Goal: Task Accomplishment & Management: Manage account settings

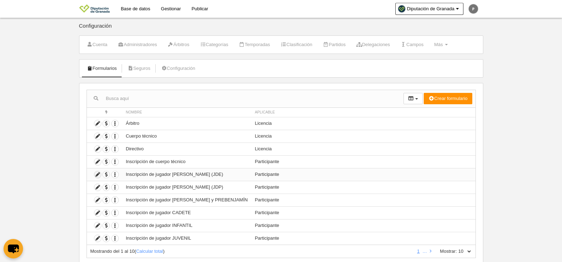
click at [97, 174] on icon at bounding box center [97, 174] width 7 height 7
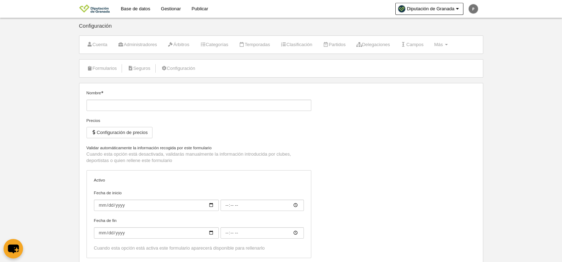
type input "Inscripción de jugador [PERSON_NAME] (JDE)"
checkbox input "true"
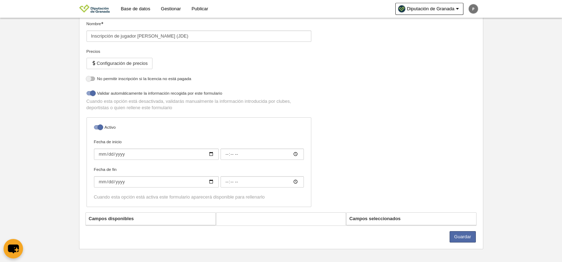
select select "selected"
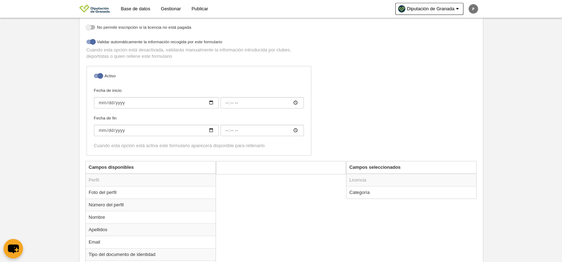
scroll to position [145, 0]
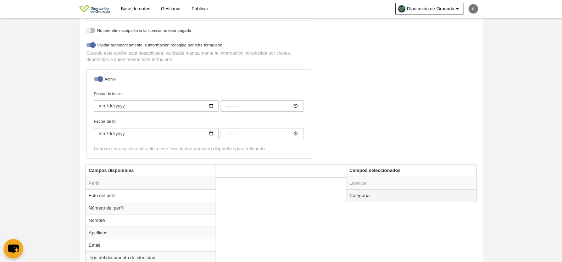
click at [357, 194] on td "Categoría" at bounding box center [411, 195] width 130 height 12
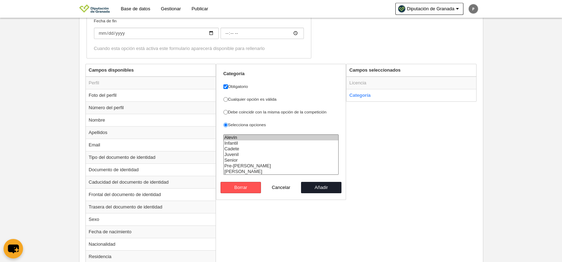
scroll to position [248, 0]
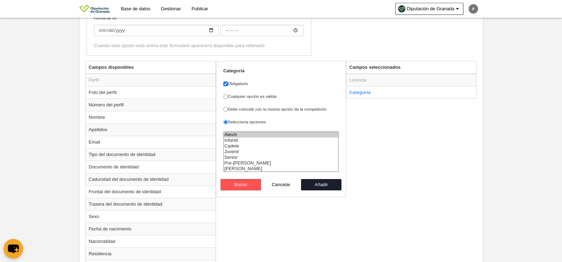
click at [363, 80] on td "Licencia" at bounding box center [411, 80] width 130 height 13
click at [282, 187] on button "Cancelar" at bounding box center [281, 184] width 40 height 11
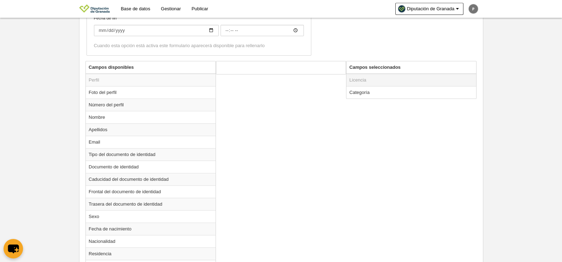
click at [397, 77] on td "Licencia" at bounding box center [411, 80] width 130 height 13
click at [366, 90] on td "Categoría" at bounding box center [411, 92] width 130 height 12
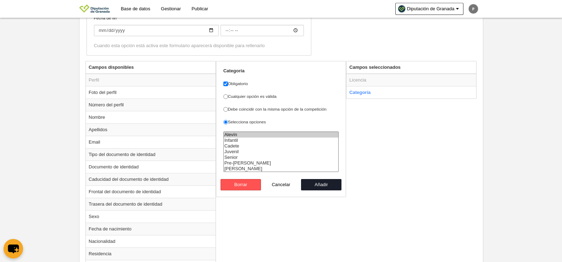
click at [285, 181] on button "Cancelar" at bounding box center [281, 184] width 40 height 11
radio input "false"
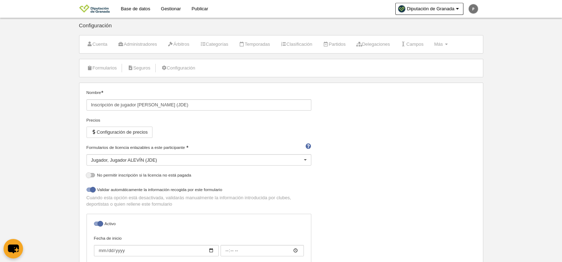
scroll to position [0, 0]
click at [186, 160] on div "Jugador Jugador ALEVÍN (JDE)" at bounding box center [198, 160] width 225 height 11
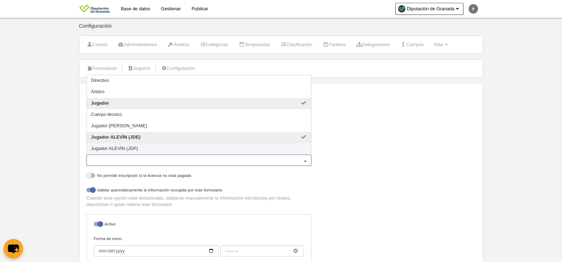
click at [184, 152] on span "Jugador ALEVÍN (JDP)" at bounding box center [199, 148] width 224 height 11
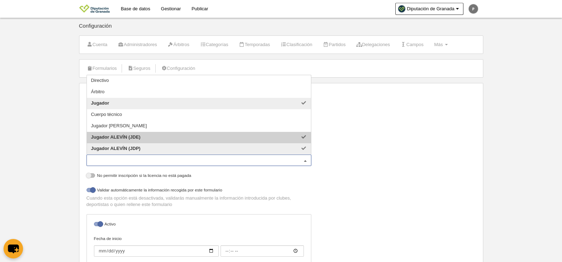
click at [175, 136] on span "Jugador ALEVÍN (JDE)" at bounding box center [199, 137] width 224 height 11
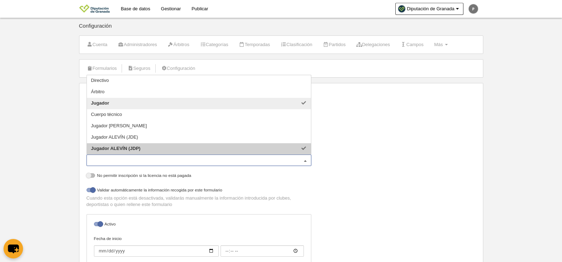
click at [461, 170] on div "Nombre Inscripción de jugador ALEVÍN (JDE) Precios Configuración de precios For…" at bounding box center [281, 199] width 394 height 219
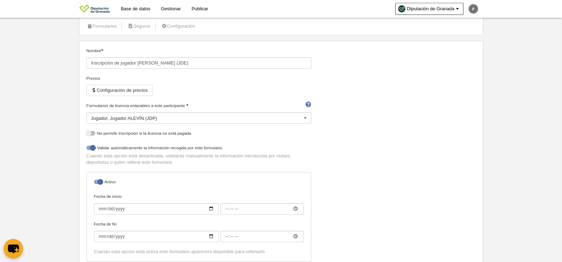
scroll to position [35, 0]
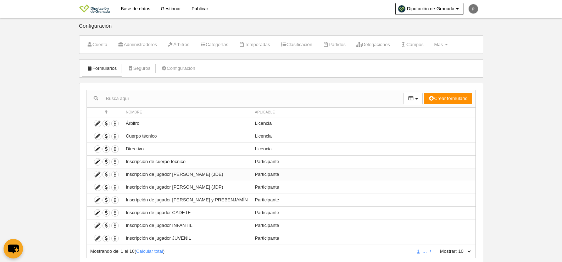
scroll to position [21, 0]
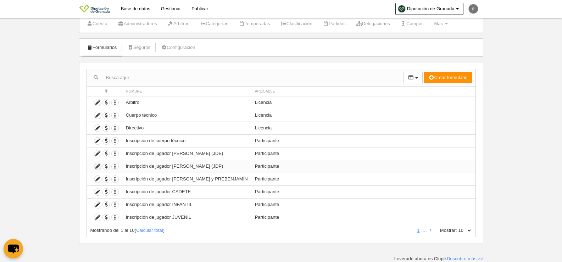
click at [99, 168] on icon at bounding box center [97, 166] width 7 height 7
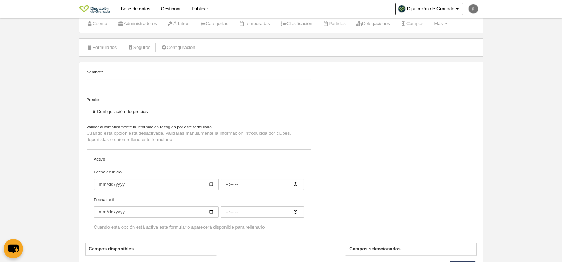
type input "Inscripción de jugador [PERSON_NAME] (JDP)"
checkbox input "true"
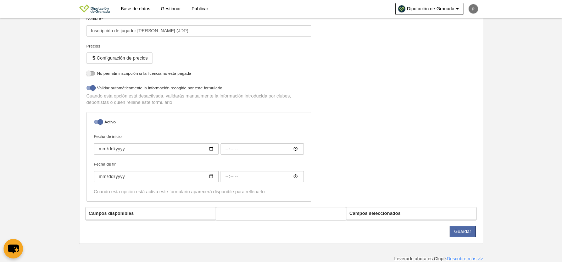
select select "selected"
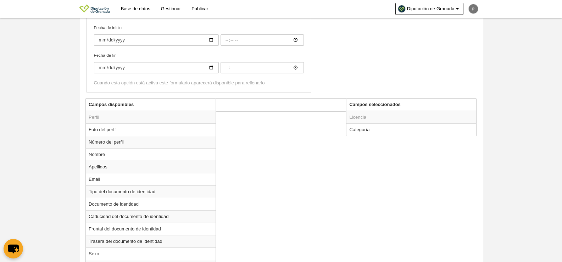
scroll to position [213, 0]
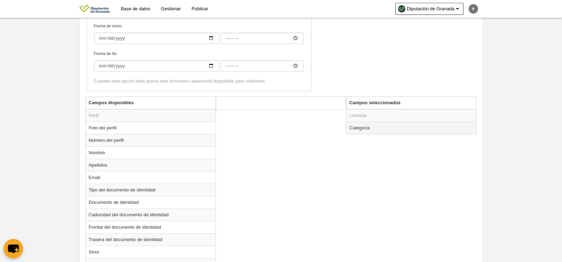
click at [364, 131] on td "Categoría" at bounding box center [411, 128] width 130 height 12
radio input "true"
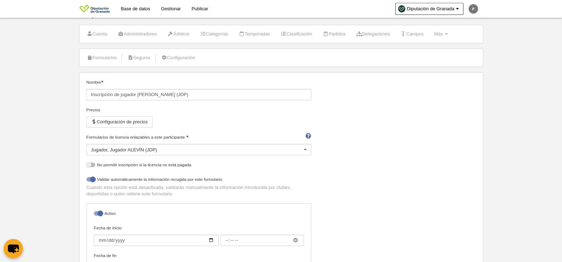
scroll to position [0, 0]
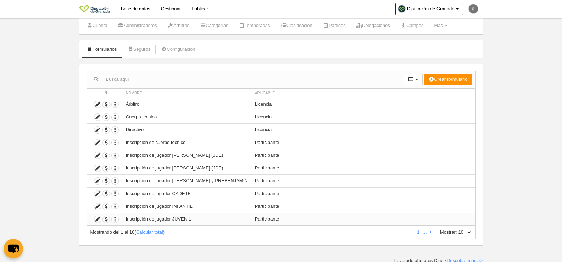
scroll to position [21, 0]
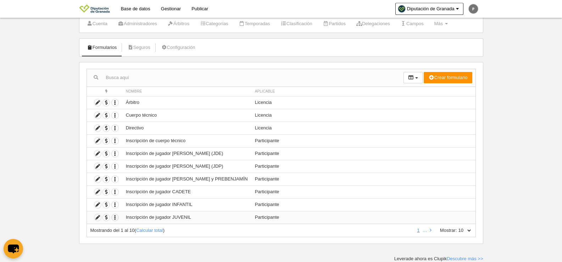
click at [115, 216] on icon "button" at bounding box center [115, 217] width 7 height 7
click at [115, 178] on icon "button" at bounding box center [115, 179] width 7 height 7
click at [99, 181] on icon at bounding box center [97, 179] width 7 height 7
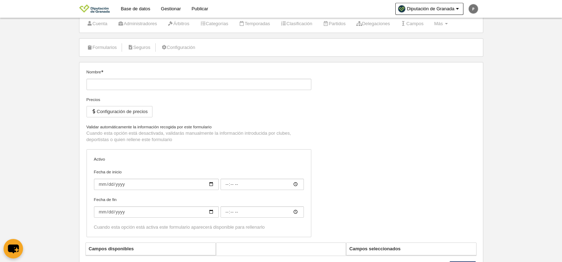
type input "Inscripción de jugador [PERSON_NAME] y PREBENJAMÍN"
checkbox input "true"
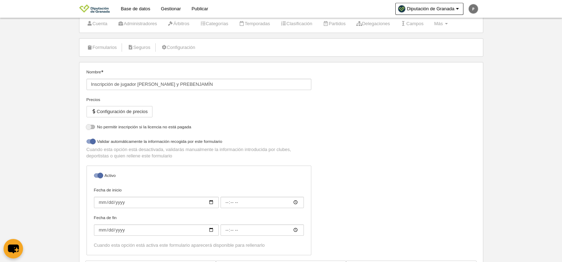
select select "selected"
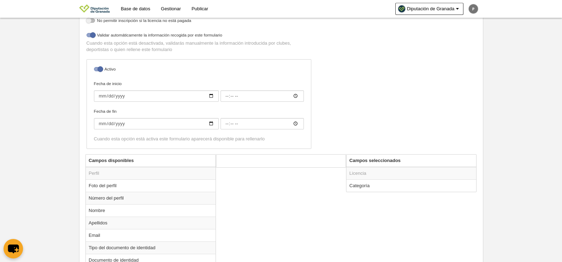
scroll to position [198, 0]
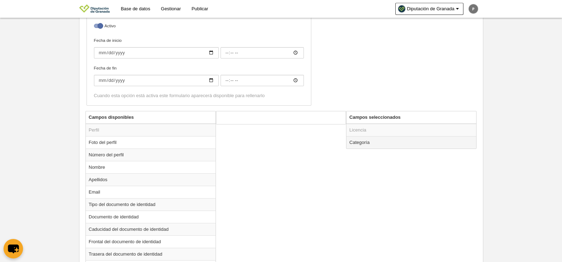
click at [360, 142] on td "Categoría" at bounding box center [411, 142] width 130 height 12
radio input "true"
select select "14868"
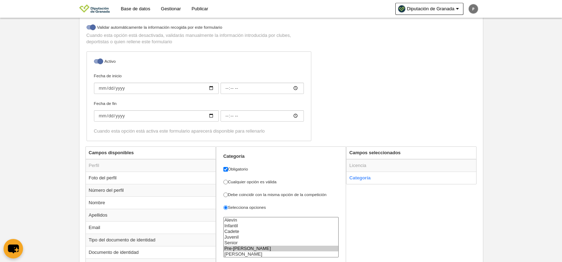
scroll to position [21, 0]
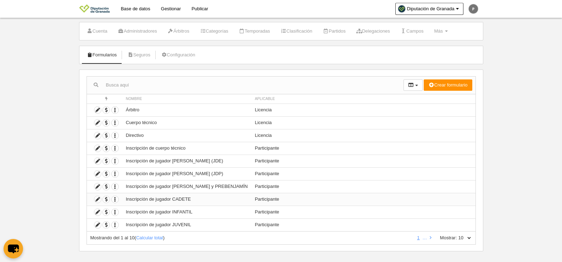
scroll to position [21, 0]
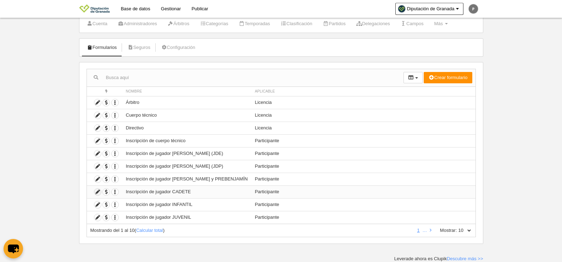
click at [96, 195] on icon at bounding box center [97, 192] width 7 height 7
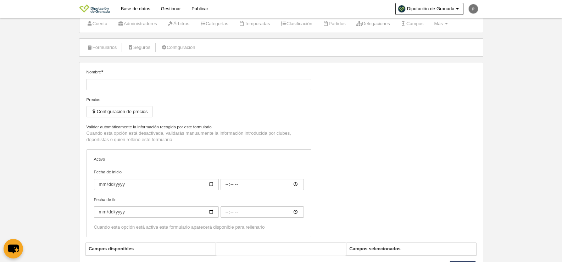
type input "Inscripción de jugador CADETE"
checkbox input "true"
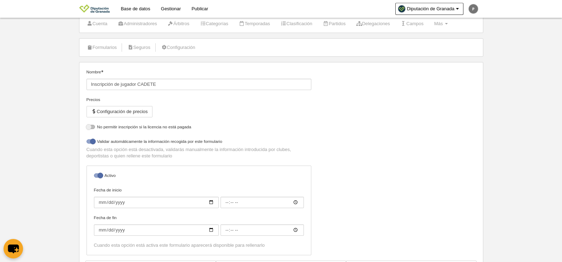
select select "selected"
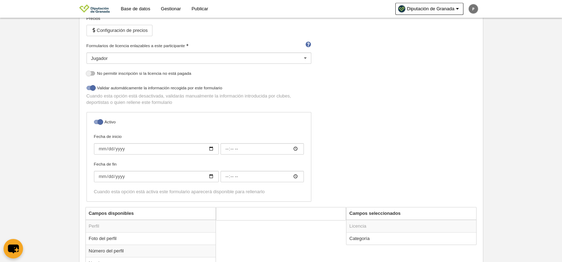
scroll to position [208, 0]
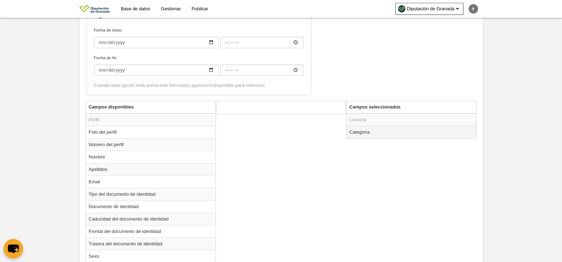
click at [364, 131] on td "Categoría" at bounding box center [411, 132] width 130 height 12
radio input "true"
select select "14800"
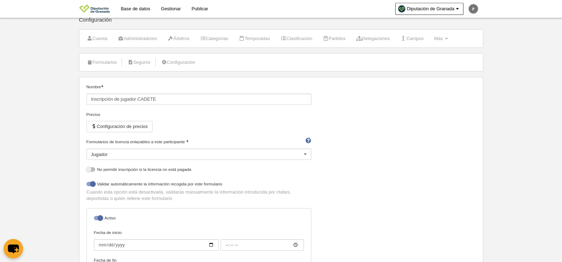
scroll to position [0, 0]
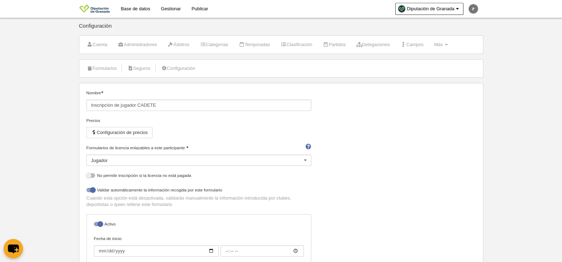
click at [194, 162] on div "Jugador" at bounding box center [198, 160] width 225 height 11
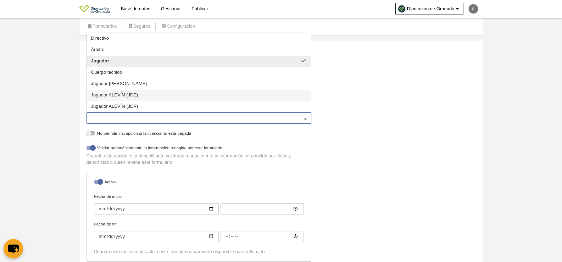
scroll to position [35, 0]
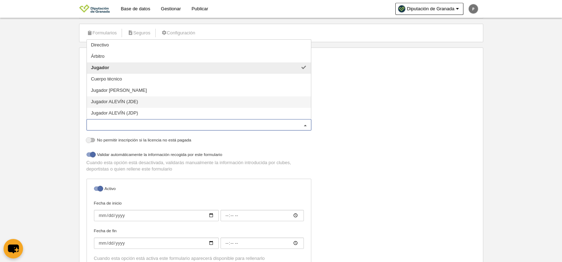
drag, startPoint x: 484, startPoint y: 142, endPoint x: 476, endPoint y: 142, distance: 7.8
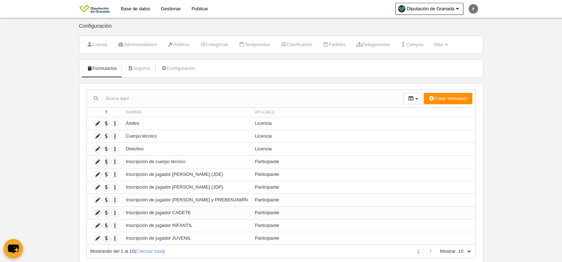
click at [98, 211] on icon at bounding box center [97, 212] width 7 height 7
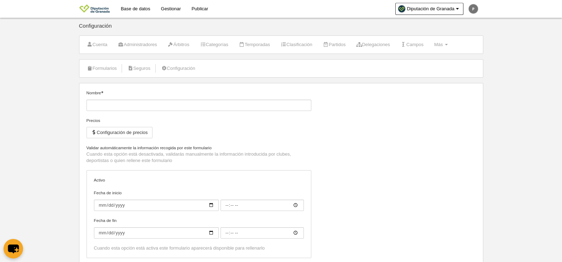
type input "Inscripción de jugador CADETE"
checkbox input "true"
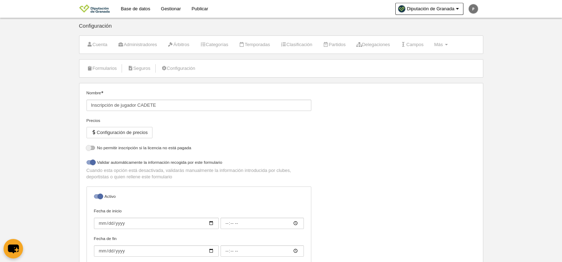
select select "selected"
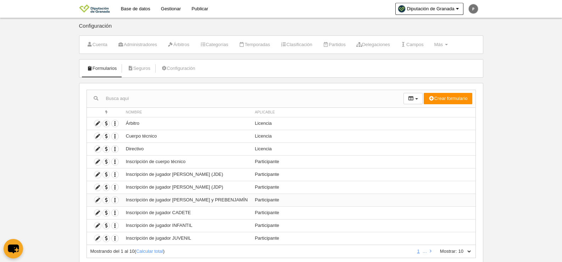
scroll to position [21, 0]
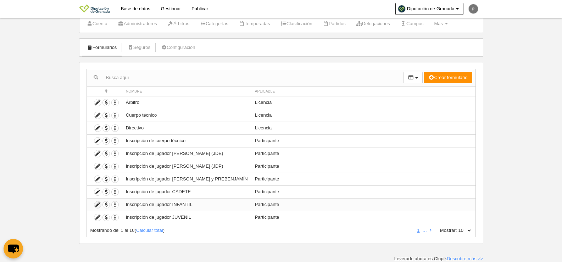
click at [97, 204] on icon at bounding box center [97, 204] width 7 height 7
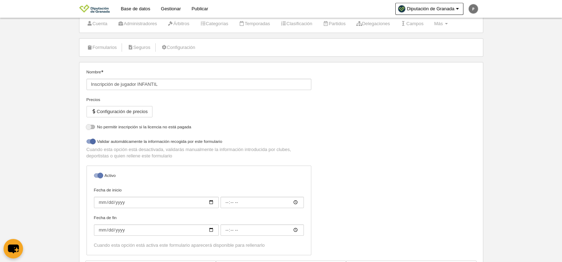
select select "selected"
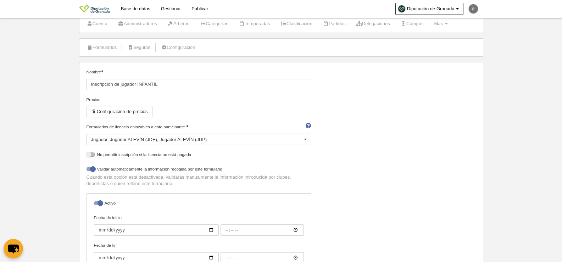
click at [206, 138] on div "Jugador Jugador ALEVÍN (JDE) Jugador ALEVÍN (JDP)" at bounding box center [198, 139] width 225 height 11
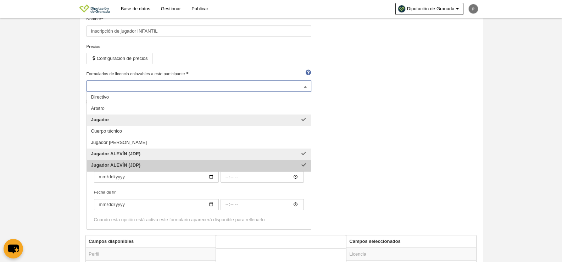
scroll to position [92, 0]
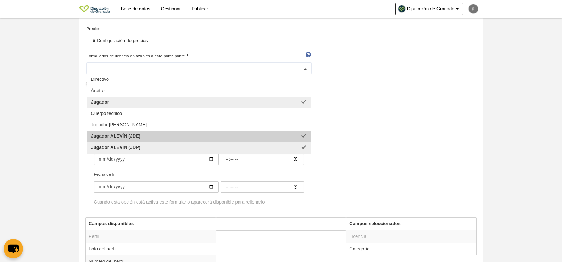
click at [381, 119] on div "Nombre Inscripción de jugador INFANTIL Precios Configuración de precios Formula…" at bounding box center [281, 107] width 394 height 219
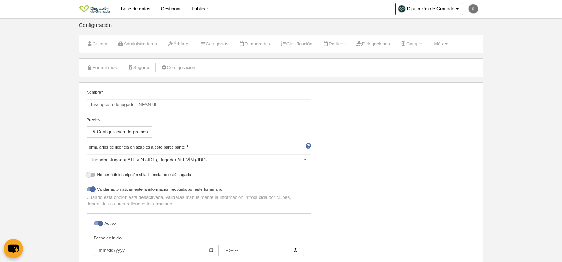
scroll to position [0, 0]
click at [309, 160] on div at bounding box center [304, 160] width 11 height 11
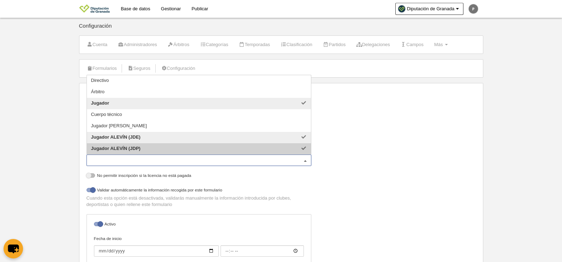
click at [372, 158] on div "Nombre Inscripción de jugador INFANTIL Precios Configuración de precios Formula…" at bounding box center [281, 199] width 394 height 219
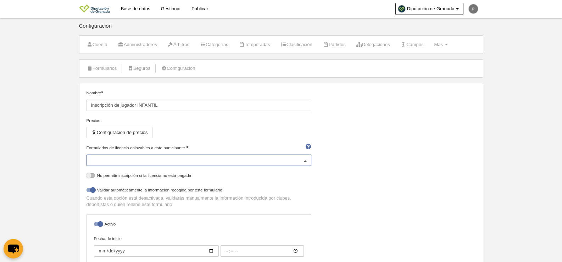
click at [302, 155] on div at bounding box center [304, 160] width 11 height 11
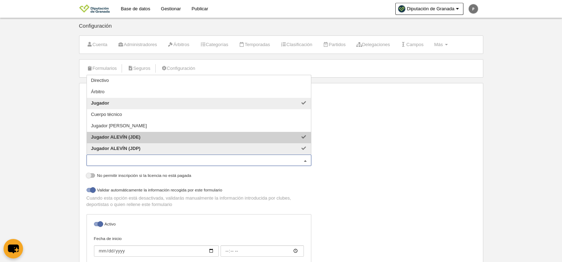
click at [352, 146] on div "Nombre Inscripción de jugador INFANTIL Precios Configuración de precios Formula…" at bounding box center [281, 199] width 394 height 219
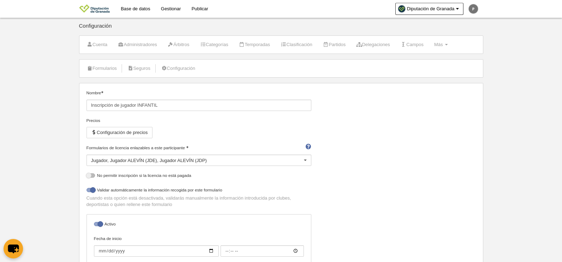
scroll to position [142, 0]
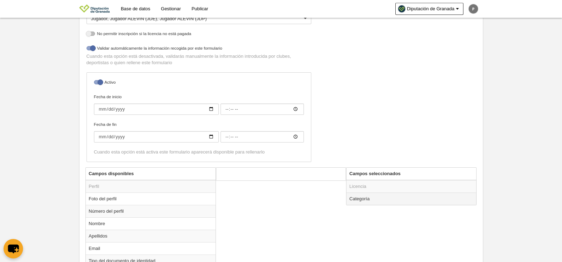
click at [360, 200] on td "Categoría" at bounding box center [411, 198] width 130 height 12
radio input "true"
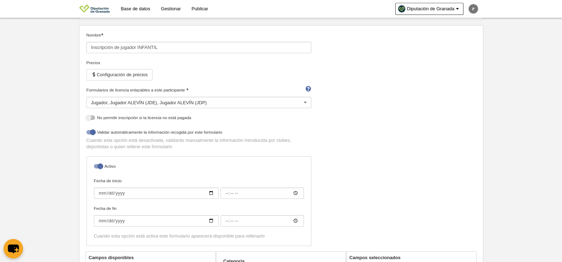
scroll to position [0, 0]
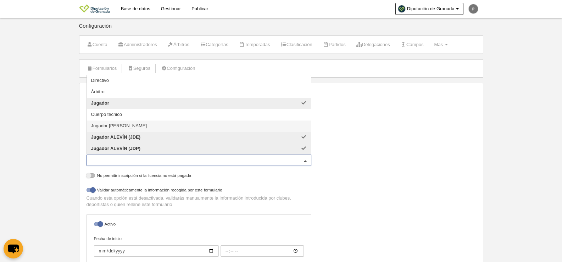
click at [250, 164] on div "Jugador Jugador ALEVÍN (JDE) Jugador ALEVÍN (JDP)" at bounding box center [198, 160] width 225 height 11
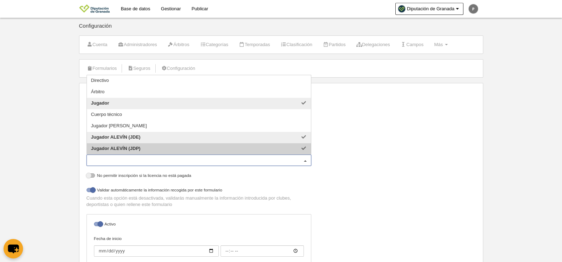
click at [372, 155] on div "Nombre Inscripción de jugador INFANTIL Precios Configuración de precios Formula…" at bounding box center [281, 199] width 394 height 219
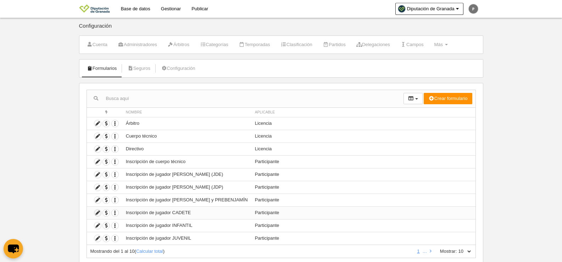
click at [99, 215] on icon at bounding box center [97, 212] width 7 height 7
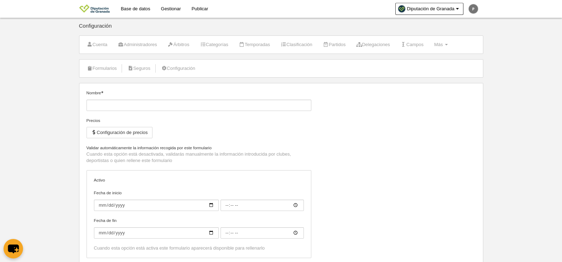
type input "Inscripción de jugador CADETE"
checkbox input "true"
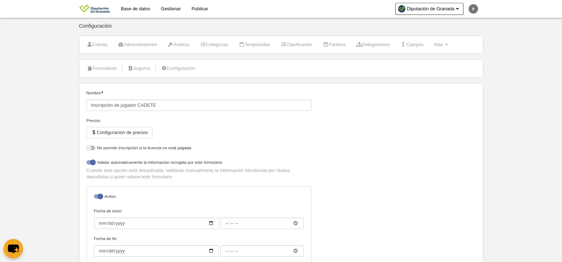
select select "selected"
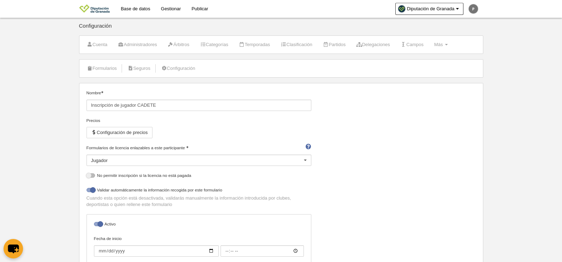
click at [186, 161] on div "Jugador" at bounding box center [198, 160] width 225 height 11
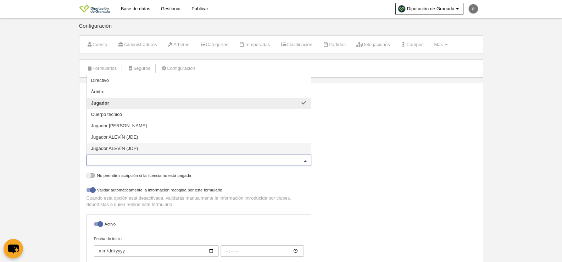
click at [349, 155] on div "Nombre Inscripción de jugador CADETE Precios Configuración de precios Formulari…" at bounding box center [281, 199] width 394 height 219
click at [230, 164] on div "Jugador" at bounding box center [198, 160] width 225 height 11
click at [351, 163] on div "Nombre Inscripción de jugador CADETE Precios Configuración de precios Formulari…" at bounding box center [281, 199] width 394 height 219
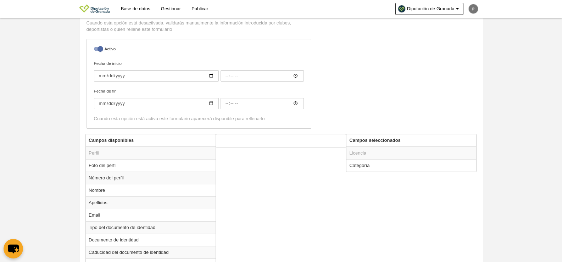
scroll to position [177, 0]
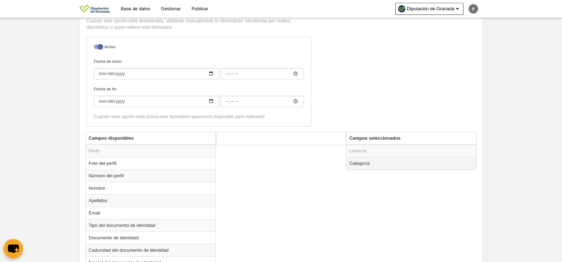
click at [366, 168] on td "Categoría" at bounding box center [411, 163] width 130 height 12
radio input "true"
select select "14800"
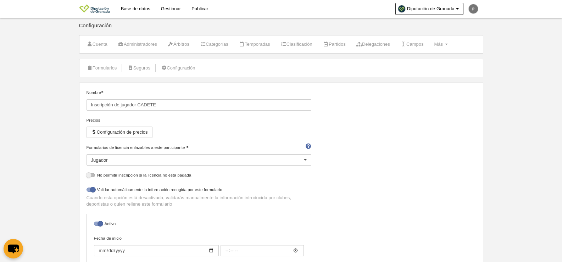
scroll to position [0, 0]
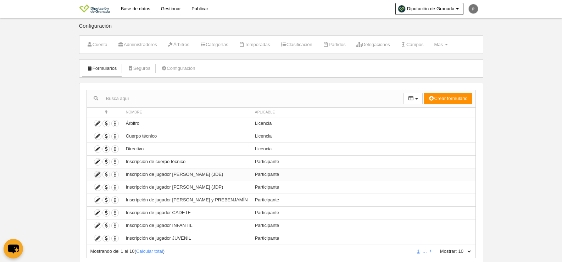
click at [98, 176] on icon at bounding box center [97, 174] width 7 height 7
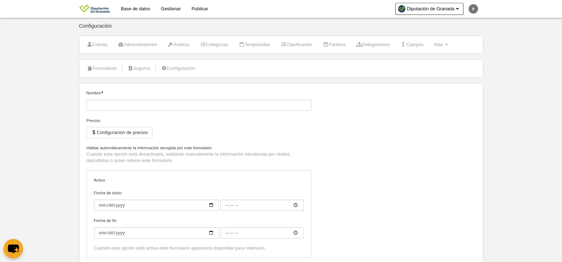
type input "Inscripción de jugador [PERSON_NAME] (JDE)"
checkbox input "true"
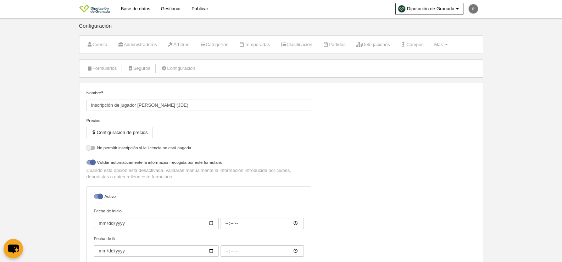
select select "selected"
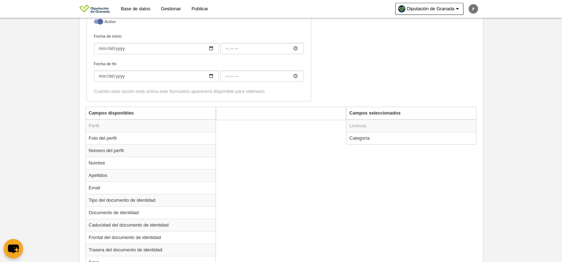
scroll to position [213, 0]
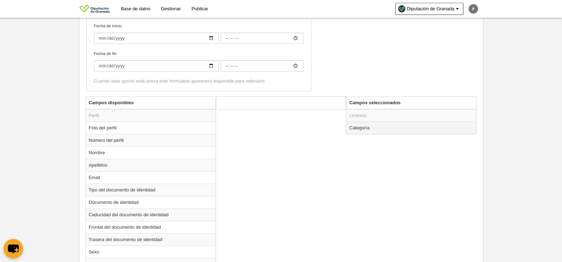
click at [360, 127] on td "Categoría" at bounding box center [411, 128] width 130 height 12
radio input "true"
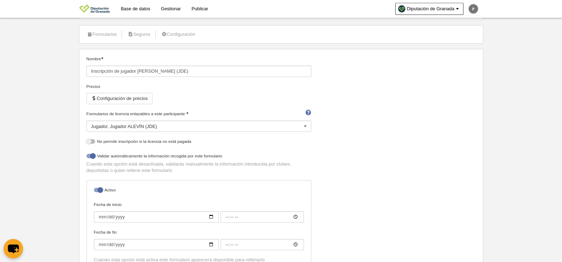
scroll to position [0, 0]
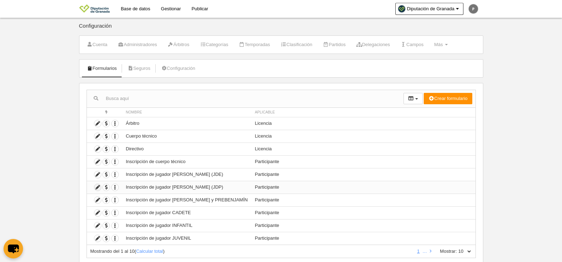
click at [99, 189] on icon at bounding box center [97, 187] width 7 height 7
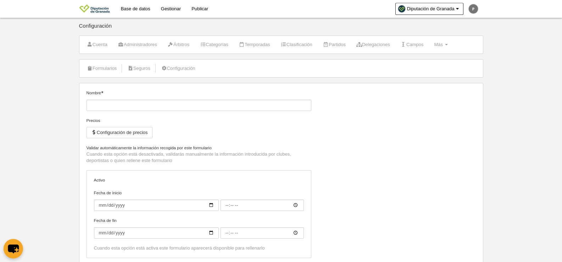
type input "Inscripción de jugador [PERSON_NAME] (JDP)"
checkbox input "true"
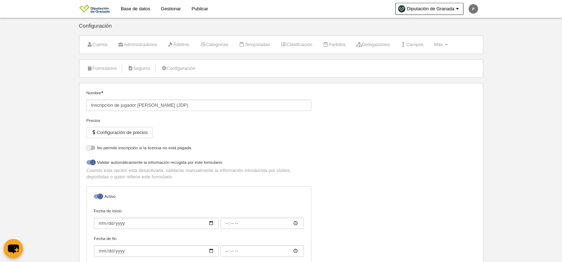
select select "selected"
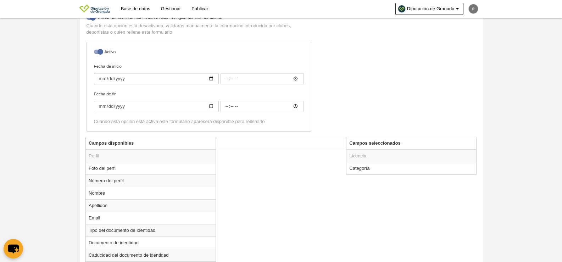
scroll to position [173, 0]
click at [358, 167] on td "Categoría" at bounding box center [411, 167] width 130 height 12
radio input "true"
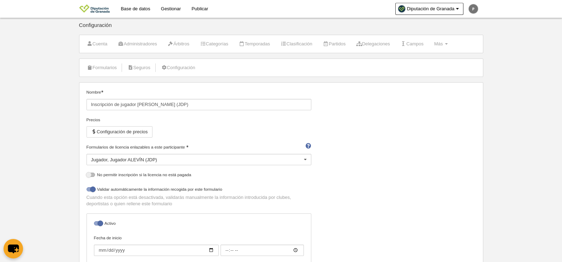
scroll to position [0, 0]
click at [414, 165] on div "Nombre Inscripción de jugador ALEVÍN (JDP) Precios Configuración de precios For…" at bounding box center [281, 199] width 394 height 219
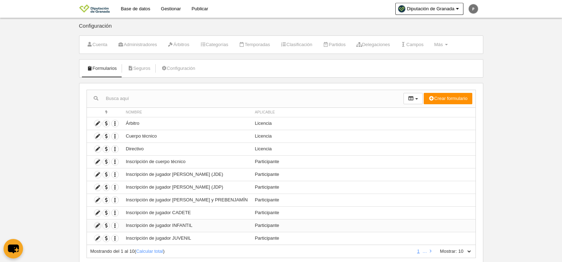
click at [95, 227] on icon at bounding box center [97, 225] width 7 height 7
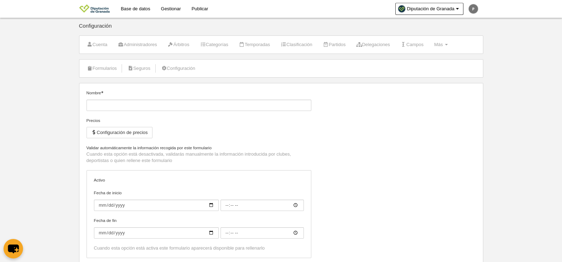
type input "Inscripción de jugador INFANTIL"
checkbox input "true"
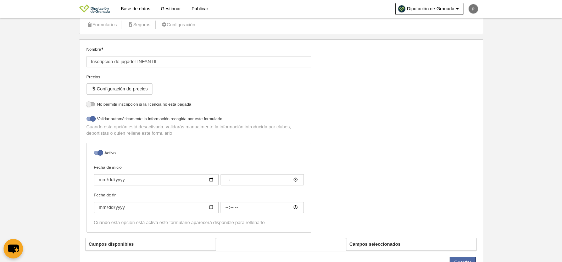
scroll to position [74, 0]
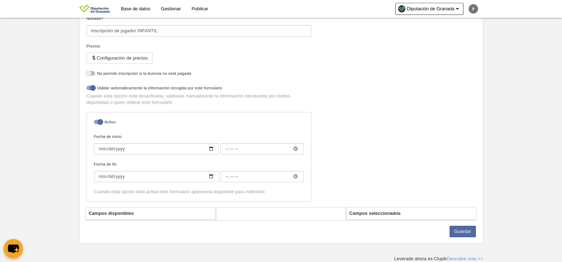
select select "selected"
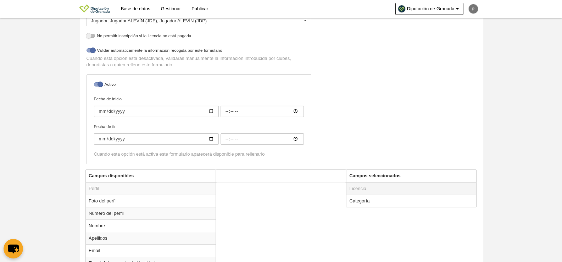
scroll to position [145, 0]
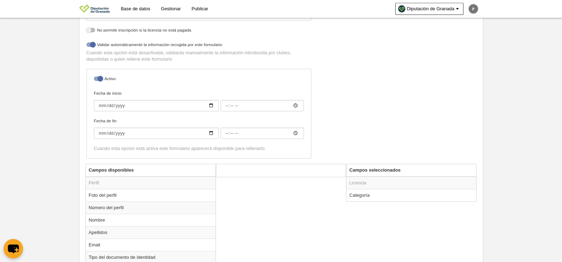
click at [391, 167] on th "Campos seleccionados" at bounding box center [411, 170] width 130 height 12
click at [384, 196] on td "Categoría" at bounding box center [411, 195] width 130 height 12
radio input "true"
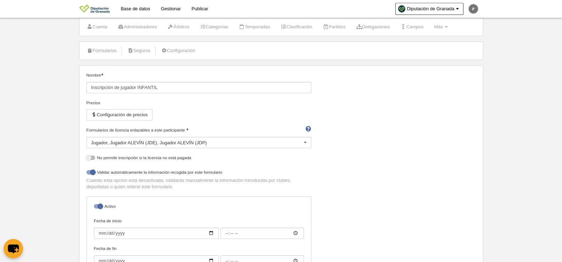
scroll to position [0, 0]
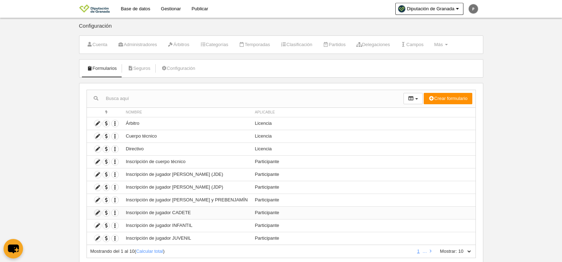
click at [99, 212] on icon at bounding box center [97, 212] width 7 height 7
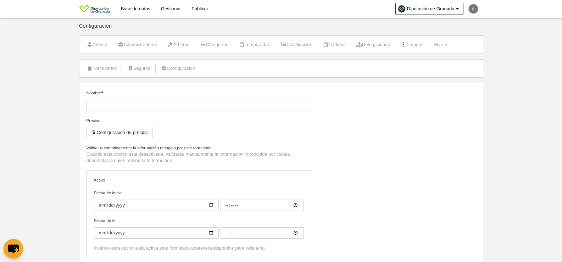
type input "Inscripción de jugador CADETE"
checkbox input "true"
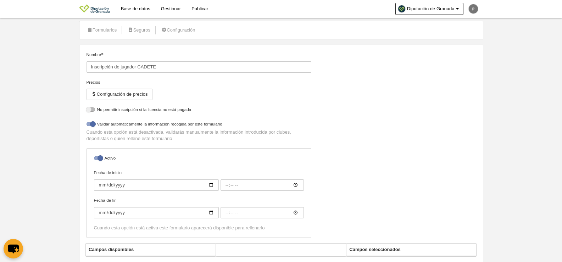
select select "selected"
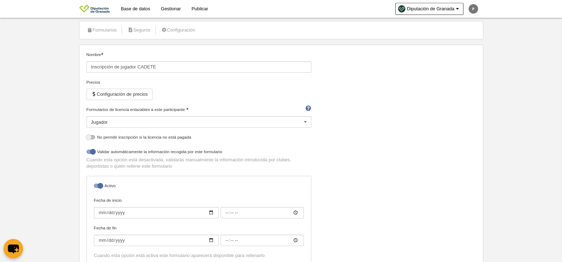
scroll to position [102, 0]
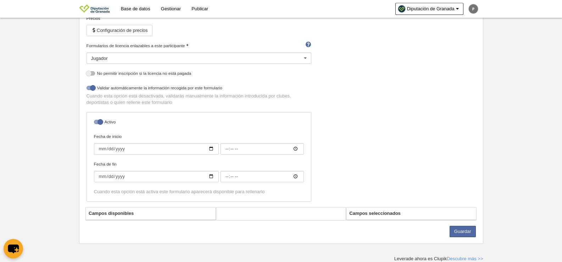
click at [377, 161] on div "Nombre Inscripción de jugador CADETE Precios Configuración de precios Formulari…" at bounding box center [281, 97] width 394 height 219
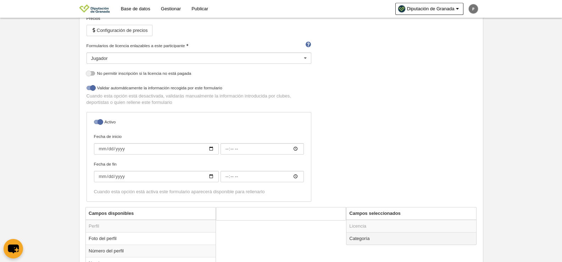
click at [376, 242] on td "Categoría" at bounding box center [411, 238] width 130 height 12
radio input "true"
select select "14800"
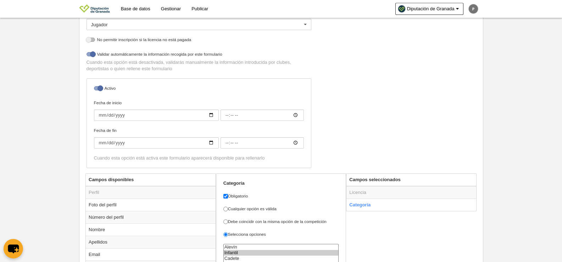
scroll to position [208, 0]
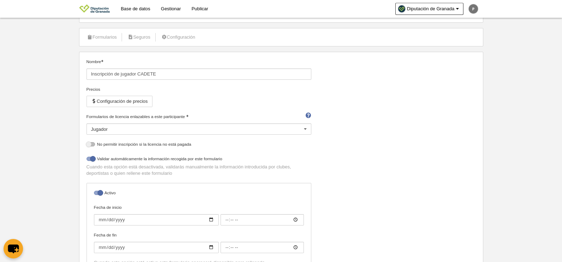
scroll to position [0, 0]
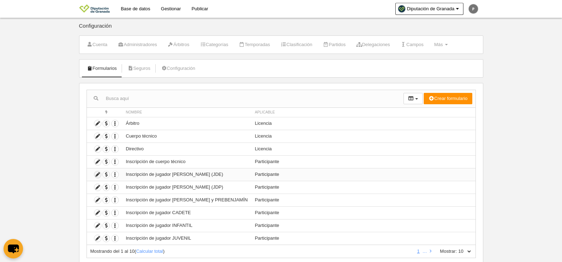
click at [97, 174] on icon at bounding box center [97, 174] width 7 height 7
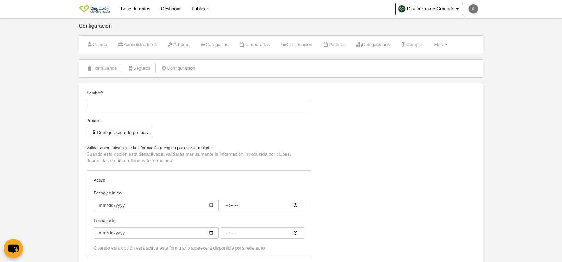
type input "Inscripción de jugador [PERSON_NAME] (JDE)"
checkbox input "true"
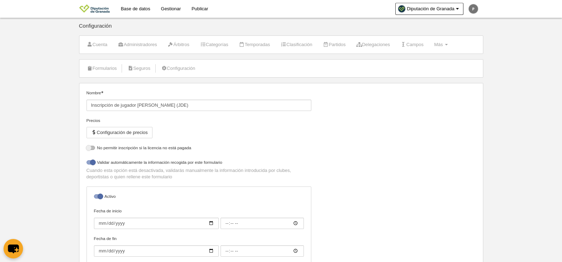
scroll to position [74, 0]
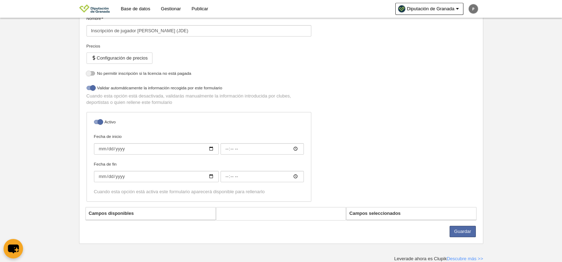
select select "selected"
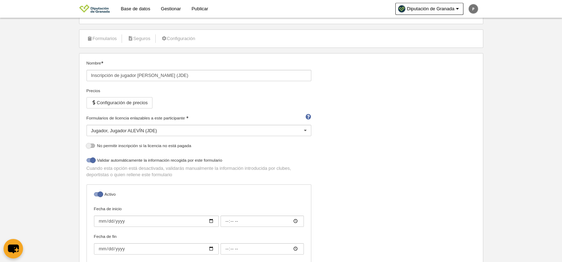
scroll to position [177, 0]
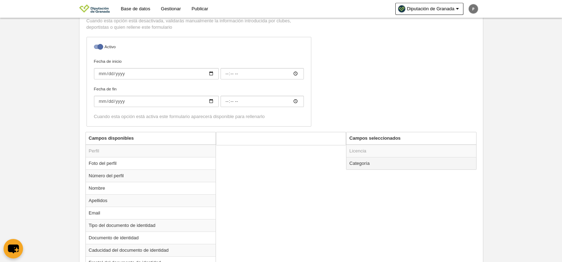
click at [368, 167] on td "Categoría" at bounding box center [411, 163] width 130 height 12
radio input "true"
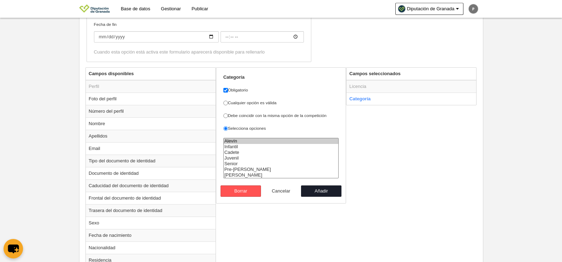
scroll to position [248, 0]
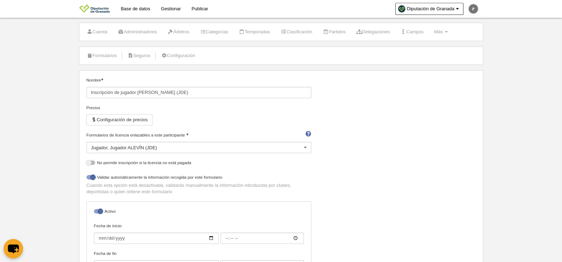
scroll to position [0, 0]
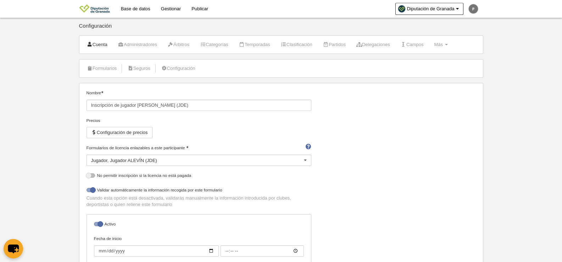
click at [100, 49] on link "Cuenta" at bounding box center [97, 44] width 28 height 11
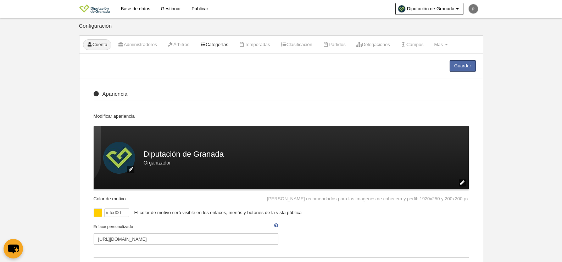
click at [218, 44] on link "Categorías" at bounding box center [214, 44] width 36 height 11
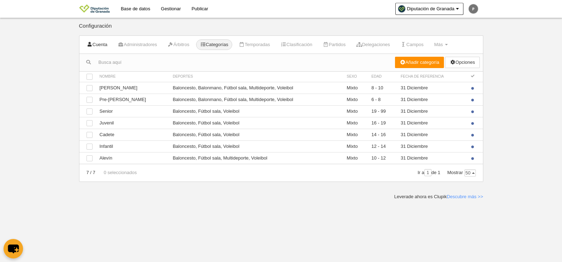
click at [101, 44] on link "Cuenta" at bounding box center [97, 44] width 28 height 11
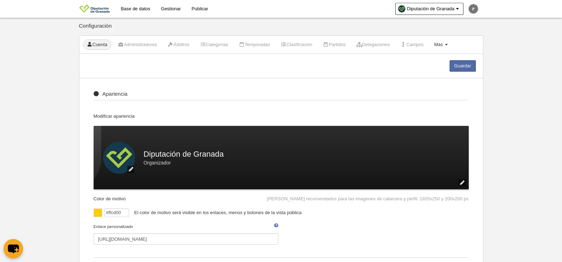
click at [451, 46] on link "Más Menú" at bounding box center [440, 44] width 21 height 11
click at [423, 63] on link "Formularios" at bounding box center [418, 61] width 66 height 11
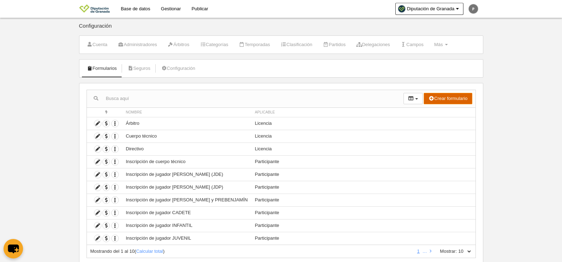
scroll to position [21, 0]
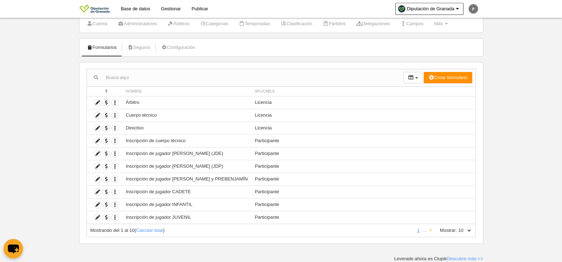
click at [431, 231] on icon at bounding box center [431, 230] width 2 height 5
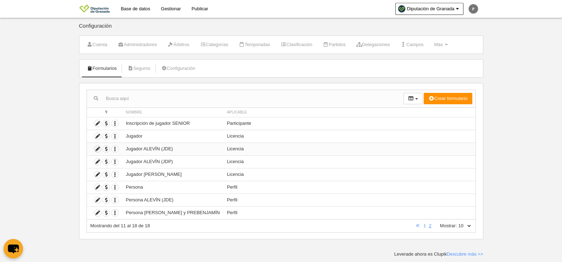
click at [97, 149] on icon at bounding box center [97, 149] width 7 height 7
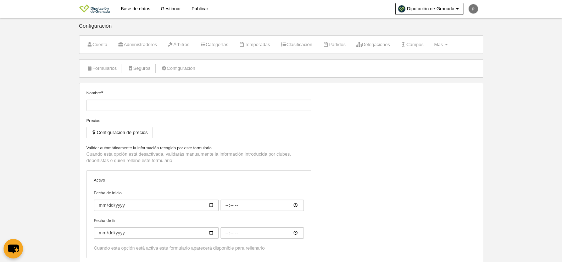
type input "Jugador ALEVÍN (JDE)"
checkbox input "true"
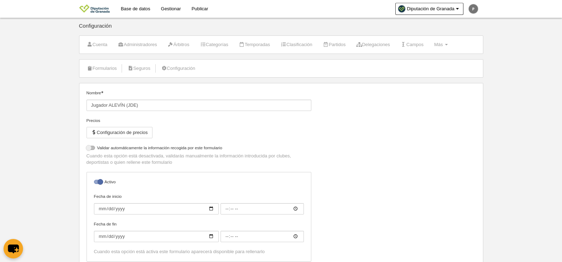
select select "selected"
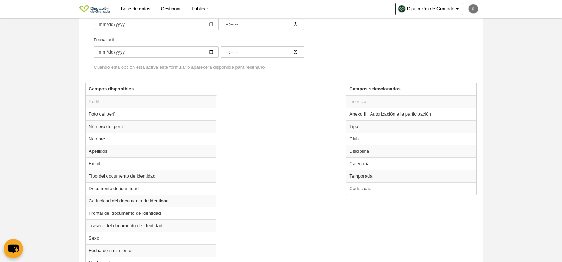
scroll to position [213, 0]
click at [369, 164] on td "Categoría" at bounding box center [411, 163] width 130 height 12
radio input "true"
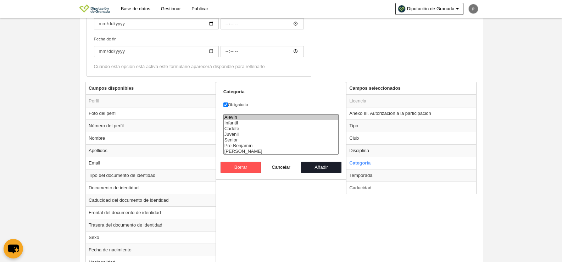
click at [298, 217] on div "Campos disponibles Perfil Foto del perfil Número del perfil Nombre Apellidos Em…" at bounding box center [281, 240] width 394 height 316
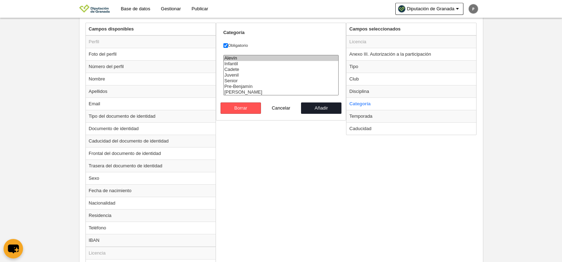
scroll to position [284, 0]
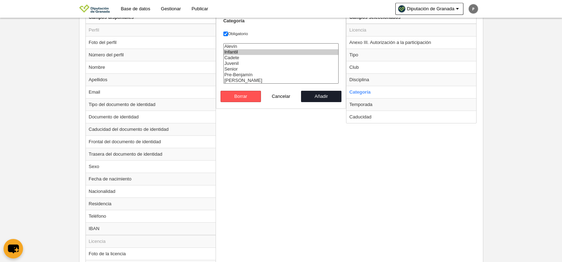
click at [235, 51] on option "Infantil" at bounding box center [281, 52] width 115 height 6
select select "14799"
click at [236, 46] on option "Alevín" at bounding box center [281, 47] width 115 height 6
click at [285, 156] on div "Campos disponibles Perfil Foto del perfil Número del perfil Nombre Apellidos Em…" at bounding box center [281, 169] width 394 height 316
click at [320, 100] on button "Añadir" at bounding box center [321, 96] width 40 height 11
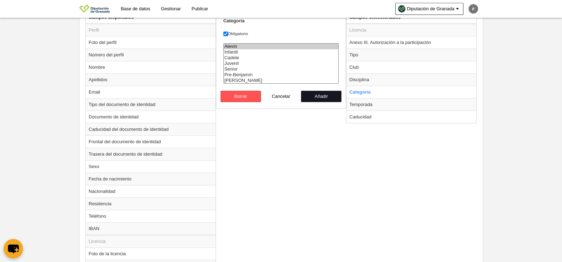
radio input "false"
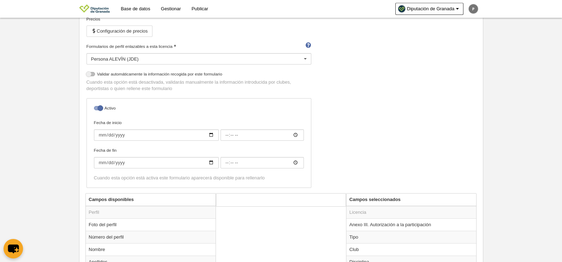
scroll to position [0, 0]
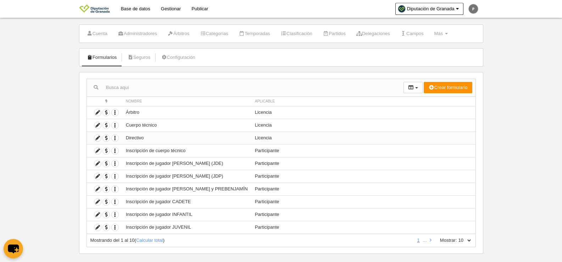
scroll to position [21, 0]
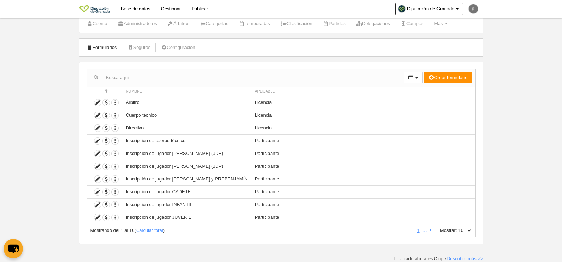
click at [467, 230] on select "10 25 50 100 500" at bounding box center [464, 230] width 15 height 6
select select "100"
click at [457, 227] on select "10 25 50 100 500" at bounding box center [464, 230] width 15 height 6
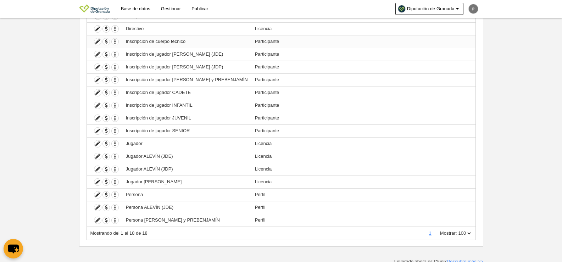
scroll to position [123, 0]
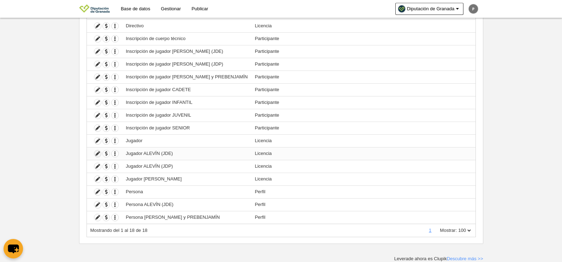
click at [98, 155] on icon at bounding box center [97, 153] width 7 height 7
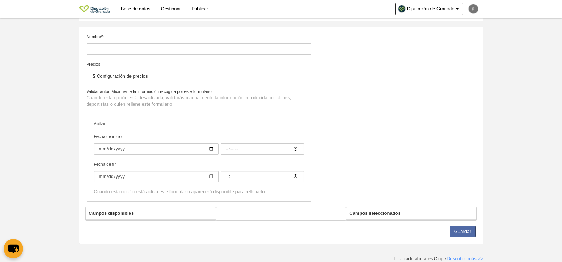
type input "Jugador ALEVÍN (JDE)"
checkbox input "true"
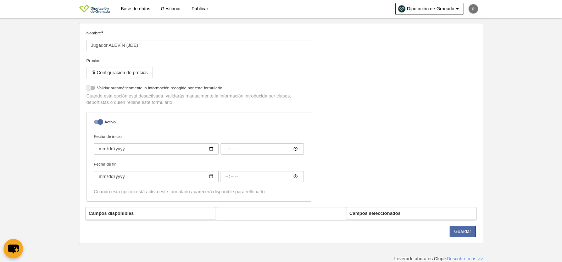
select select "selected"
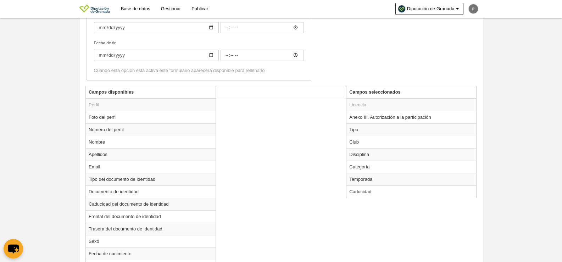
scroll to position [204, 0]
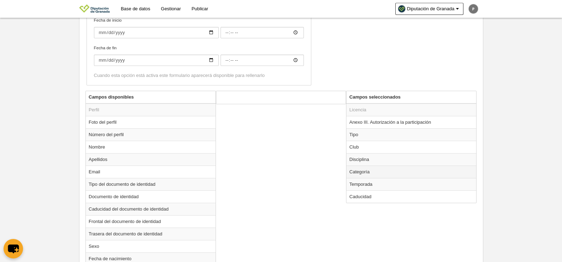
click at [360, 172] on td "Categoría" at bounding box center [411, 172] width 130 height 12
radio input "true"
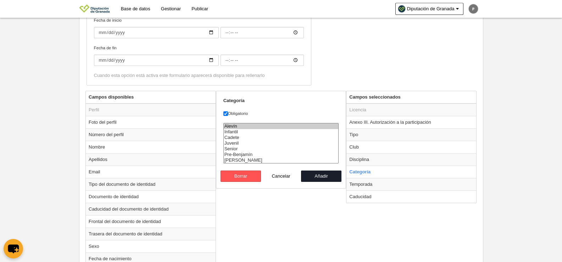
select select "14800"
click at [241, 131] on option "Infantil" at bounding box center [281, 132] width 115 height 6
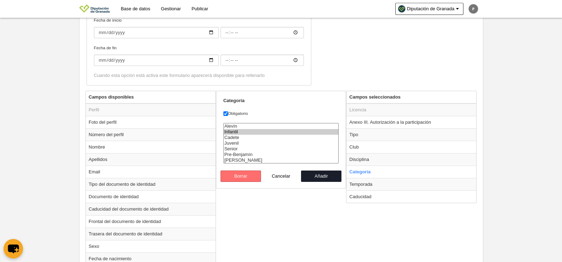
click at [235, 180] on button "Borrar" at bounding box center [240, 175] width 40 height 11
radio input "false"
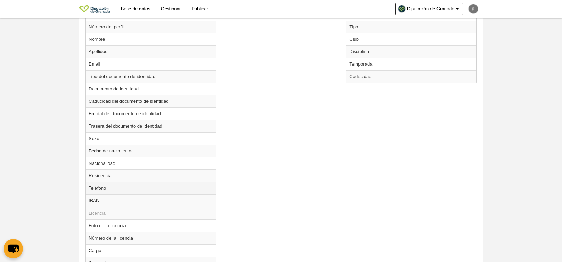
scroll to position [354, 0]
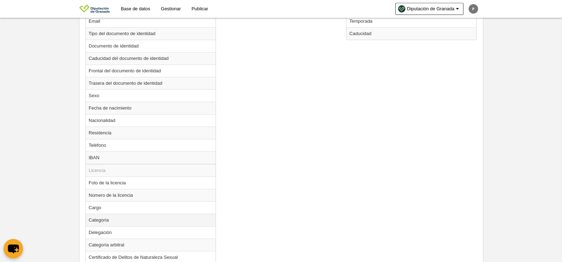
click at [119, 222] on td "Categoría" at bounding box center [151, 220] width 130 height 12
radio input "true"
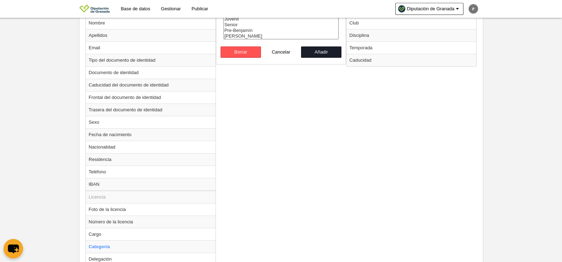
scroll to position [284, 0]
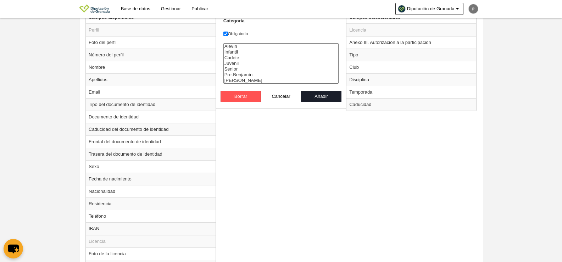
select select "14799"
click at [235, 45] on option "Alevín" at bounding box center [281, 47] width 115 height 6
click at [314, 94] on button "Añadir" at bounding box center [321, 96] width 40 height 11
radio input "false"
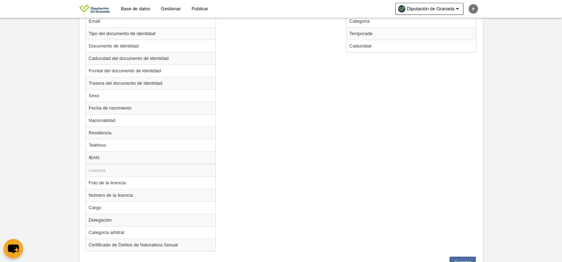
scroll to position [385, 0]
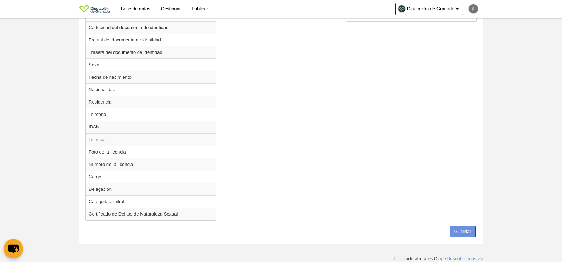
click at [467, 232] on button "Guardar" at bounding box center [462, 231] width 26 height 11
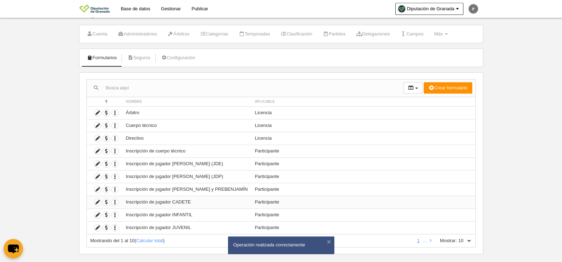
scroll to position [21, 0]
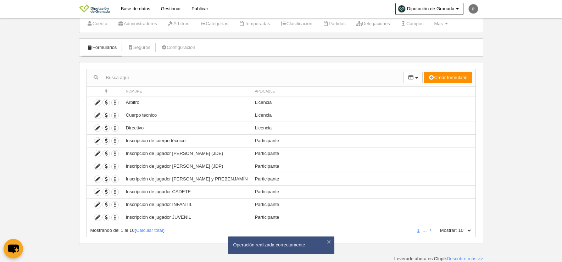
click at [460, 230] on select "10 25 50 100 500" at bounding box center [464, 230] width 15 height 6
select select "50"
click at [457, 227] on select "10 25 50 100 500" at bounding box center [464, 230] width 15 height 6
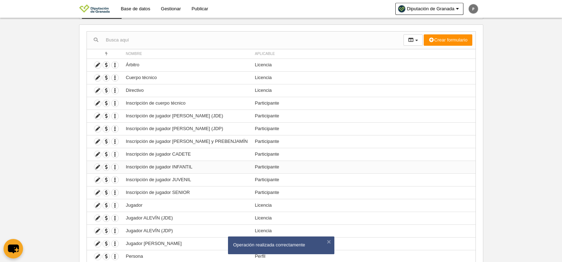
scroll to position [123, 0]
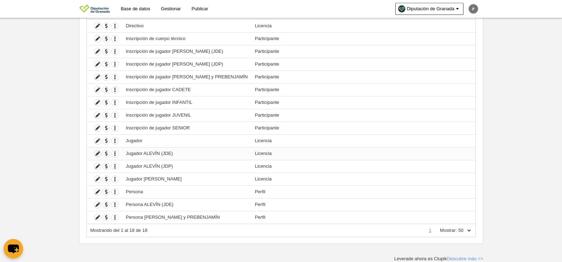
click at [97, 156] on icon at bounding box center [97, 153] width 7 height 7
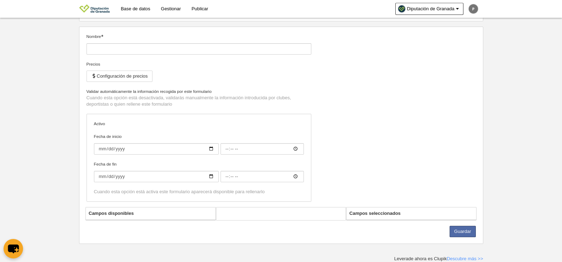
type input "Jugador ALEVÍN (JDE)"
checkbox input "true"
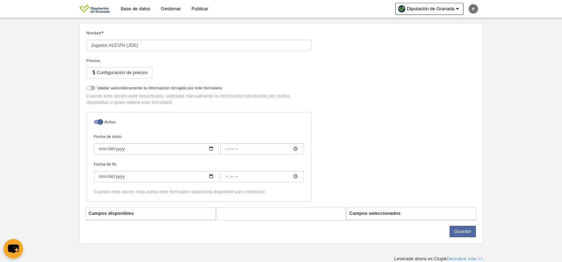
select select "selected"
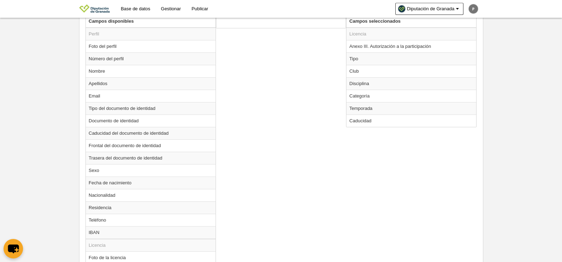
scroll to position [243, 0]
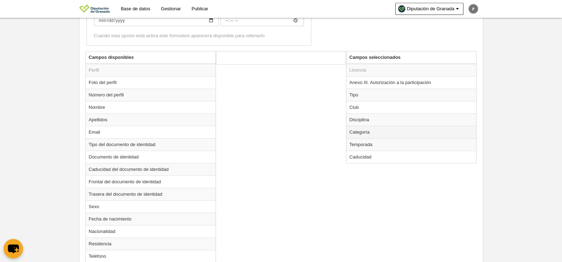
click at [356, 130] on td "Categoría" at bounding box center [411, 132] width 130 height 12
radio input "true"
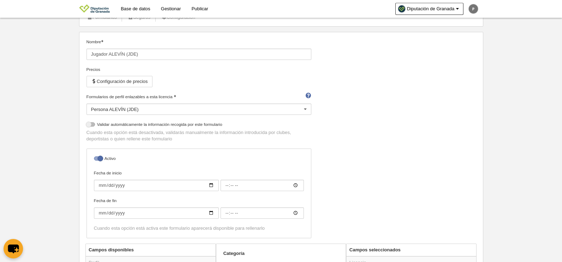
scroll to position [0, 0]
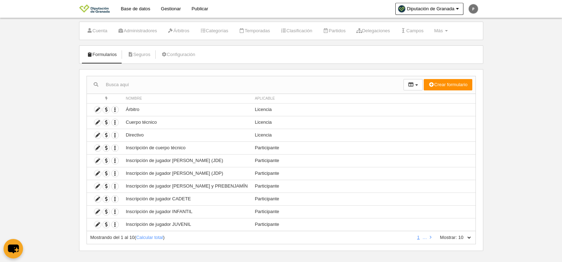
scroll to position [21, 0]
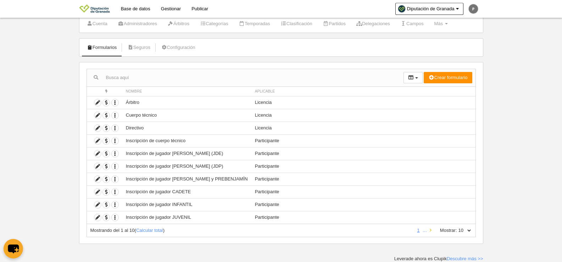
click at [432, 229] on link at bounding box center [430, 230] width 5 height 5
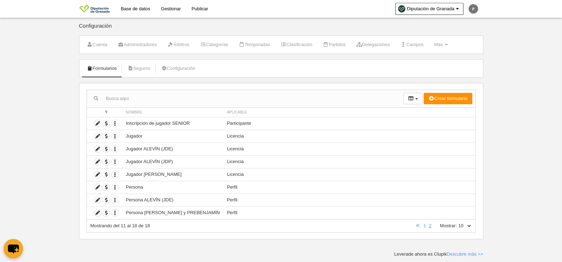
scroll to position [0, 0]
click at [100, 161] on icon at bounding box center [97, 161] width 7 height 7
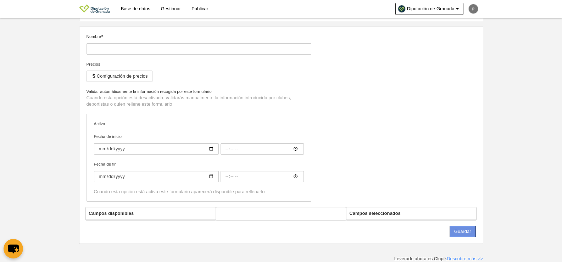
type input "Jugador ALEVÍN (JDP)"
checkbox input "true"
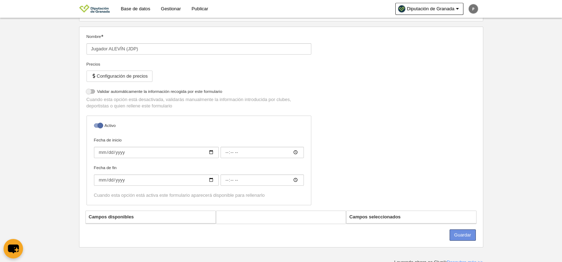
scroll to position [60, 0]
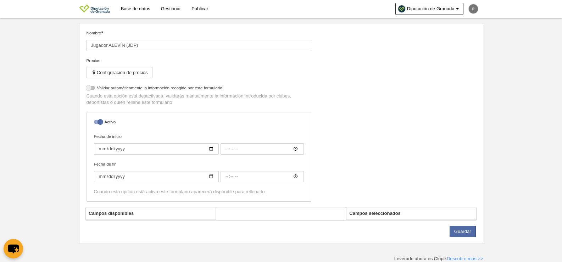
select select "selected"
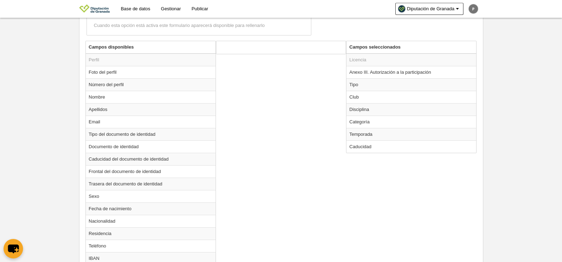
scroll to position [265, 0]
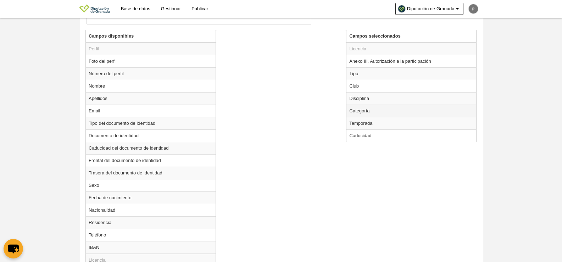
click at [362, 110] on td "Categoría" at bounding box center [411, 111] width 130 height 12
radio input "true"
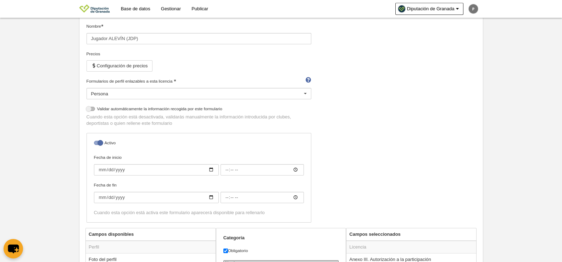
scroll to position [177, 0]
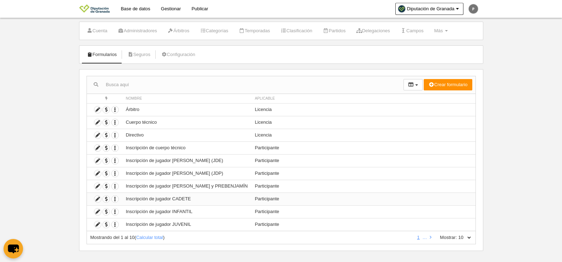
scroll to position [21, 0]
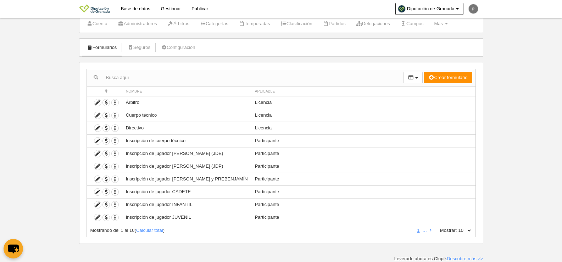
click at [464, 229] on select "10 25 50 100 500" at bounding box center [464, 230] width 15 height 6
select select "100"
click at [457, 227] on select "10 25 50 100 500" at bounding box center [464, 230] width 15 height 6
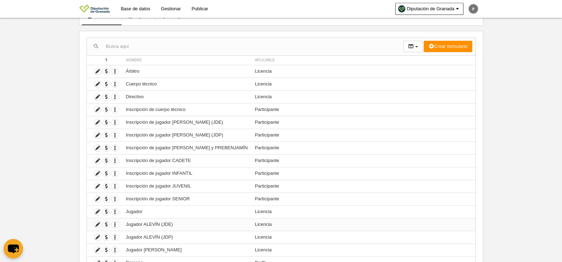
scroll to position [88, 0]
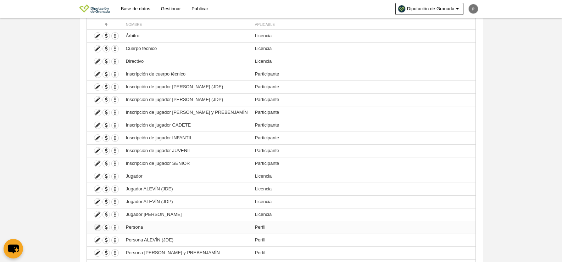
click at [100, 227] on icon at bounding box center [97, 227] width 7 height 7
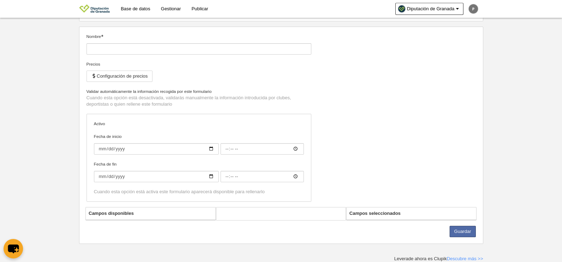
type input "Persona"
checkbox input "true"
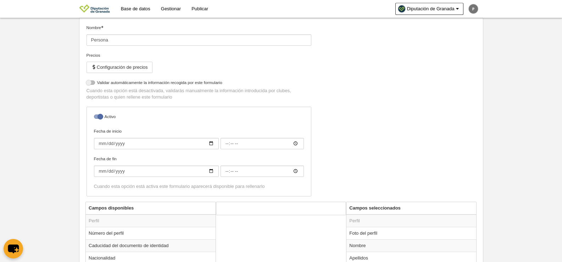
scroll to position [37, 0]
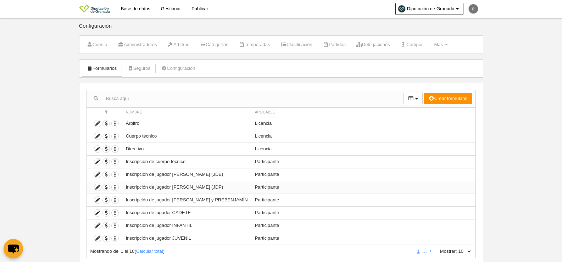
scroll to position [21, 0]
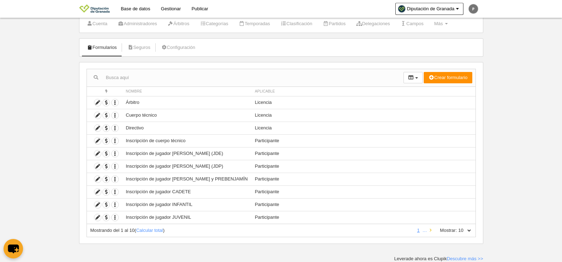
click at [431, 230] on icon at bounding box center [431, 230] width 2 height 5
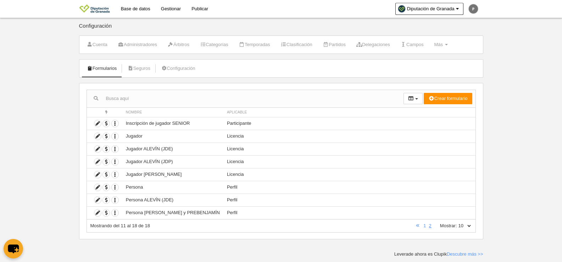
scroll to position [0, 0]
click at [453, 226] on label "Mostrar:" at bounding box center [445, 226] width 24 height 6
click at [457, 226] on select "10 25 50 100 500" at bounding box center [464, 226] width 15 height 6
click at [466, 224] on select "10 25 50 100 500" at bounding box center [464, 226] width 15 height 6
select select "500"
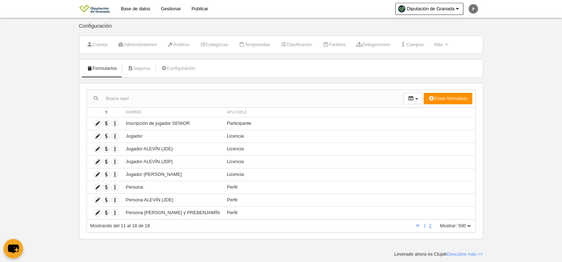
click at [457, 223] on select "10 25 50 100 500" at bounding box center [464, 226] width 15 height 6
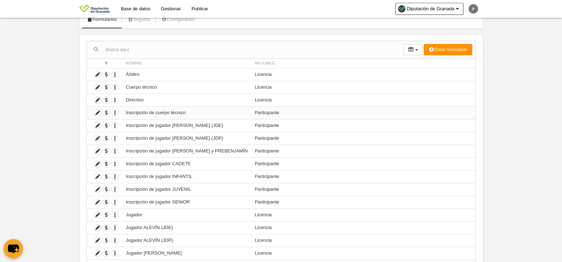
scroll to position [123, 0]
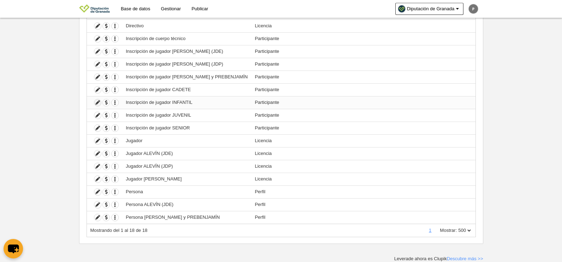
click at [98, 102] on icon at bounding box center [97, 102] width 7 height 7
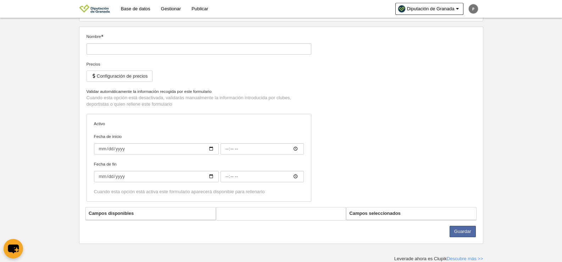
type input "Inscripción de jugador INFANTIL"
checkbox input "true"
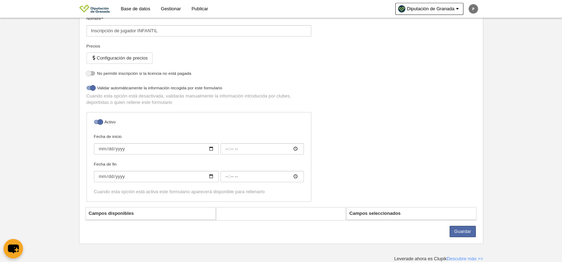
select select "selected"
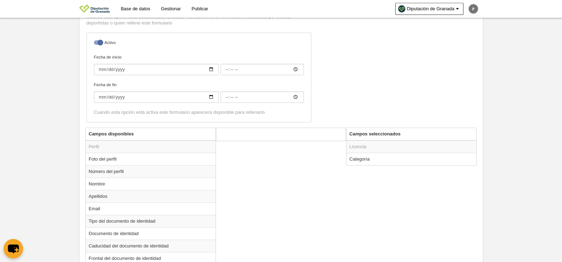
scroll to position [180, 0]
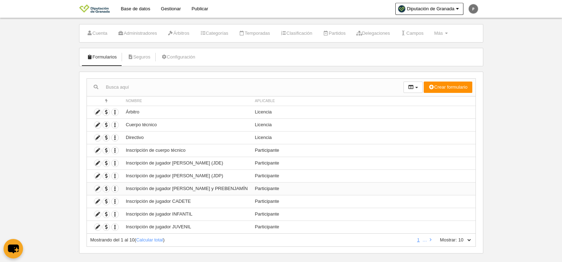
scroll to position [21, 0]
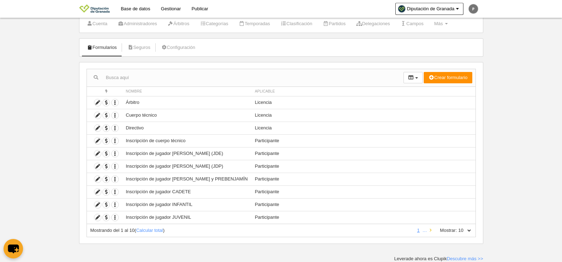
click at [431, 230] on icon at bounding box center [431, 230] width 2 height 5
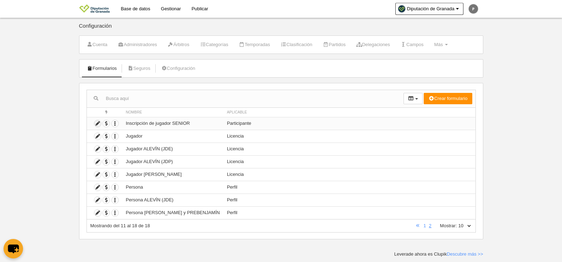
click at [97, 122] on icon at bounding box center [97, 123] width 7 height 7
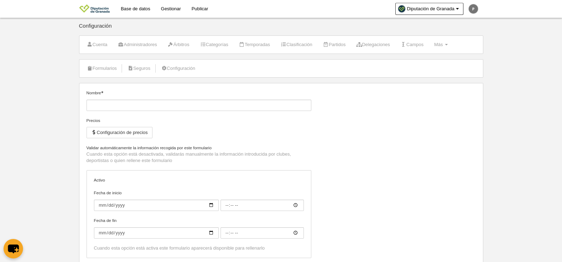
type input "Inscripción de jugador SENIOR"
checkbox input "true"
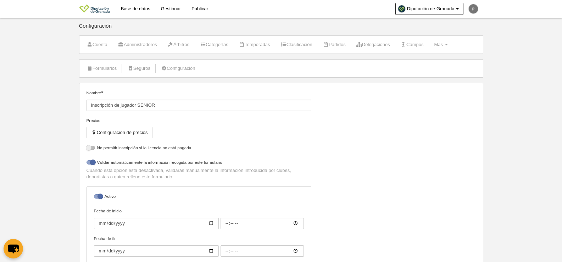
select select "selected"
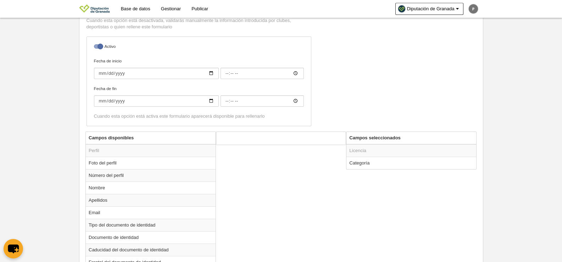
scroll to position [173, 0]
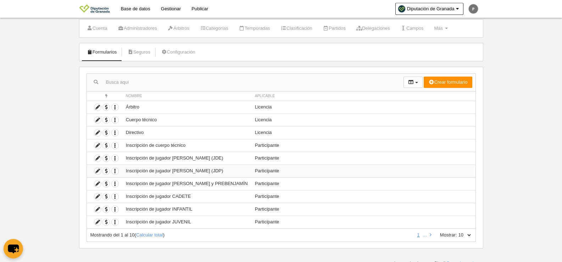
scroll to position [21, 0]
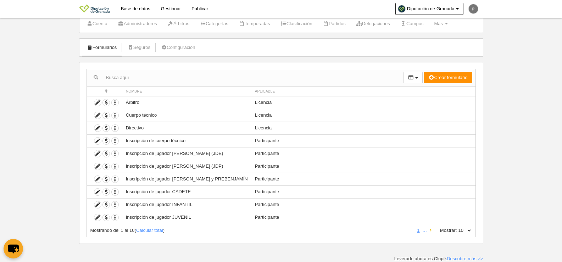
click at [430, 232] on icon at bounding box center [431, 230] width 2 height 5
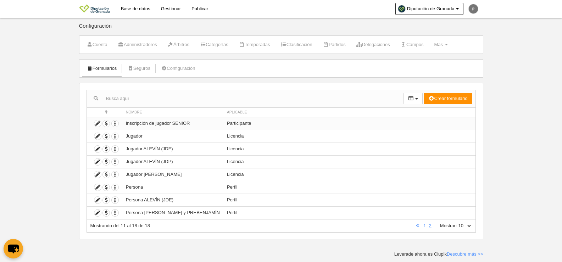
scroll to position [0, 0]
click at [100, 134] on icon at bounding box center [97, 136] width 7 height 7
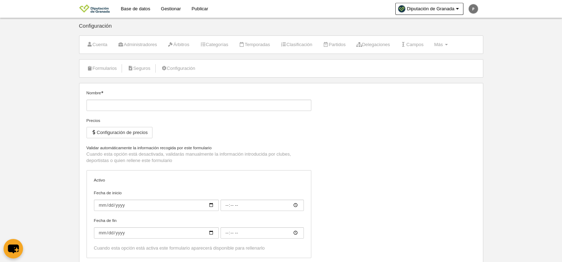
type input "Jugador"
checkbox input "true"
select select "selected"
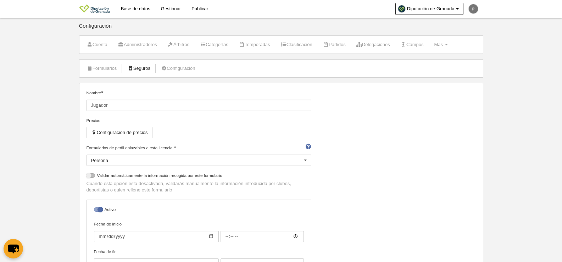
click at [146, 66] on link "Seguros" at bounding box center [138, 68] width 31 height 11
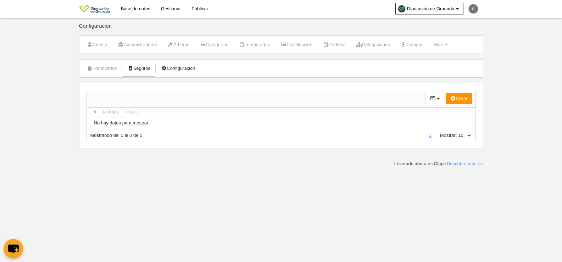
click at [178, 72] on link "Configuración" at bounding box center [178, 68] width 42 height 11
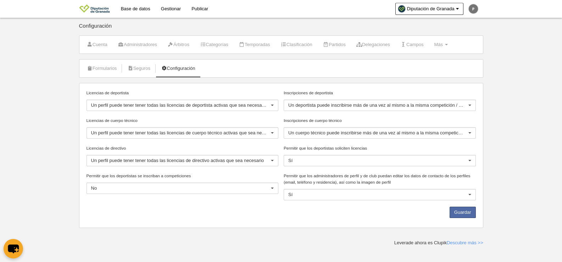
click at [271, 104] on div at bounding box center [272, 105] width 11 height 11
click at [171, 240] on main "Configuración Cuenta Administradores Árbitros Categorías Temporadas Clasificaci…" at bounding box center [280, 123] width 409 height 246
click at [469, 101] on div at bounding box center [469, 105] width 11 height 11
click at [105, 73] on link "Formularios" at bounding box center [102, 68] width 38 height 11
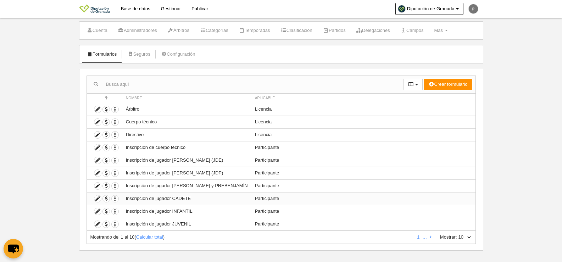
scroll to position [21, 0]
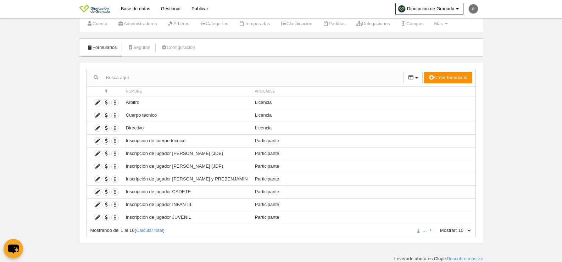
click at [466, 230] on select "10 25 50 100 500" at bounding box center [464, 230] width 15 height 6
select select "100"
click at [457, 227] on select "10 25 50 100 500" at bounding box center [464, 230] width 15 height 6
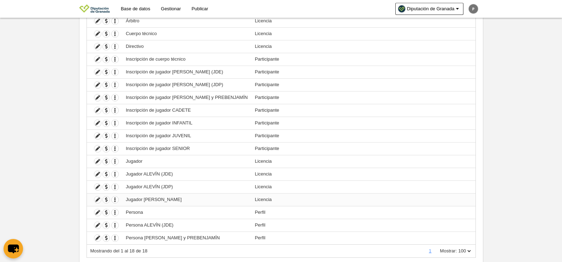
scroll to position [123, 0]
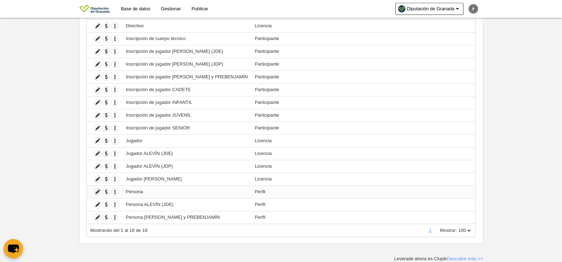
click at [99, 189] on icon at bounding box center [97, 192] width 7 height 7
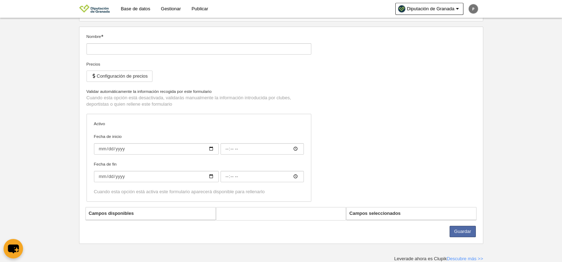
type input "Persona"
checkbox input "true"
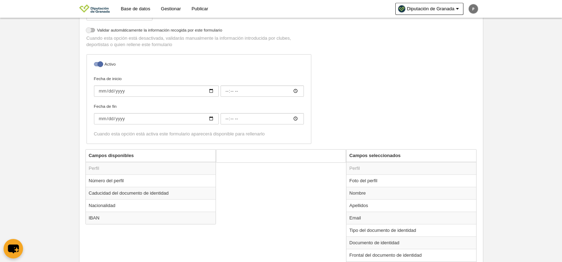
scroll to position [114, 0]
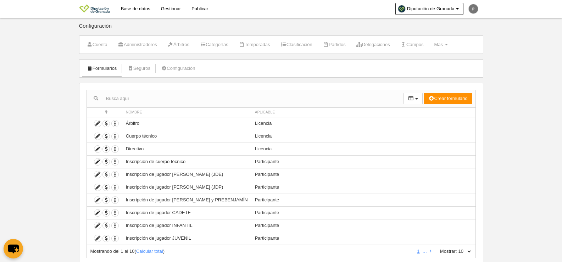
click at [450, 249] on label "Mostrar:" at bounding box center [445, 251] width 24 height 6
click at [457, 249] on select "10 25 50 100 500" at bounding box center [464, 251] width 15 height 6
click at [468, 251] on select "10 25 50 100 500" at bounding box center [464, 251] width 15 height 6
select select "50"
click at [457, 248] on select "10 25 50 100 500" at bounding box center [464, 251] width 15 height 6
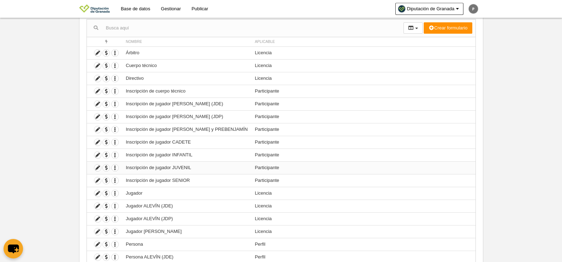
scroll to position [123, 0]
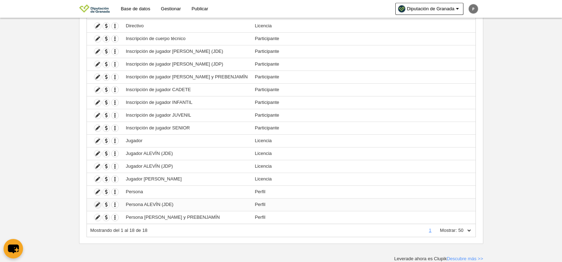
click at [96, 204] on icon at bounding box center [97, 204] width 7 height 7
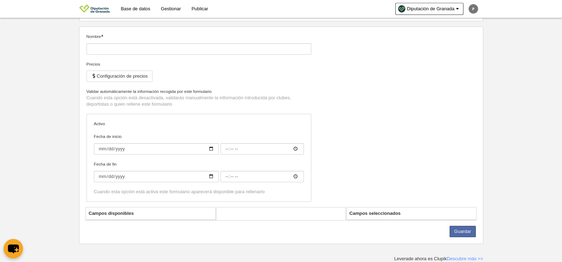
type input "Persona ALEVÍN (JDE)"
checkbox input "true"
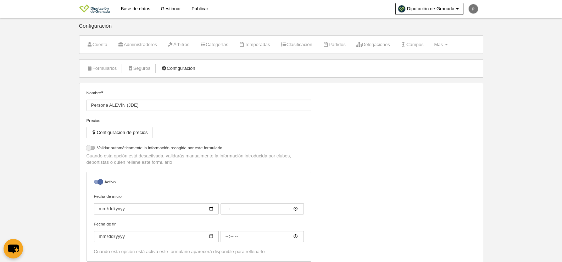
click at [173, 67] on link "Configuración" at bounding box center [178, 68] width 42 height 11
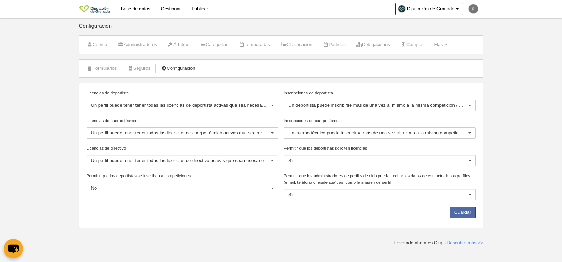
click at [229, 91] on label "Licencias de deportista" at bounding box center [182, 93] width 192 height 6
click at [91, 102] on input "Licencias de deportista" at bounding box center [91, 105] width 0 height 6
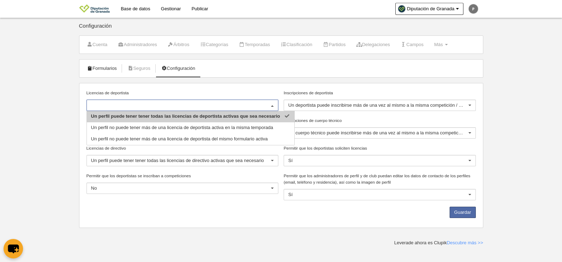
click at [96, 67] on link "Formularios" at bounding box center [102, 68] width 38 height 11
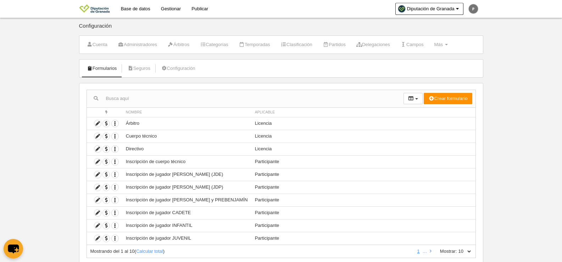
click at [172, 6] on link "Gestionar" at bounding box center [171, 9] width 30 height 18
click at [146, 11] on link "Base de datos" at bounding box center [136, 9] width 40 height 18
click at [100, 136] on icon at bounding box center [97, 136] width 7 height 7
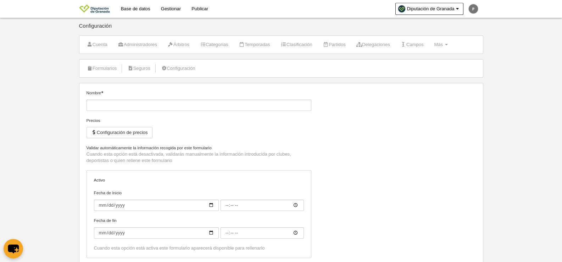
type input "Cuerpo técnico"
checkbox input "true"
select select "selected"
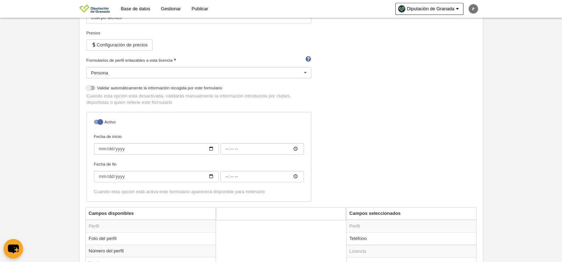
scroll to position [265, 0]
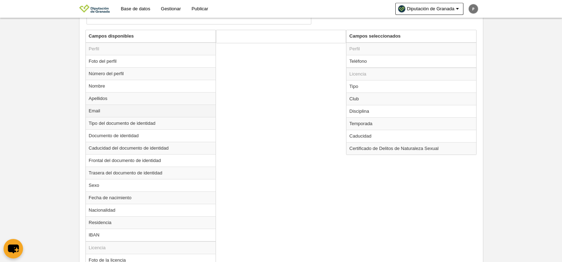
click at [108, 116] on td "Email" at bounding box center [151, 111] width 130 height 12
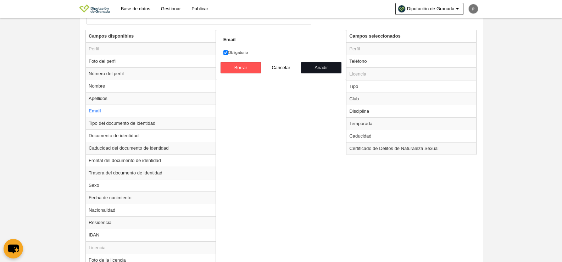
click at [315, 69] on button "Añadir" at bounding box center [321, 67] width 40 height 11
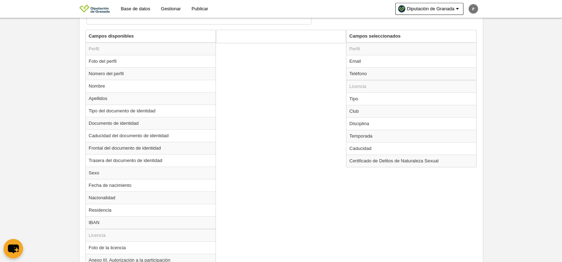
radio input "false"
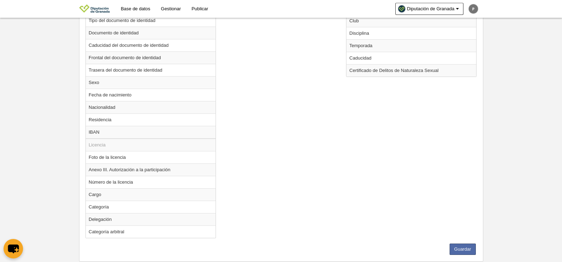
scroll to position [373, 0]
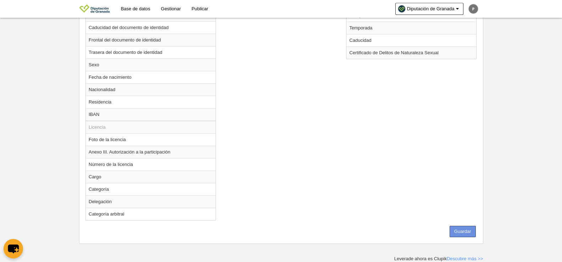
click at [449, 230] on button "Guardar" at bounding box center [462, 231] width 26 height 11
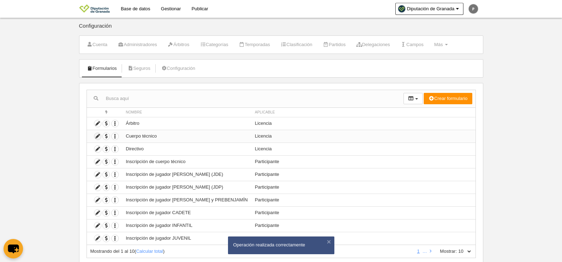
click at [99, 137] on icon at bounding box center [97, 136] width 7 height 7
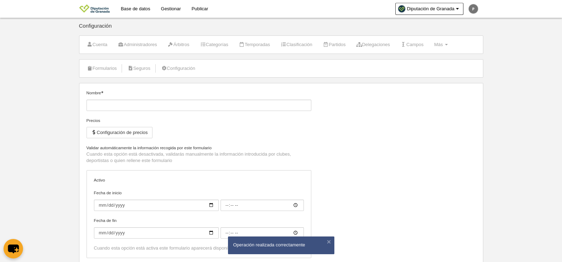
type input "Cuerpo técnico"
checkbox input "true"
select select "selected"
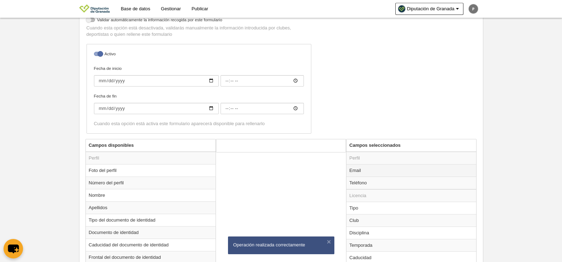
scroll to position [229, 0]
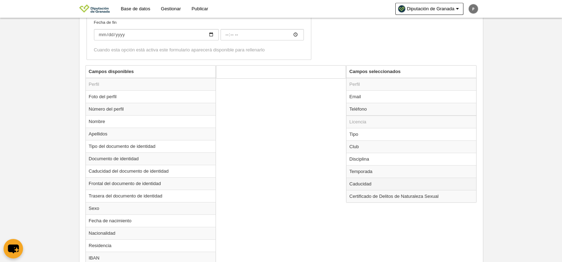
click at [367, 185] on td "Caducidad" at bounding box center [411, 184] width 130 height 12
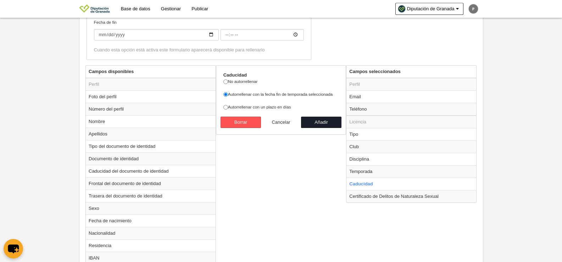
click at [285, 121] on button "Cancelar" at bounding box center [281, 122] width 40 height 11
radio input "false"
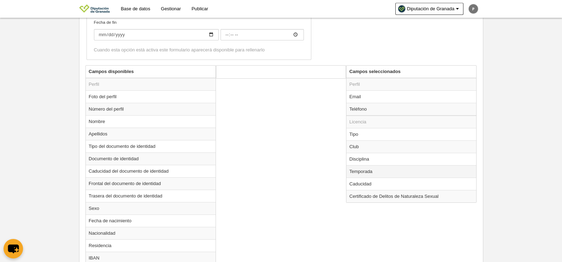
click at [362, 171] on td "Temporada" at bounding box center [411, 171] width 130 height 12
radio input "true"
select select
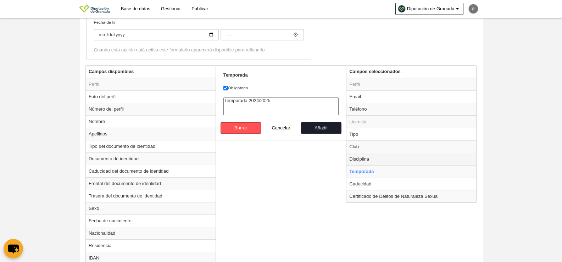
click at [364, 158] on td "Disciplina" at bounding box center [411, 159] width 130 height 12
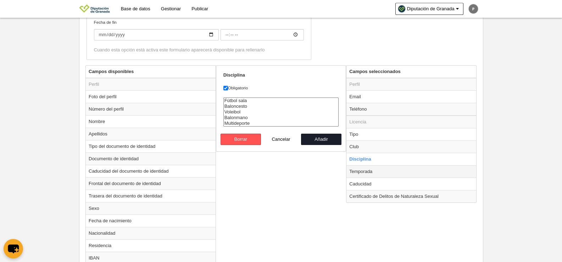
click at [367, 170] on td "Temporada" at bounding box center [411, 171] width 130 height 12
radio input "false"
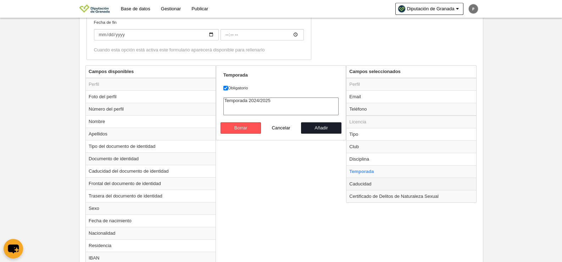
click at [360, 184] on td "Caducidad" at bounding box center [411, 184] width 130 height 12
radio input "false"
radio input "true"
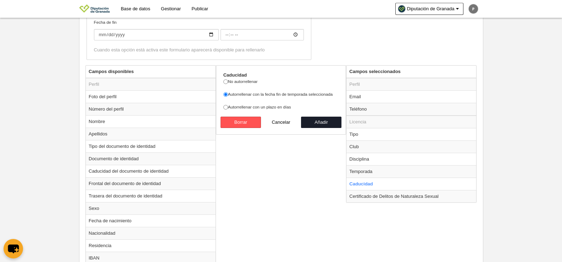
click at [330, 201] on div "Campos disponibles Perfil Foto del perfil Número del perfil Nombre Apellidos Ti…" at bounding box center [281, 217] width 394 height 304
click at [296, 181] on div "Campos disponibles Perfil Foto del perfil Número del perfil Nombre Apellidos Ti…" at bounding box center [281, 217] width 394 height 304
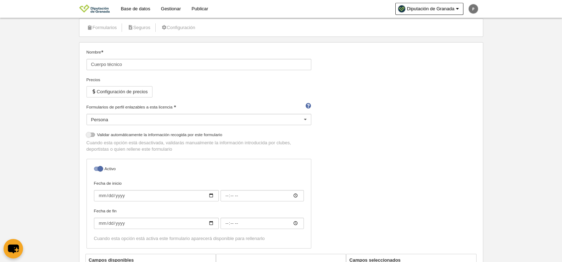
scroll to position [35, 0]
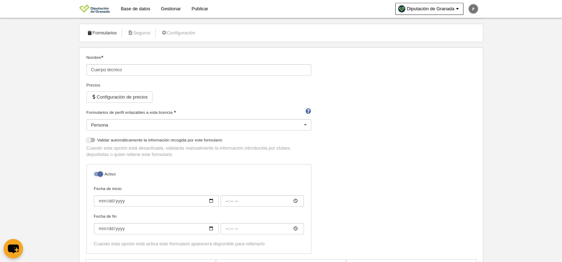
click at [117, 30] on link "Formularios" at bounding box center [102, 33] width 38 height 11
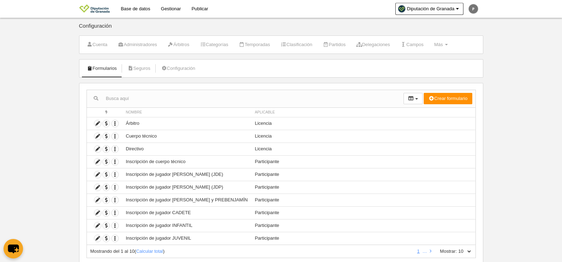
click at [463, 250] on select "10 25 50 100 500" at bounding box center [464, 251] width 15 height 6
select select "50"
click at [457, 248] on select "10 25 50 100 500" at bounding box center [464, 251] width 15 height 6
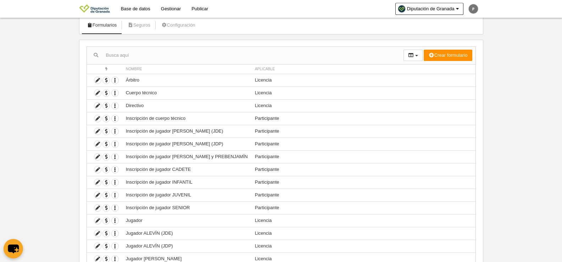
scroll to position [36, 0]
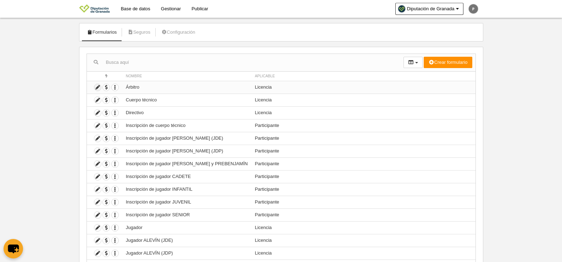
click at [97, 88] on icon at bounding box center [97, 87] width 7 height 7
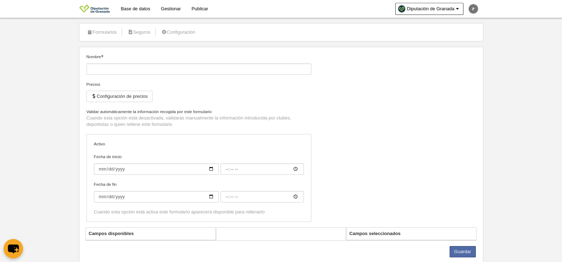
type input "Árbitro"
checkbox input "true"
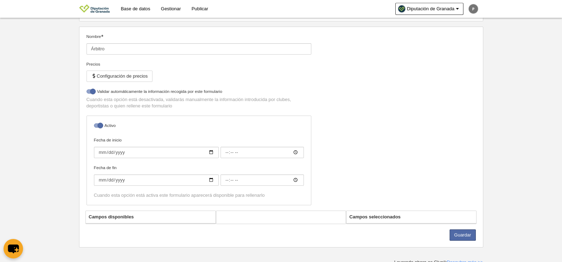
select select "selected"
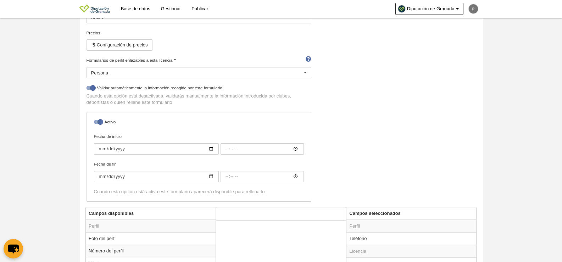
scroll to position [265, 0]
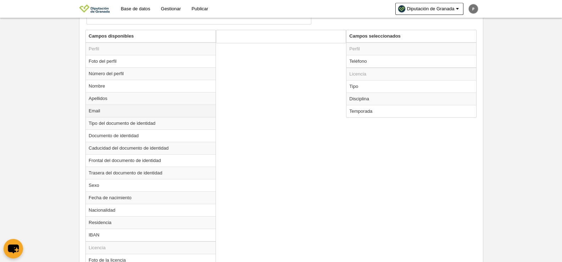
click at [111, 113] on td "Email" at bounding box center [151, 111] width 130 height 12
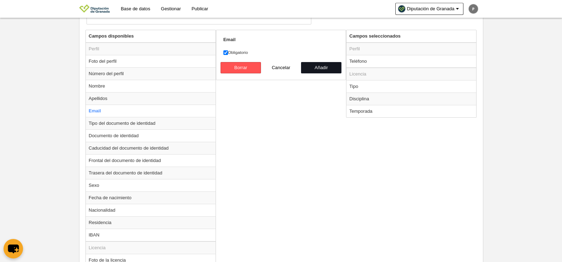
click at [312, 62] on button "Añadir" at bounding box center [321, 67] width 40 height 11
radio input "false"
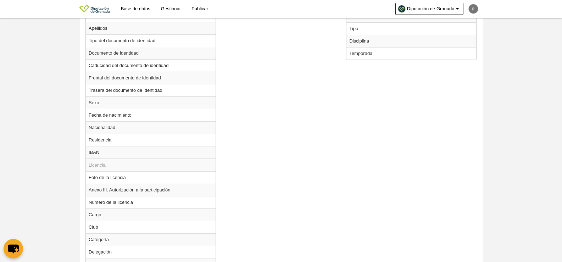
scroll to position [410, 0]
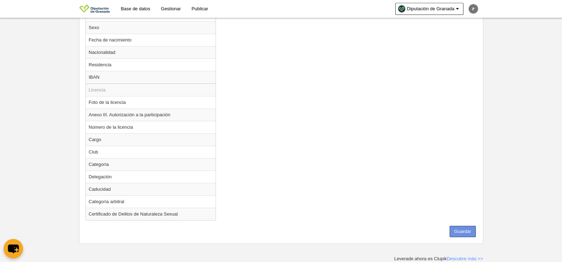
click at [470, 233] on button "Guardar" at bounding box center [462, 231] width 26 height 11
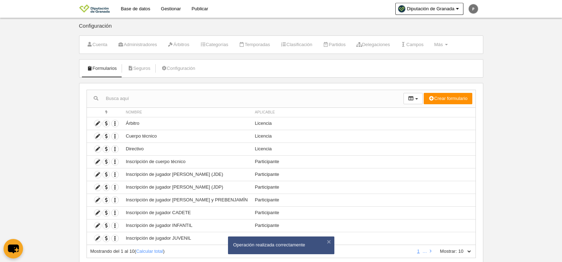
scroll to position [21, 0]
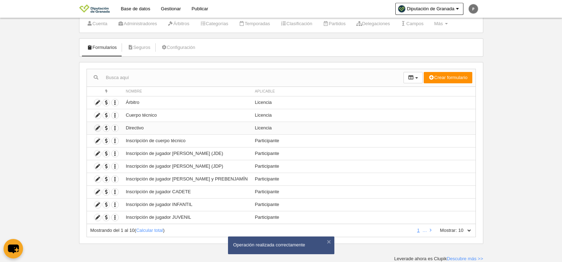
click at [98, 128] on icon at bounding box center [97, 128] width 7 height 7
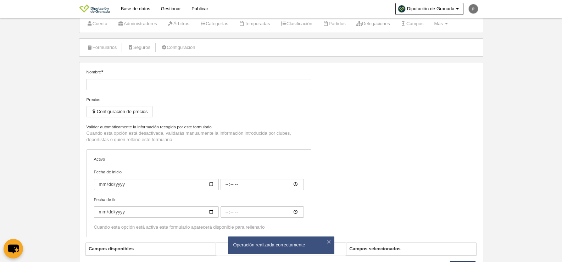
type input "Directivo"
checkbox input "true"
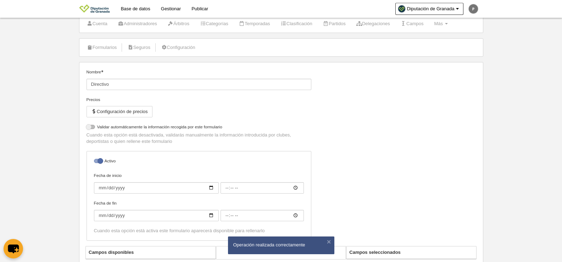
select select "selected"
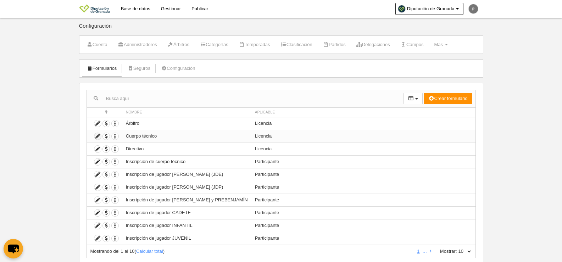
click at [96, 136] on icon at bounding box center [97, 136] width 7 height 7
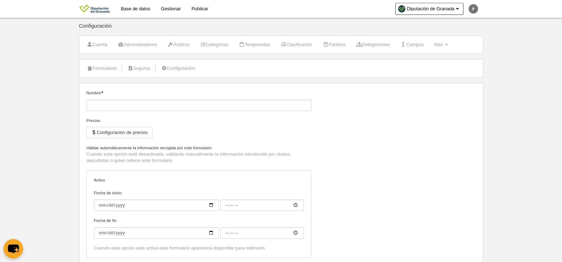
type input "Cuerpo técnico"
checkbox input "true"
select select "selected"
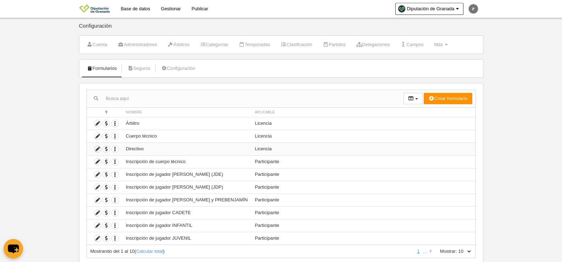
click at [99, 150] on icon at bounding box center [97, 149] width 7 height 7
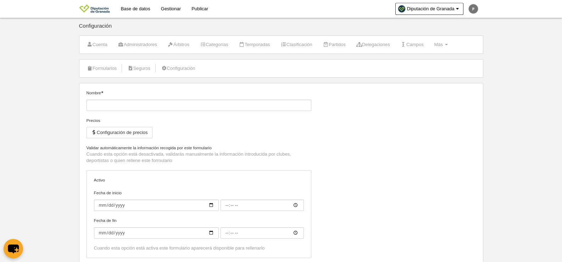
type input "Directivo"
checkbox input "true"
select select "selected"
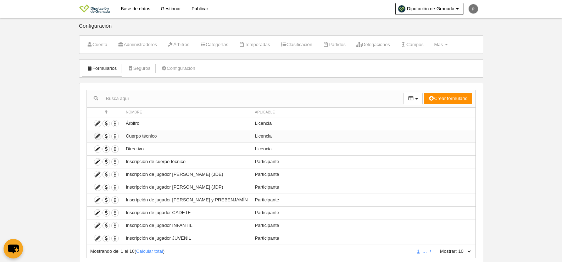
click at [96, 139] on icon at bounding box center [97, 136] width 7 height 7
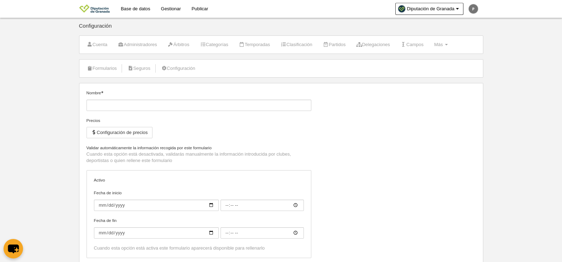
type input "Cuerpo técnico"
checkbox input "true"
select select "selected"
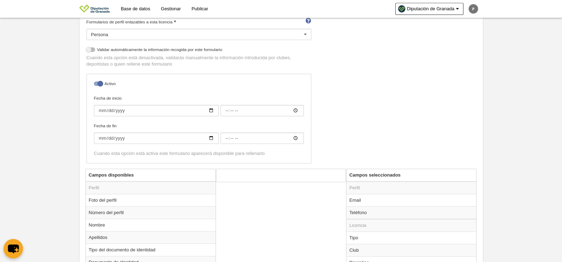
scroll to position [133, 0]
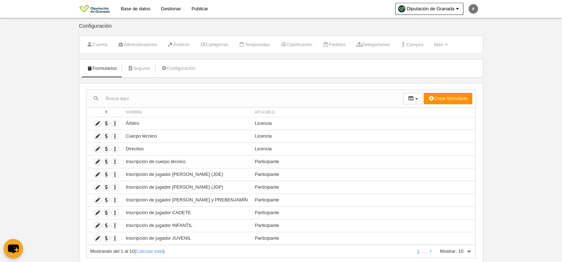
scroll to position [21, 0]
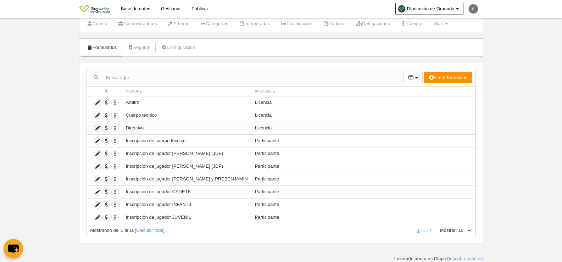
click at [96, 127] on icon at bounding box center [97, 128] width 7 height 7
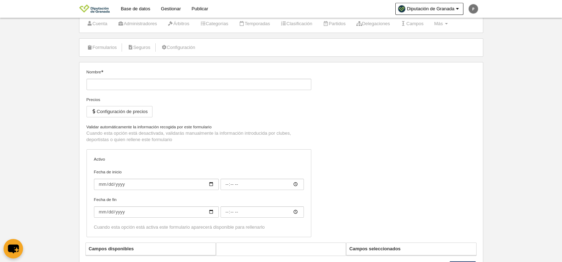
type input "Directivo"
checkbox input "true"
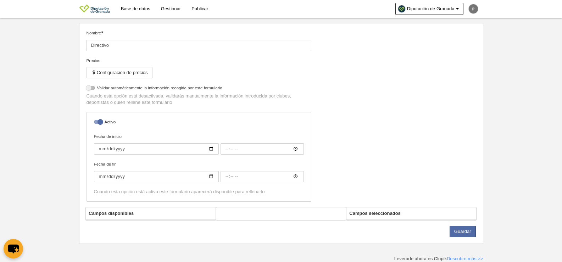
select select "selected"
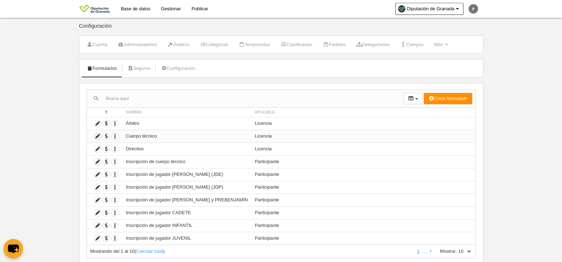
click at [96, 135] on icon at bounding box center [97, 136] width 7 height 7
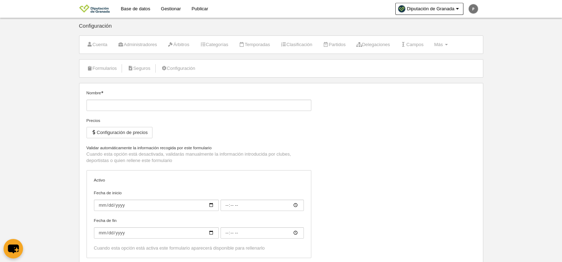
type input "Cuerpo técnico"
checkbox input "true"
select select "selected"
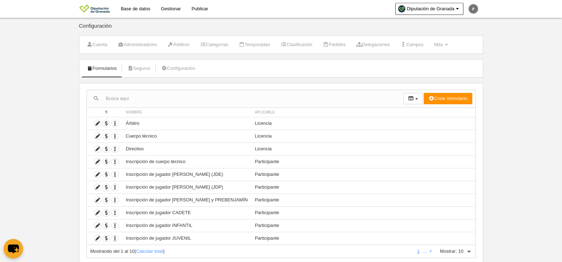
click at [460, 254] on div "Mostrando del 1 al 10 ( Calcular total ) 1 … Mostrar: 10 25 50 100 500" at bounding box center [280, 251] width 389 height 13
click at [466, 252] on select "10 25 50 100 500" at bounding box center [464, 251] width 15 height 6
select select "100"
click at [457, 248] on select "10 25 50 100 500" at bounding box center [464, 251] width 15 height 6
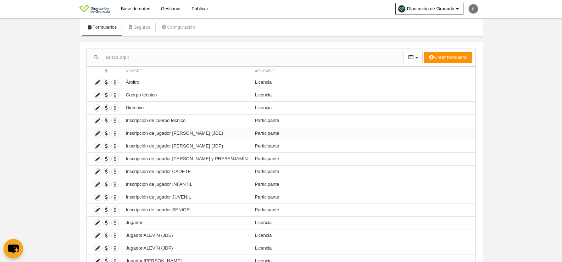
scroll to position [106, 0]
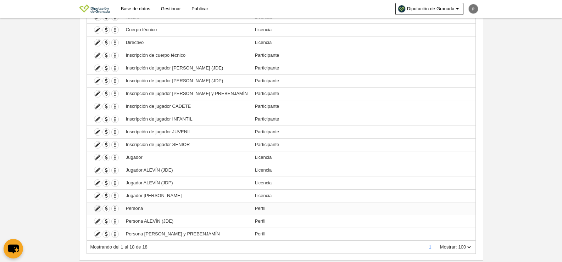
click at [100, 210] on icon at bounding box center [97, 208] width 7 height 7
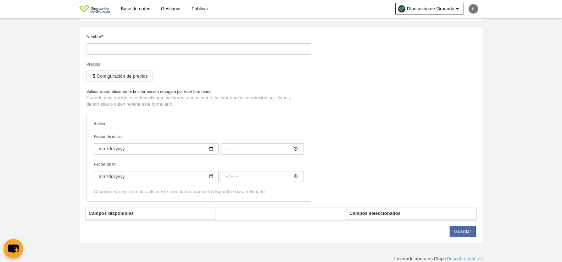
type input "Persona"
checkbox input "true"
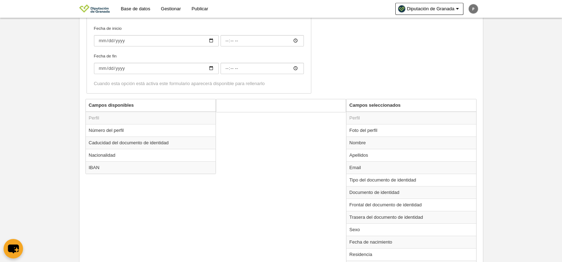
scroll to position [114, 0]
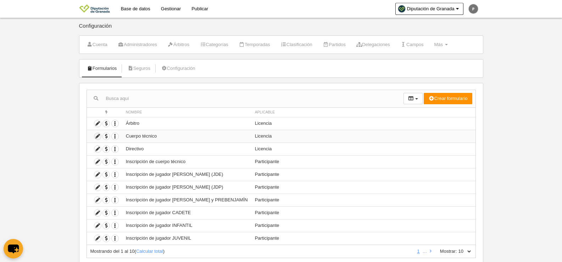
click at [94, 135] on icon at bounding box center [97, 136] width 7 height 7
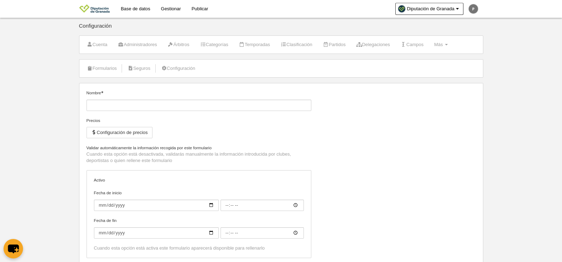
type input "Cuerpo técnico"
checkbox input "true"
select select "selected"
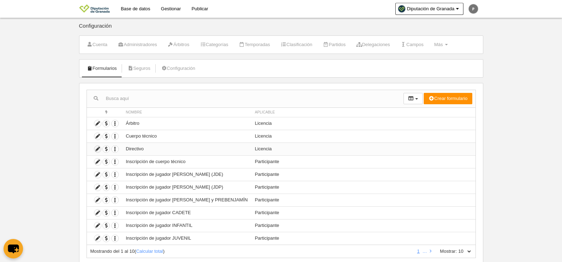
click at [100, 151] on icon at bounding box center [97, 149] width 7 height 7
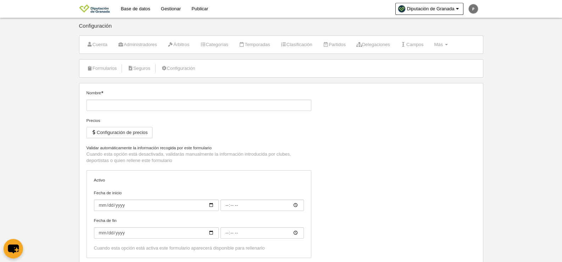
type input "Directivo"
checkbox input "true"
select select "selected"
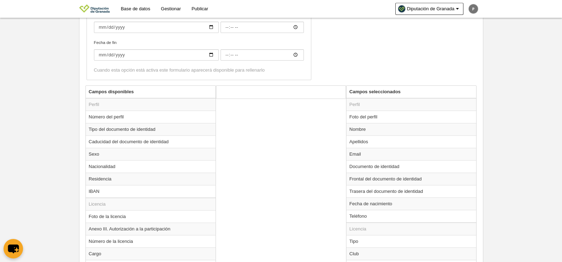
scroll to position [230, 0]
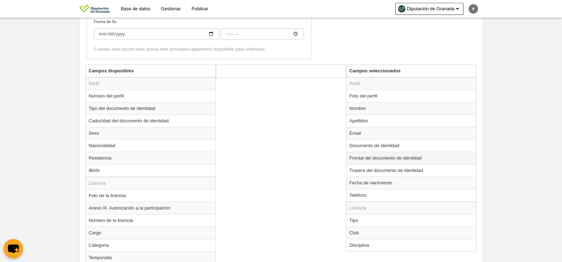
click at [413, 159] on td "Frontal del documento de identidad" at bounding box center [411, 158] width 130 height 12
radio input "true"
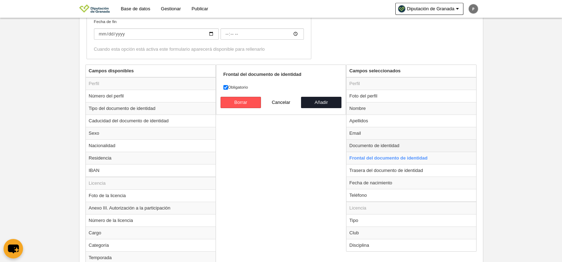
click at [430, 147] on td "Documento de identidad" at bounding box center [411, 145] width 130 height 12
click at [422, 158] on td "Frontal del documento de identidad" at bounding box center [411, 158] width 130 height 12
radio input "false"
radio input "true"
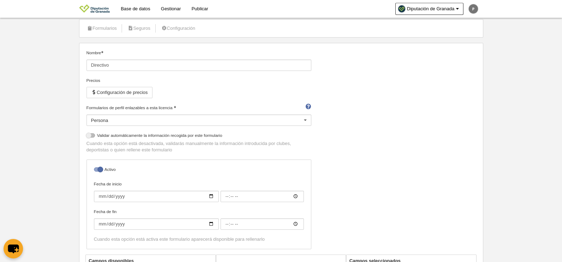
scroll to position [33, 0]
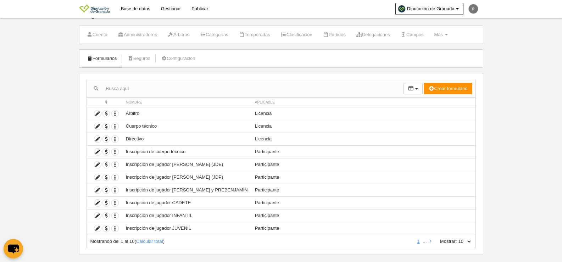
scroll to position [15, 0]
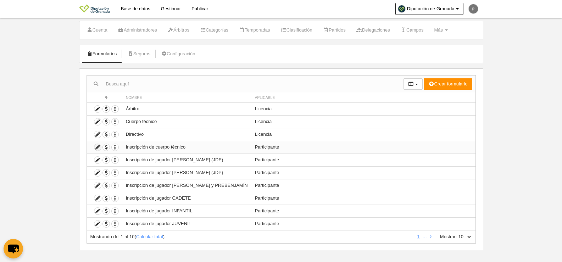
click at [96, 148] on icon at bounding box center [97, 147] width 7 height 7
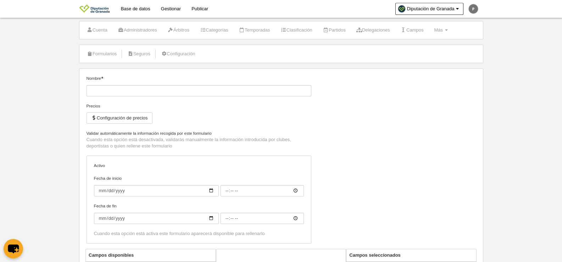
type input "Inscripción de cuerpo técnico"
checkbox input "true"
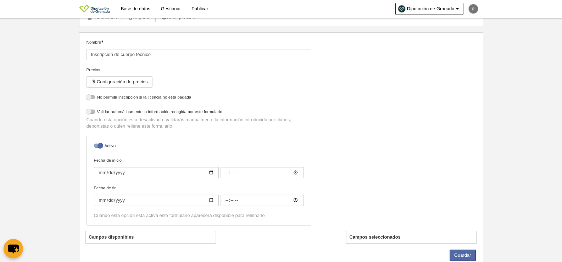
select select "selected"
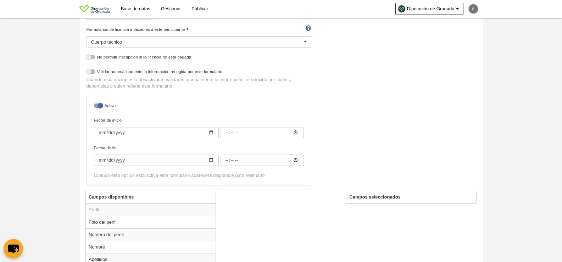
scroll to position [102, 0]
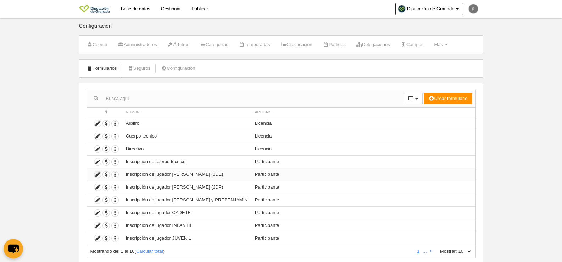
click at [97, 174] on icon at bounding box center [97, 174] width 7 height 7
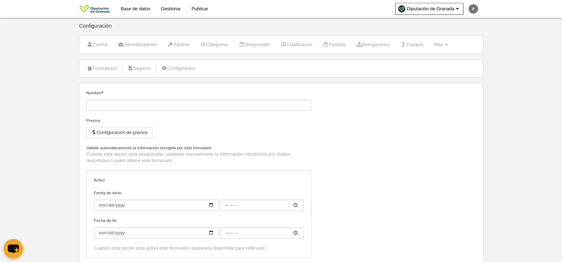
type input "Inscripción de jugador [PERSON_NAME] (JDE)"
checkbox input "true"
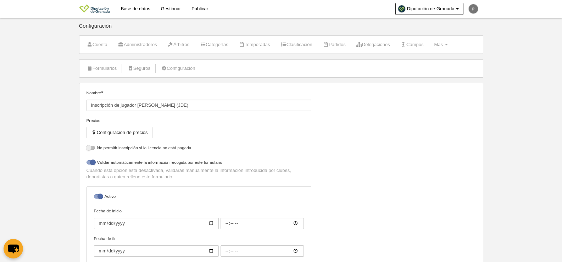
select select "selected"
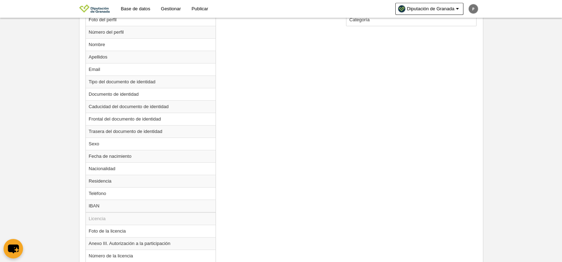
scroll to position [251, 0]
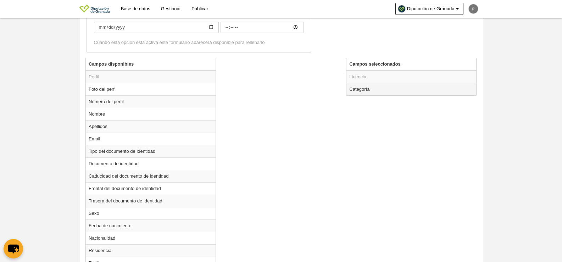
click at [360, 89] on td "Categoría" at bounding box center [411, 89] width 130 height 12
radio input "true"
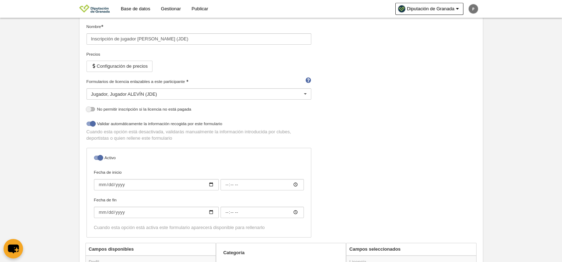
scroll to position [39, 0]
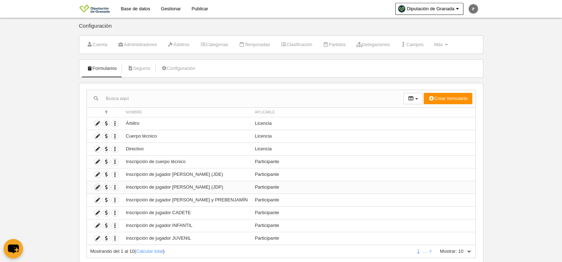
click at [97, 188] on icon at bounding box center [97, 187] width 7 height 7
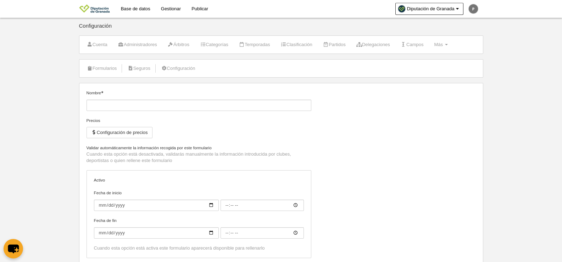
type input "Inscripción de jugador [PERSON_NAME] (JDP)"
checkbox input "true"
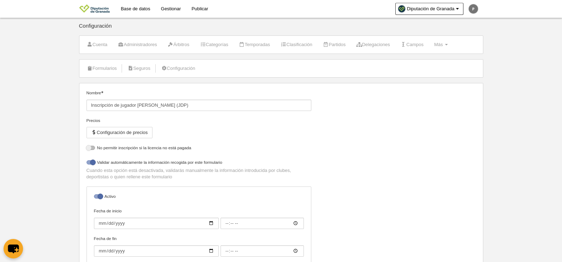
select select "selected"
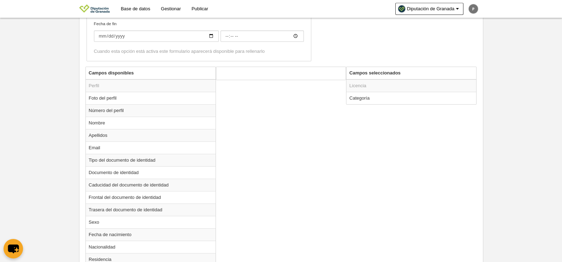
scroll to position [244, 0]
click at [358, 96] on td "Categoría" at bounding box center [411, 96] width 130 height 12
radio input "true"
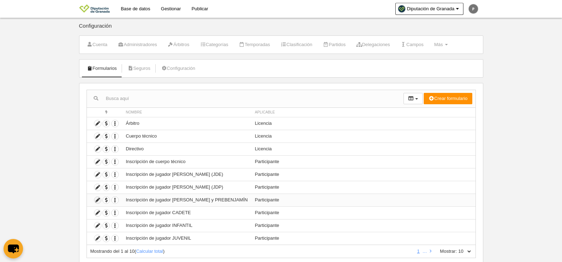
click at [97, 199] on icon at bounding box center [97, 200] width 7 height 7
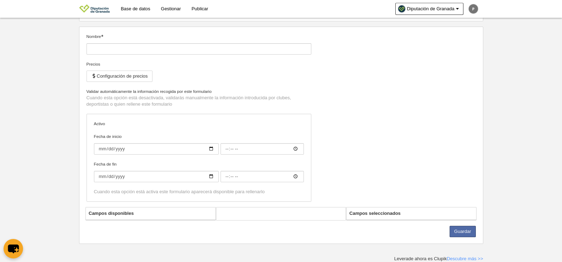
type input "Inscripción de jugador [PERSON_NAME] y PREBENJAMÍN"
checkbox input "true"
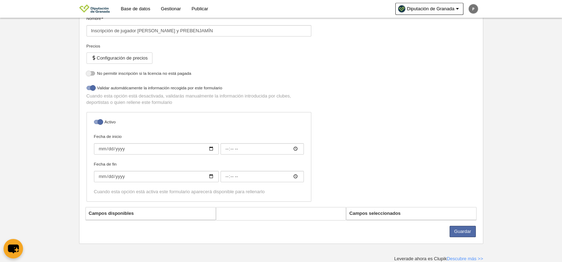
select select "selected"
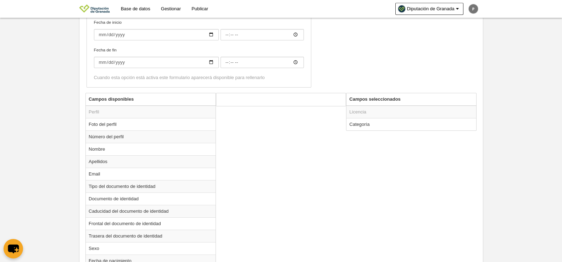
scroll to position [213, 0]
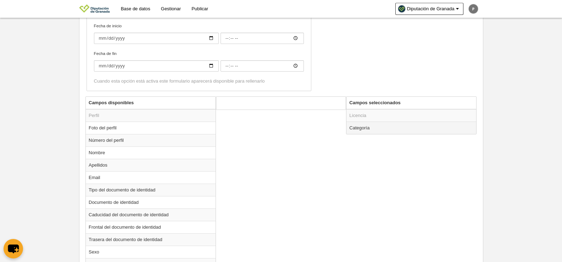
click at [357, 123] on td "Categoría" at bounding box center [411, 128] width 130 height 12
radio input "true"
select select "14868"
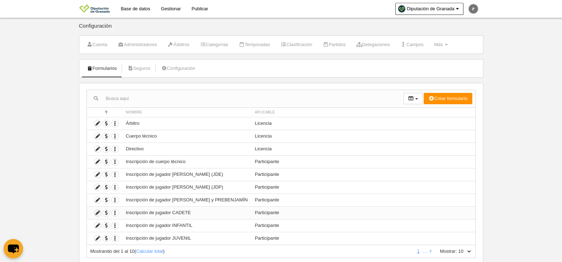
click at [98, 213] on icon at bounding box center [97, 212] width 7 height 7
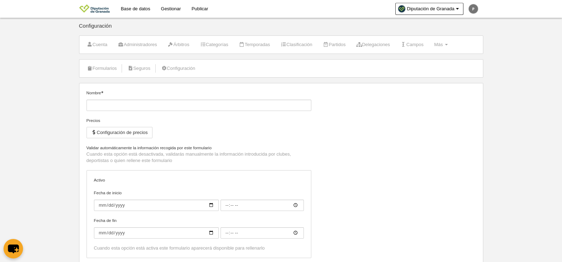
type input "Inscripción de jugador CADETE"
checkbox input "true"
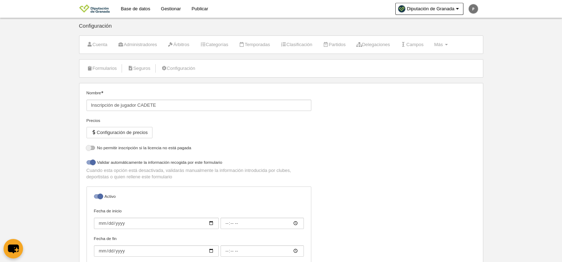
select select "selected"
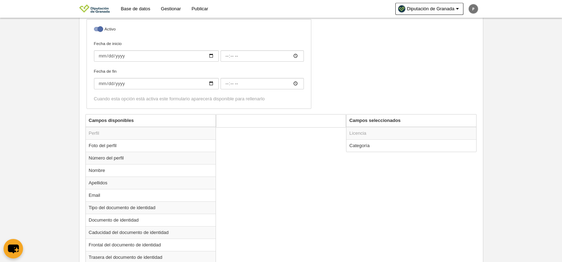
scroll to position [274, 0]
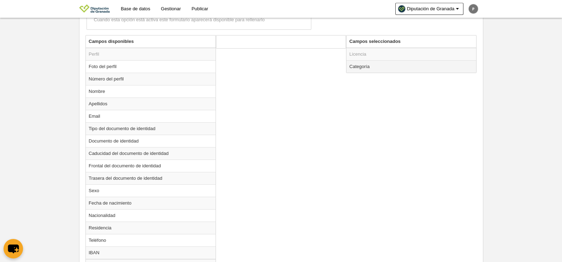
click at [355, 65] on td "Categoría" at bounding box center [411, 66] width 130 height 12
radio input "true"
select select "14800"
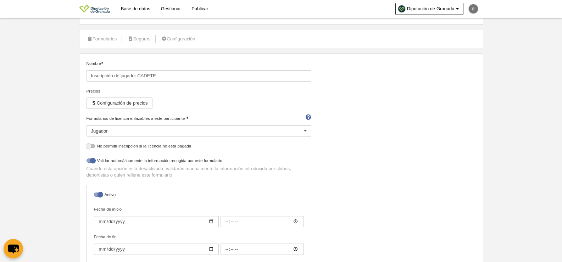
scroll to position [207, 0]
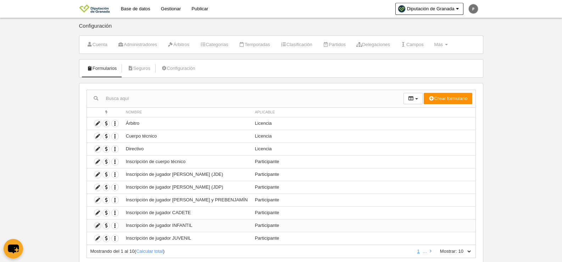
click at [97, 225] on icon at bounding box center [97, 225] width 7 height 7
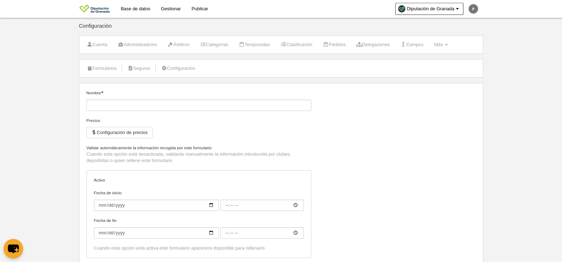
type input "Inscripción de jugador INFANTIL"
checkbox input "true"
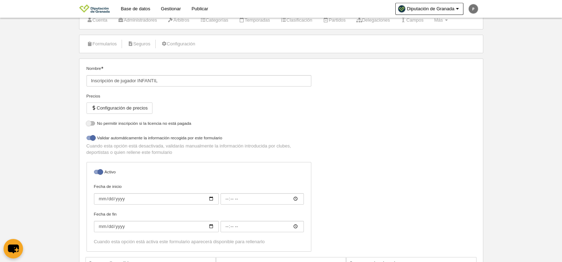
select select "selected"
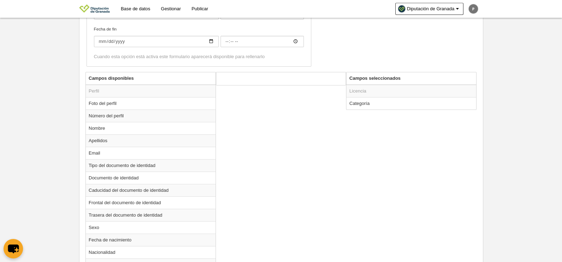
scroll to position [244, 0]
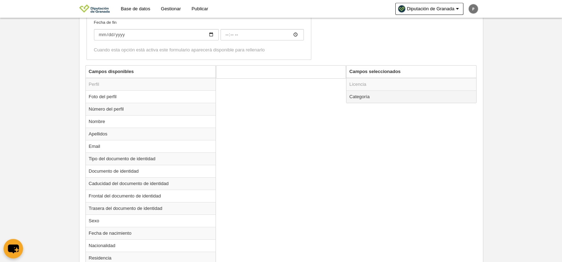
click at [375, 94] on td "Categoría" at bounding box center [411, 96] width 130 height 12
radio input "true"
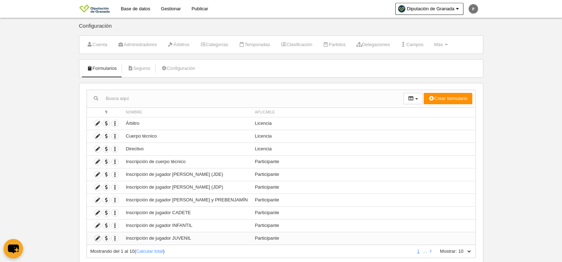
click at [100, 237] on icon at bounding box center [97, 238] width 7 height 7
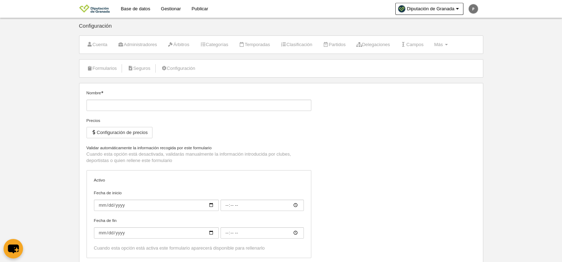
type input "Inscripción de jugador JUVENIL"
checkbox input "true"
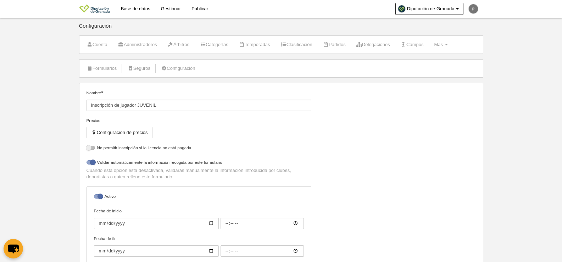
select select "selected"
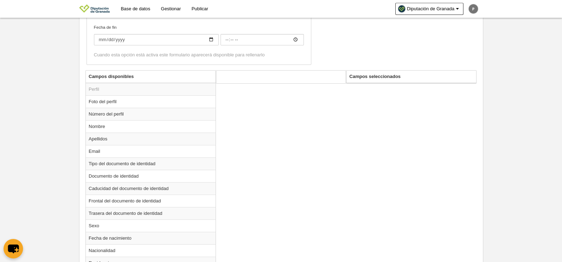
scroll to position [202, 0]
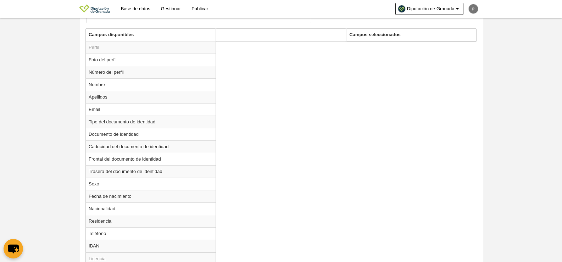
scroll to position [276, 0]
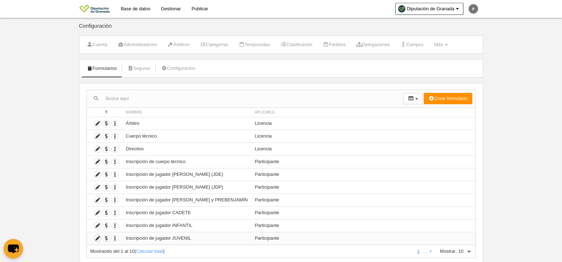
click at [96, 237] on icon at bounding box center [97, 238] width 7 height 7
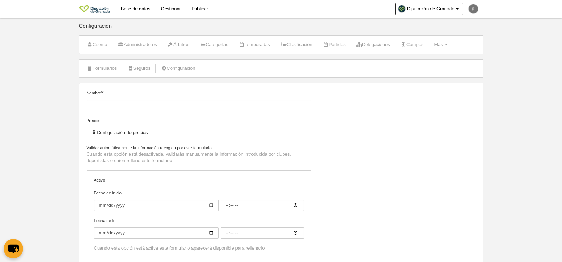
type input "Inscripción de jugador JUVENIL"
checkbox input "true"
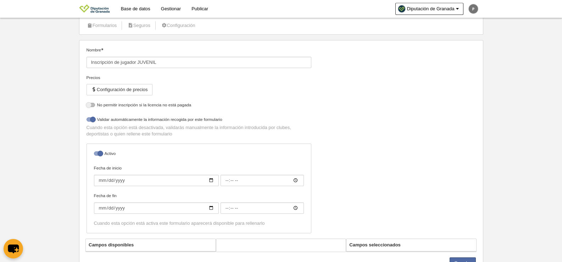
scroll to position [74, 0]
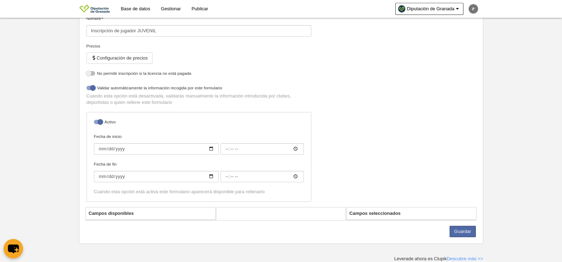
select select "selected"
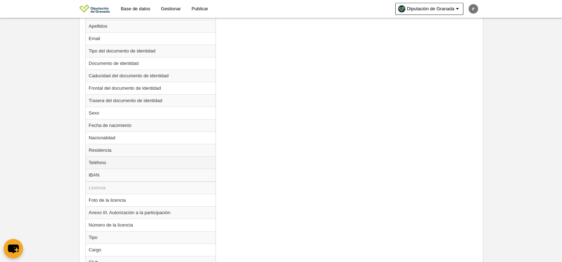
scroll to position [386, 0]
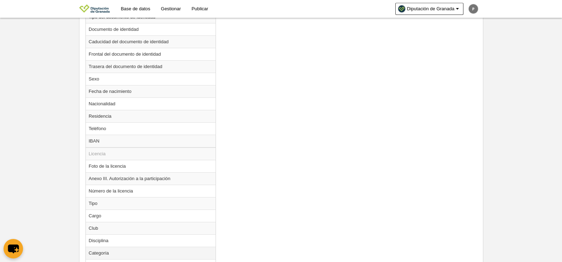
click at [108, 251] on td "Categoría" at bounding box center [151, 253] width 130 height 12
radio input "true"
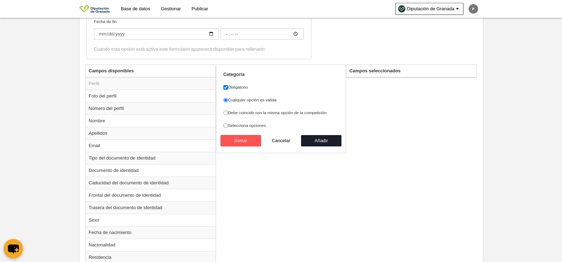
scroll to position [244, 0]
click at [226, 125] on input "Selecciona opciones" at bounding box center [225, 126] width 5 height 5
radio input "true"
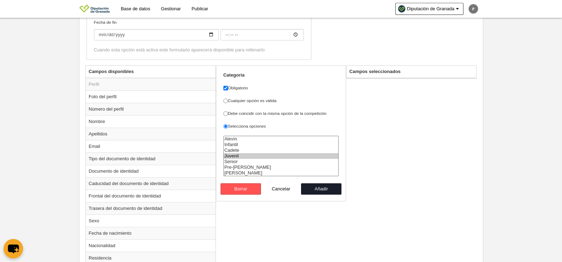
click at [233, 156] on option "Juvenil" at bounding box center [281, 156] width 115 height 6
click at [233, 151] on option "Cadete" at bounding box center [281, 150] width 115 height 6
select select "14801"
click at [238, 155] on option "Juvenil" at bounding box center [281, 156] width 115 height 6
click at [315, 192] on button "Añadir" at bounding box center [321, 188] width 40 height 11
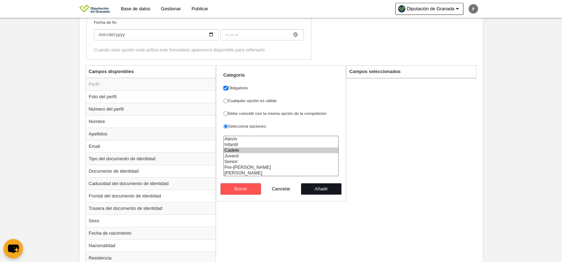
radio input "false"
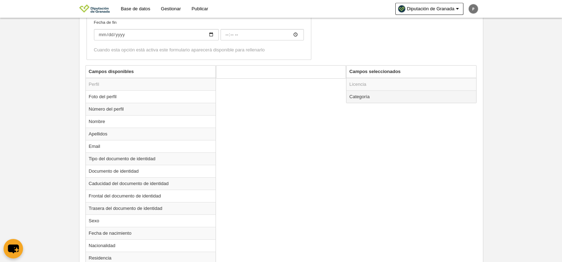
click at [359, 96] on td "Categoría" at bounding box center [411, 96] width 130 height 12
radio input "true"
select select "14801"
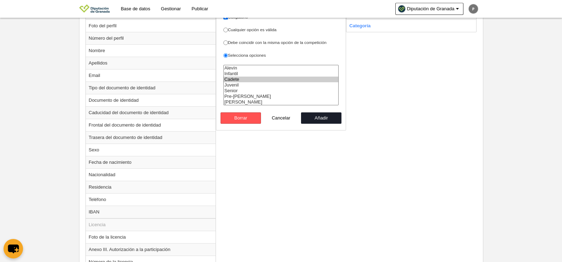
click at [407, 179] on div "Campos disponibles Perfil Foto del perfil Número del perfil Nombre Apellidos Em…" at bounding box center [281, 202] width 394 height 416
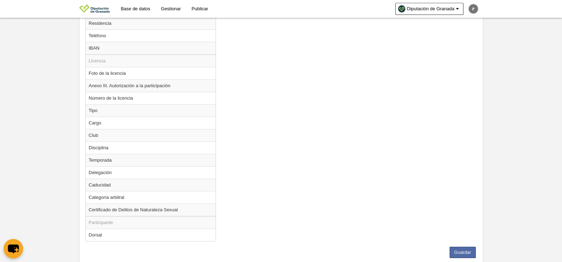
scroll to position [499, 0]
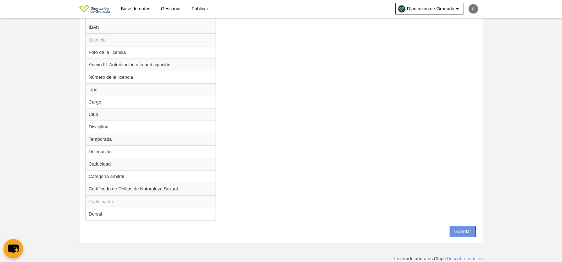
click at [466, 230] on button "Guardar" at bounding box center [462, 231] width 26 height 11
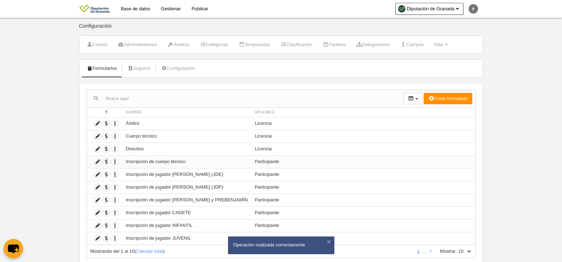
scroll to position [21, 0]
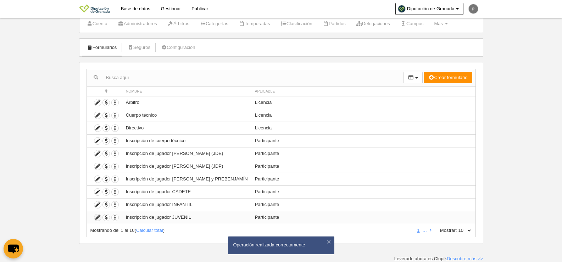
click at [94, 219] on icon at bounding box center [97, 217] width 7 height 7
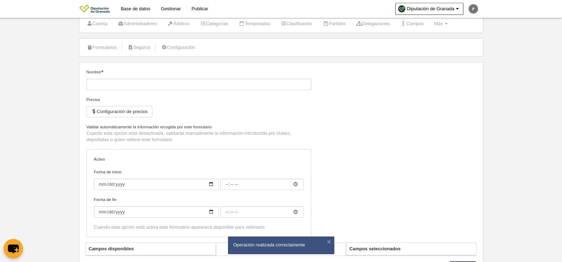
type input "Inscripción de jugador JUVENIL"
checkbox input "true"
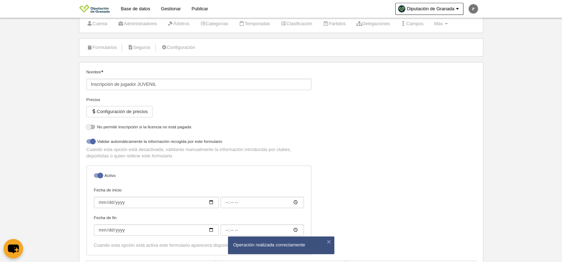
select select "selected"
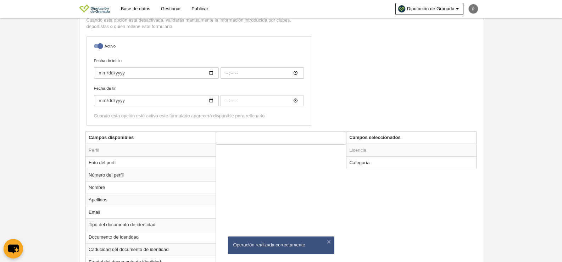
scroll to position [279, 0]
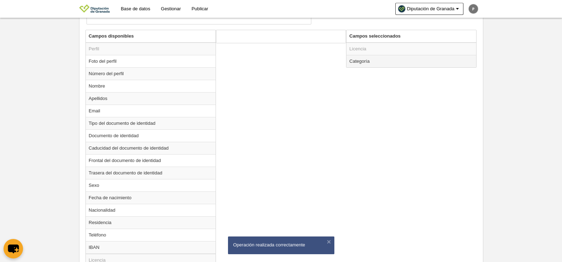
click at [359, 63] on td "Categoría" at bounding box center [411, 61] width 130 height 12
radio input "true"
select select "14801"
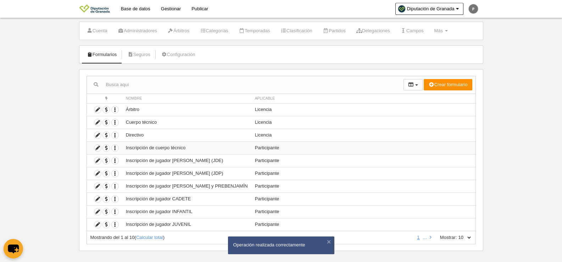
scroll to position [21, 0]
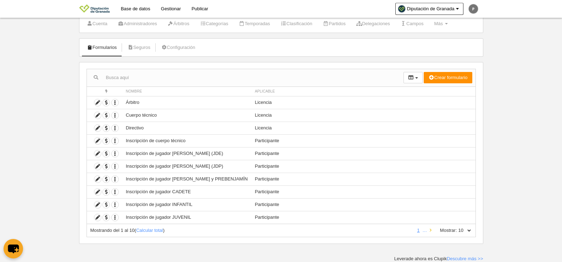
click at [431, 231] on icon at bounding box center [431, 230] width 2 height 5
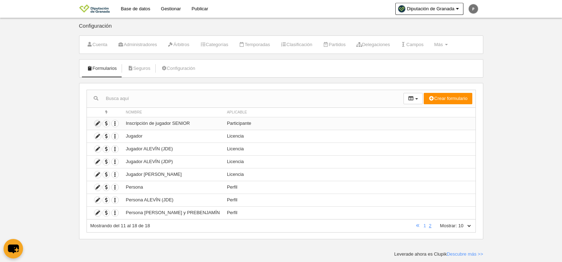
click at [99, 124] on icon at bounding box center [97, 123] width 7 height 7
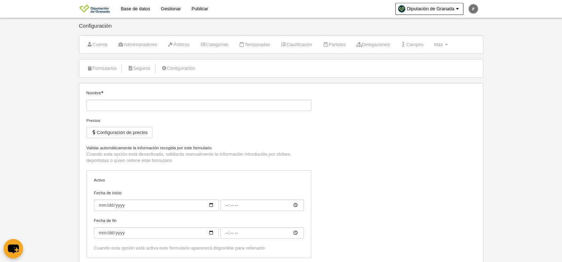
type input "Inscripción de jugador SENIOR"
checkbox input "true"
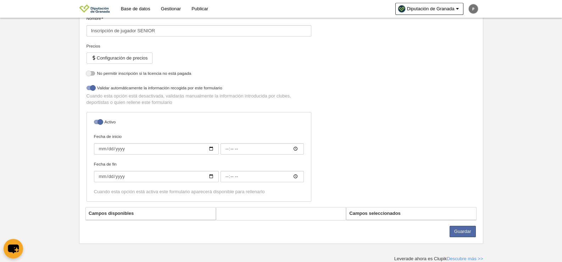
select select "selected"
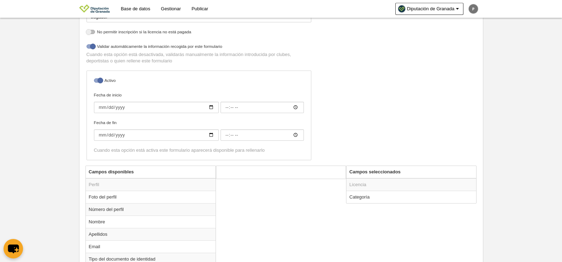
scroll to position [208, 0]
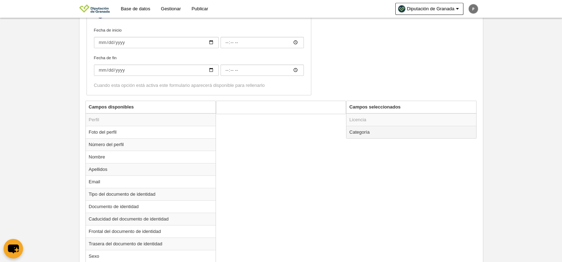
click at [374, 135] on td "Categoría" at bounding box center [411, 132] width 130 height 12
radio input "true"
select select "14802"
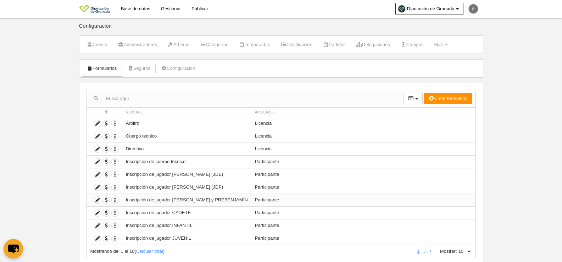
scroll to position [21, 0]
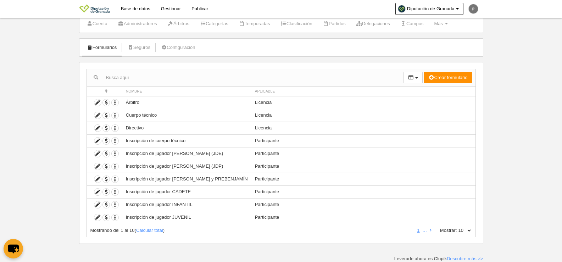
click at [466, 232] on select "10 25 50 100 500" at bounding box center [464, 230] width 15 height 6
select select "50"
click at [457, 227] on select "10 25 50 100 500" at bounding box center [464, 230] width 15 height 6
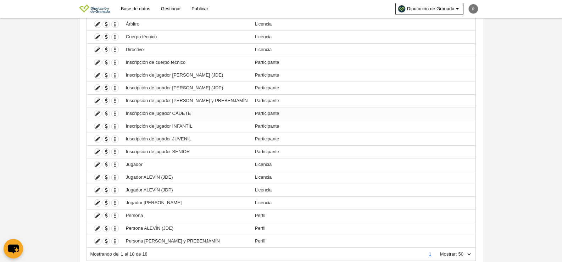
scroll to position [123, 0]
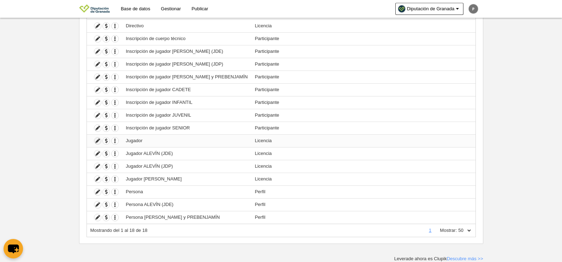
click at [97, 140] on icon at bounding box center [97, 141] width 7 height 7
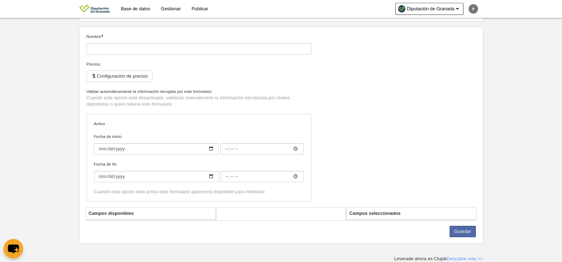
type input "Jugador"
checkbox input "true"
select select "selected"
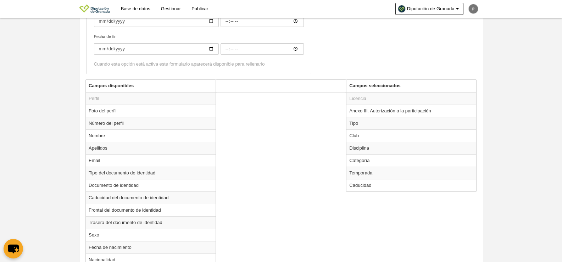
scroll to position [229, 0]
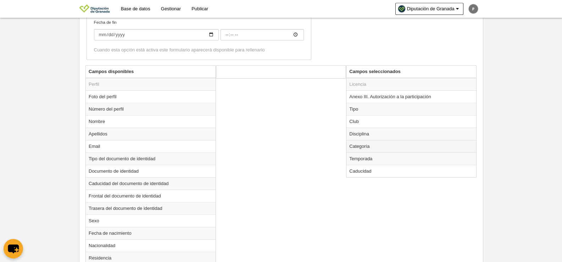
click at [366, 146] on td "Categoría" at bounding box center [411, 146] width 130 height 12
radio input "true"
select select "14800"
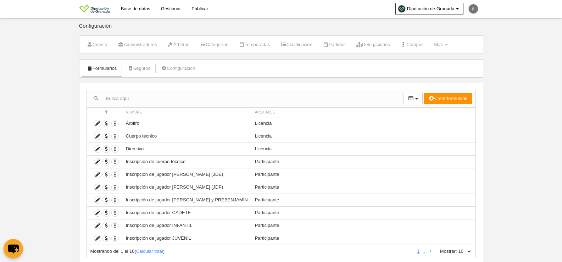
click at [457, 251] on select "10 25 50 100 500" at bounding box center [464, 251] width 15 height 6
select select "50"
click at [457, 248] on select "10 25 50 100 500" at bounding box center [464, 251] width 15 height 6
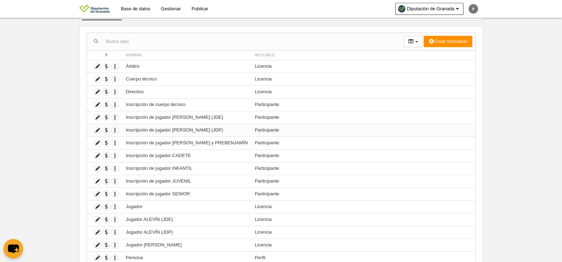
scroll to position [123, 0]
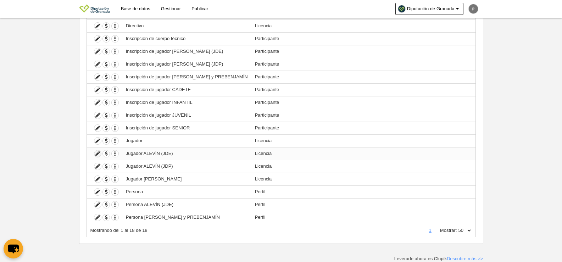
click at [97, 153] on icon at bounding box center [97, 153] width 7 height 7
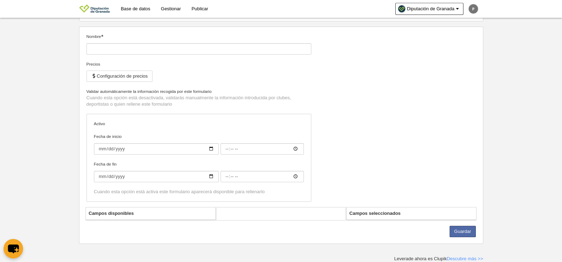
type input "Jugador ALEVÍN (JDE)"
checkbox input "true"
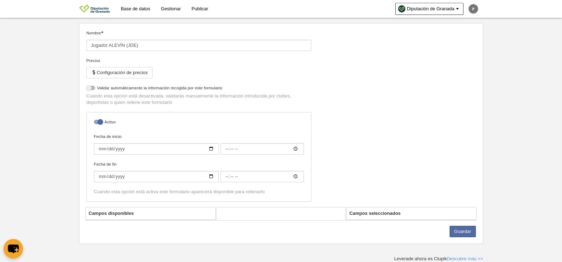
select select "selected"
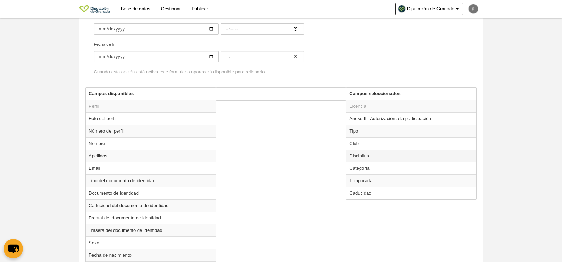
scroll to position [204, 0]
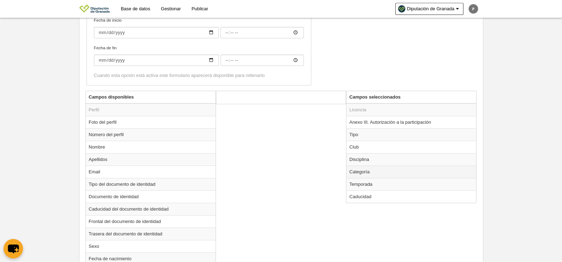
click at [366, 171] on td "Categoría" at bounding box center [411, 172] width 130 height 12
radio input "true"
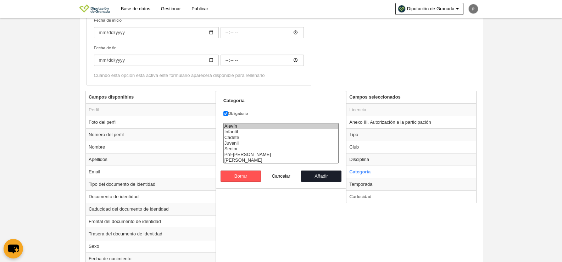
click at [336, 213] on div "Campos disponibles Perfil Foto del perfil Número del perfil Nombre Apellidos Em…" at bounding box center [281, 249] width 394 height 316
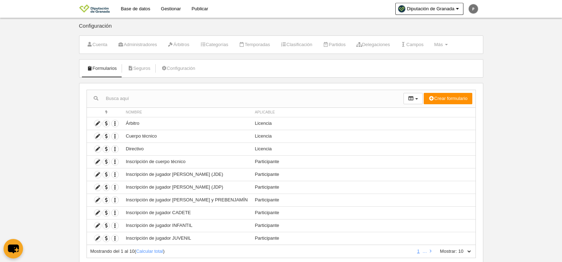
click at [459, 252] on select "10 25 50 100 500" at bounding box center [464, 251] width 15 height 6
select select "50"
click at [457, 248] on select "10 25 50 100 500" at bounding box center [464, 251] width 15 height 6
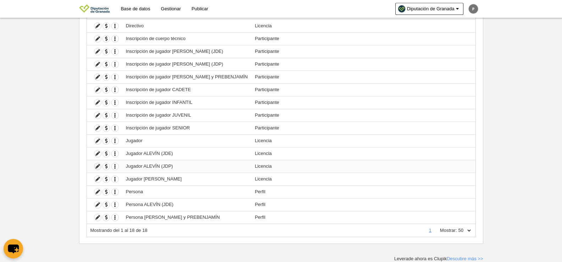
click at [97, 167] on icon at bounding box center [97, 166] width 7 height 7
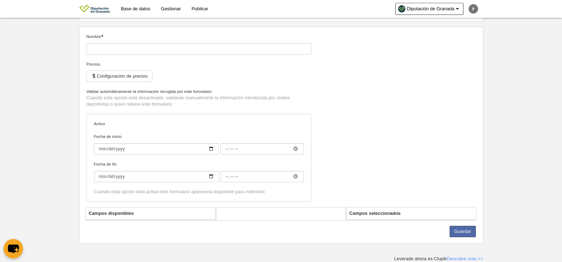
type input "Jugador ALEVÍN (JDP)"
checkbox input "true"
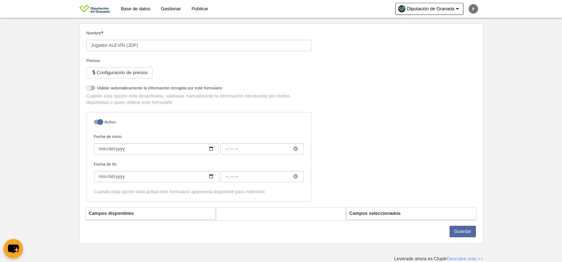
select select "selected"
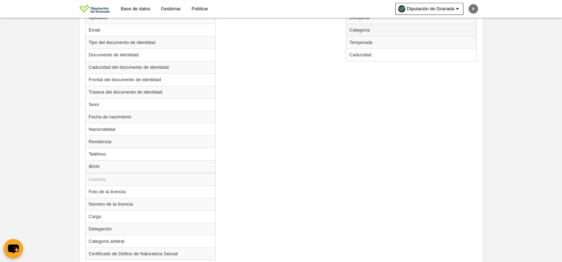
click at [361, 28] on td "Categoría" at bounding box center [411, 30] width 130 height 12
radio input "true"
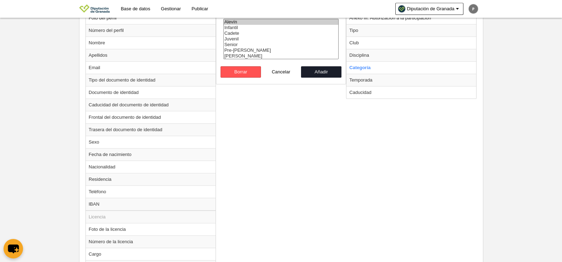
scroll to position [208, 0]
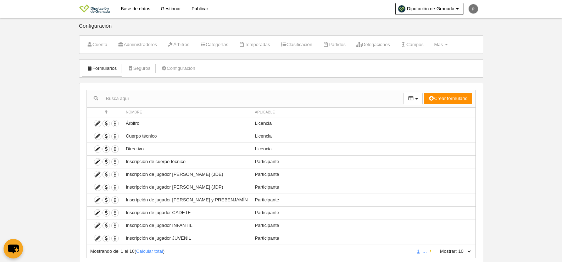
click at [432, 252] on link at bounding box center [430, 250] width 5 height 5
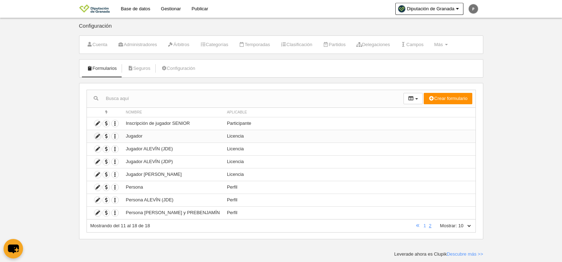
click at [95, 134] on icon at bounding box center [97, 136] width 7 height 7
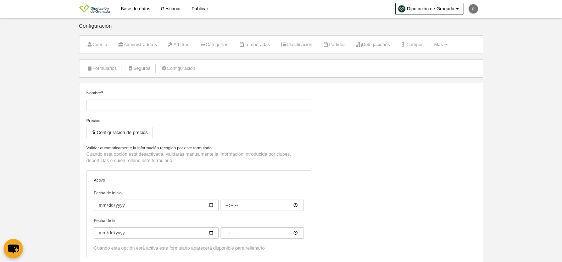
type input "Jugador"
checkbox input "true"
select select "selected"
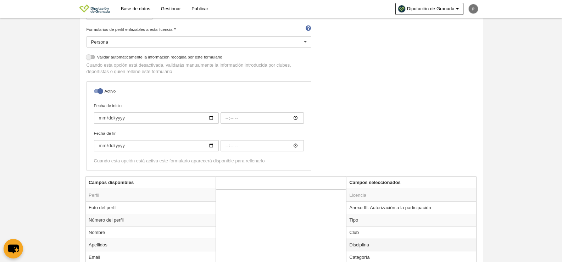
scroll to position [158, 0]
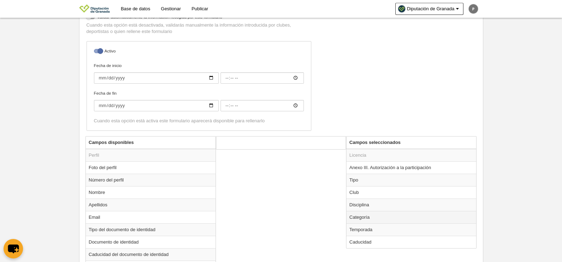
click at [364, 215] on td "Categoría" at bounding box center [411, 217] width 130 height 12
radio input "true"
select select "14800"
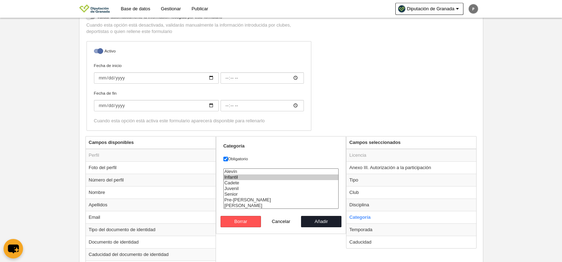
click at [342, 116] on div "Nombre Jugador Precios Configuración de precios Formularios de perfil enlazable…" at bounding box center [281, 33] width 394 height 205
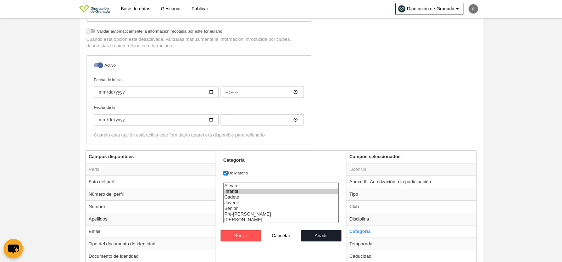
scroll to position [123, 0]
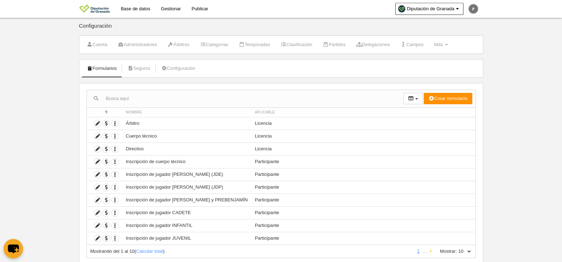
click at [430, 252] on icon at bounding box center [431, 251] width 2 height 5
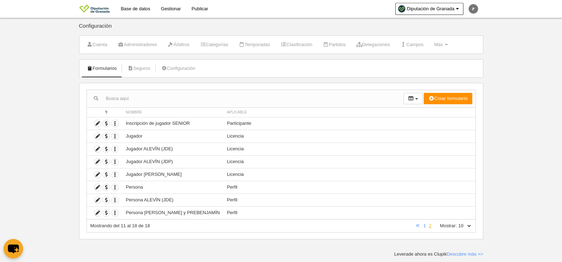
click at [430, 226] on link "2" at bounding box center [429, 225] width 5 height 5
click at [183, 66] on link "Configuración" at bounding box center [178, 68] width 42 height 11
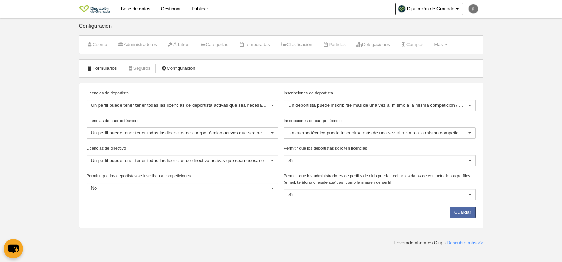
click at [105, 71] on link "Formularios" at bounding box center [102, 68] width 38 height 11
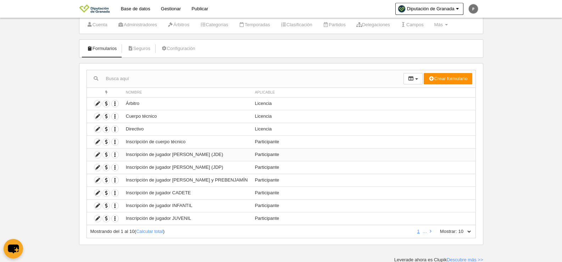
scroll to position [21, 0]
click at [467, 231] on select "10 25 50 100 500" at bounding box center [464, 230] width 15 height 6
select select "100"
click at [457, 227] on select "10 25 50 100 500" at bounding box center [464, 230] width 15 height 6
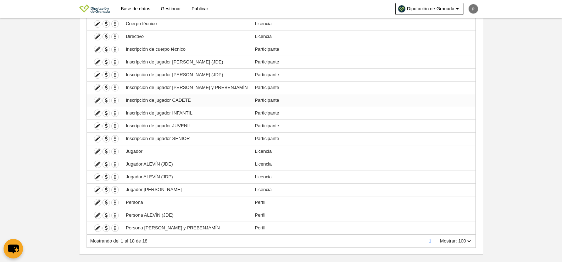
scroll to position [123, 0]
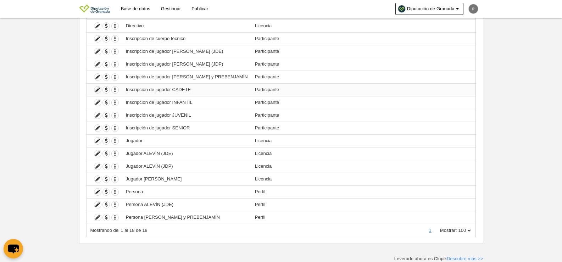
click at [99, 88] on icon at bounding box center [97, 89] width 7 height 7
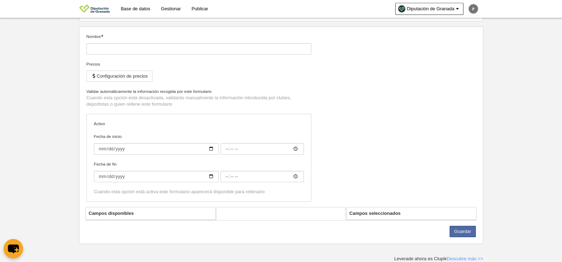
type input "Inscripción de jugador CADETE"
checkbox input "true"
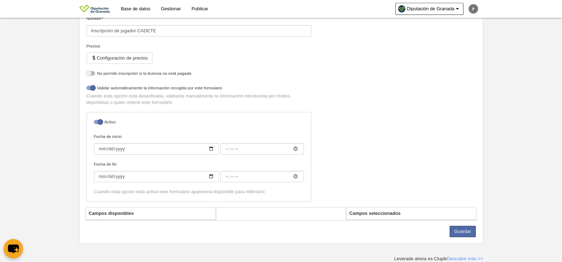
select select "selected"
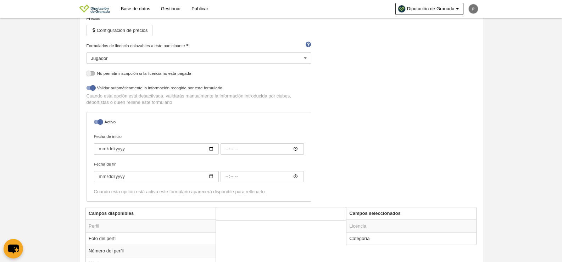
scroll to position [158, 0]
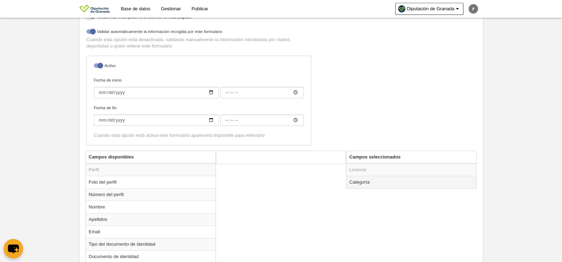
click at [410, 183] on td "Categoría" at bounding box center [411, 182] width 130 height 12
radio input "true"
select select "14800"
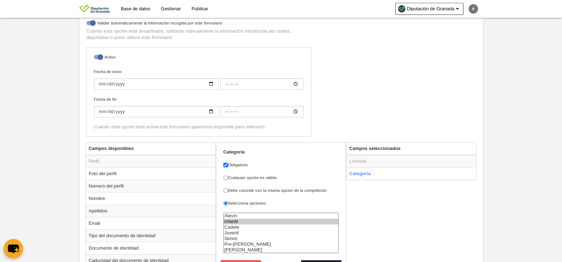
scroll to position [194, 0]
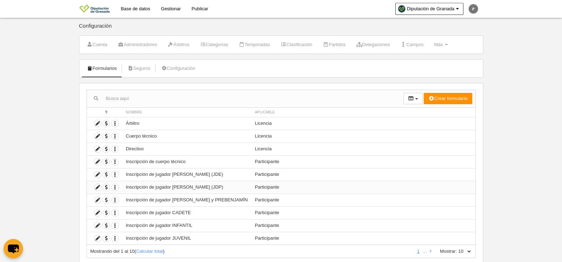
scroll to position [21, 0]
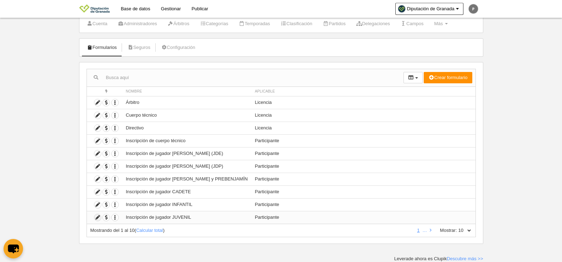
click at [96, 218] on icon at bounding box center [97, 217] width 7 height 7
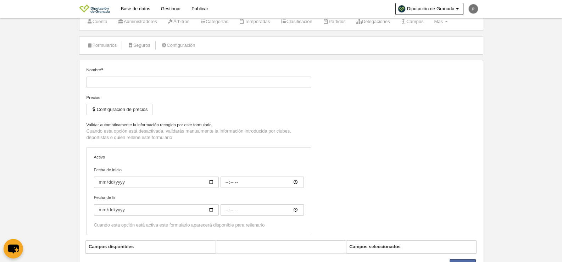
type input "Inscripción de jugador JUVENIL"
checkbox input "true"
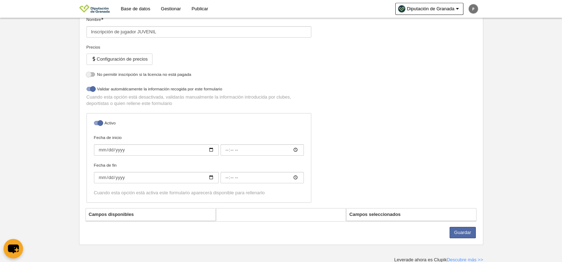
scroll to position [74, 0]
select select "selected"
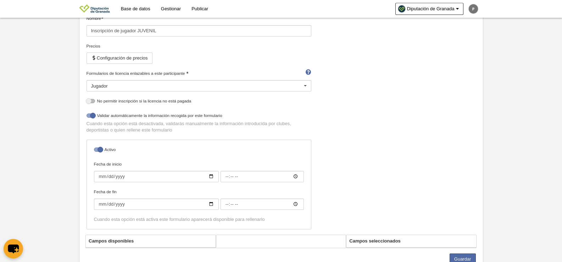
scroll to position [102, 0]
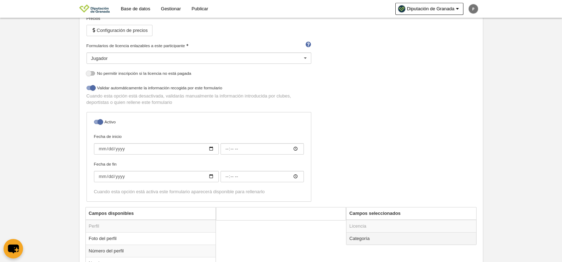
click at [360, 241] on td "Categoría" at bounding box center [411, 238] width 130 height 12
radio input "true"
select select "14801"
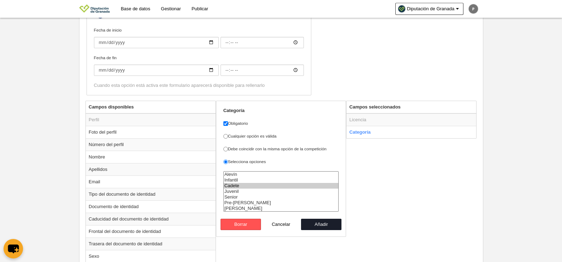
scroll to position [0, 0]
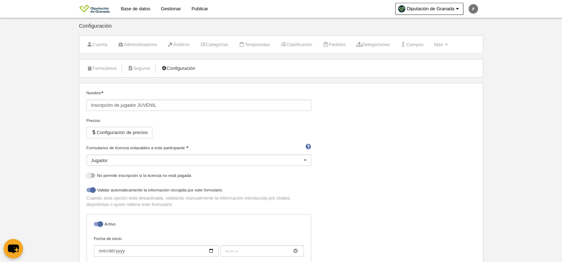
click at [187, 69] on link "Configuración" at bounding box center [178, 68] width 42 height 11
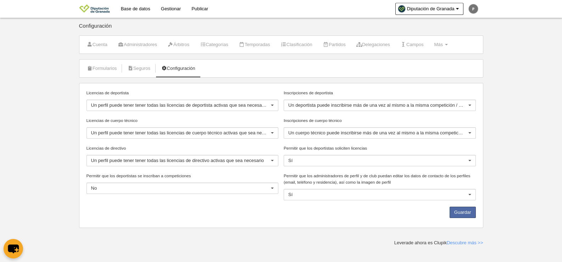
click at [257, 86] on div "Licencias de deportista Un perfil puede tener tener todas las licencias de depo…" at bounding box center [281, 155] width 404 height 145
click at [88, 68] on icon at bounding box center [90, 68] width 6 height 5
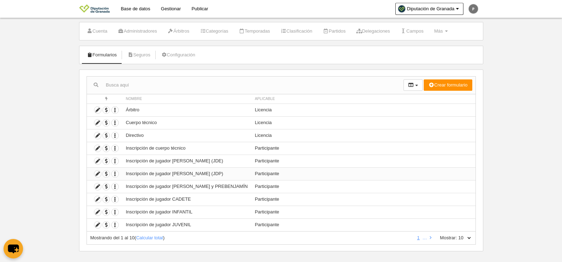
scroll to position [21, 0]
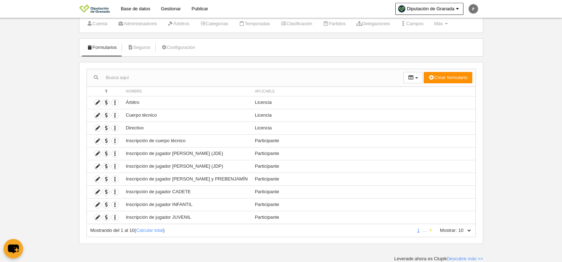
click at [431, 231] on icon at bounding box center [431, 230] width 2 height 5
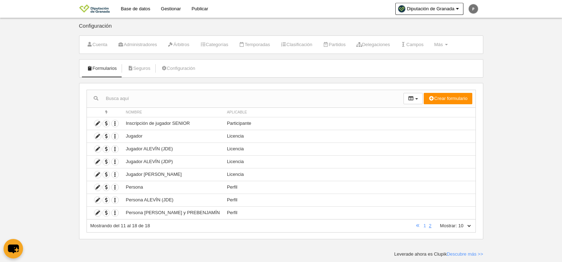
scroll to position [0, 0]
click at [97, 150] on icon at bounding box center [97, 149] width 7 height 7
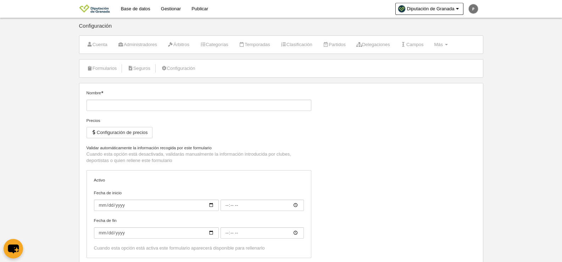
type input "Jugador ALEVÍN (JDE)"
checkbox input "true"
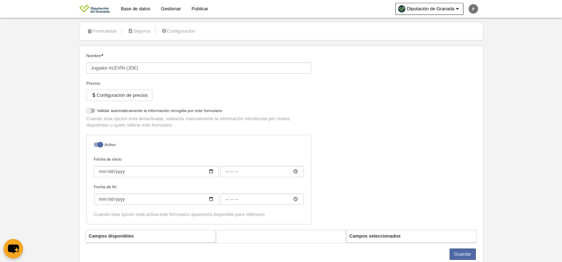
select select "selected"
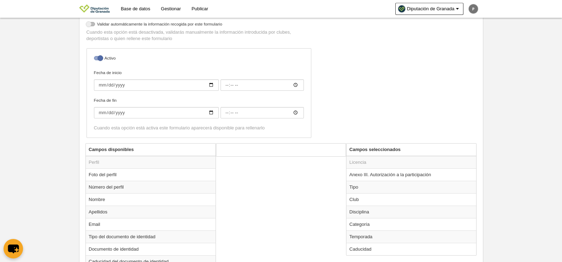
scroll to position [158, 0]
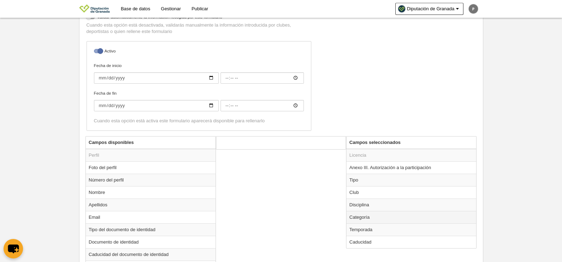
click at [361, 219] on td "Categoría" at bounding box center [411, 217] width 130 height 12
radio input "true"
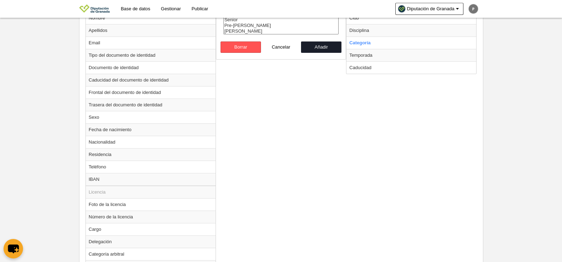
scroll to position [371, 0]
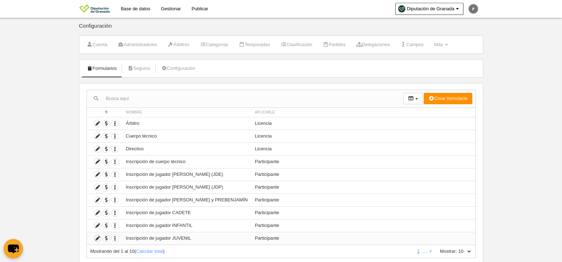
click at [99, 239] on icon at bounding box center [97, 238] width 7 height 7
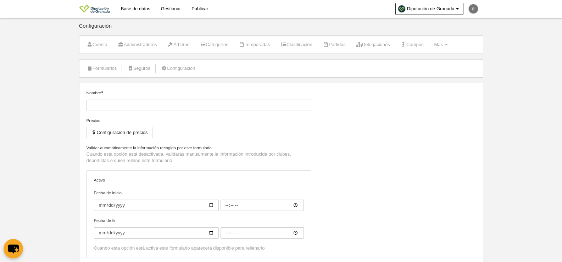
type input "Inscripción de jugador JUVENIL"
checkbox input "true"
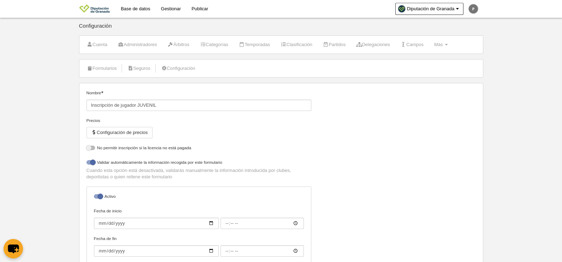
select select "selected"
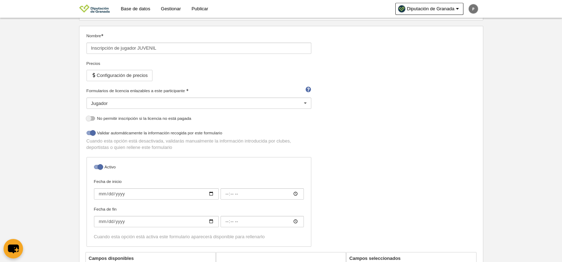
scroll to position [102, 0]
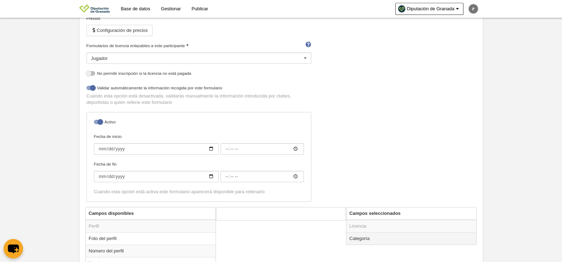
click at [366, 236] on td "Categoría" at bounding box center [411, 238] width 130 height 12
radio input "true"
select select "14801"
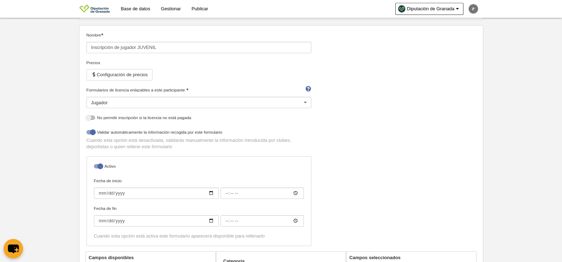
scroll to position [31, 0]
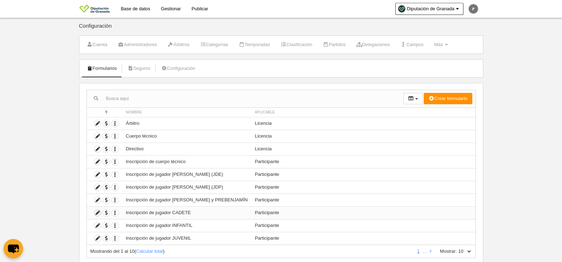
click at [97, 213] on icon at bounding box center [97, 212] width 7 height 7
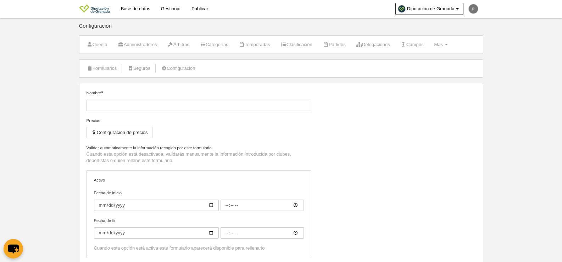
type input "Inscripción de jugador CADETE"
checkbox input "true"
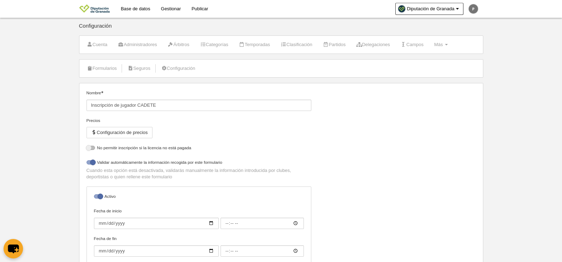
select select "selected"
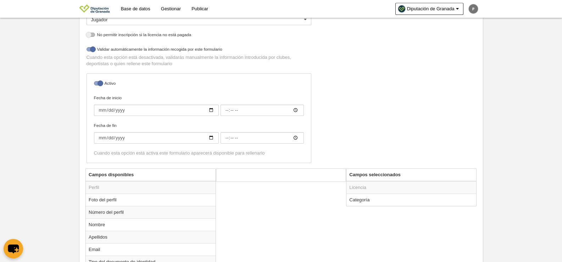
scroll to position [195, 0]
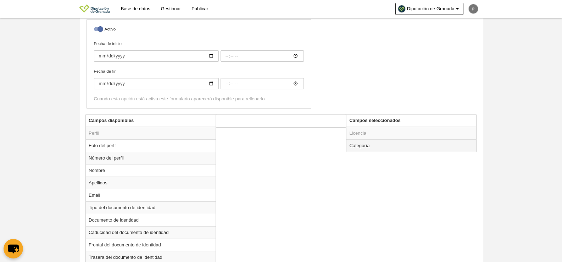
click at [404, 146] on td "Categoría" at bounding box center [411, 145] width 130 height 12
radio input "true"
select select "14800"
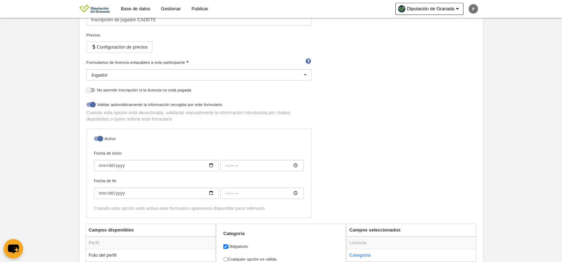
scroll to position [0, 0]
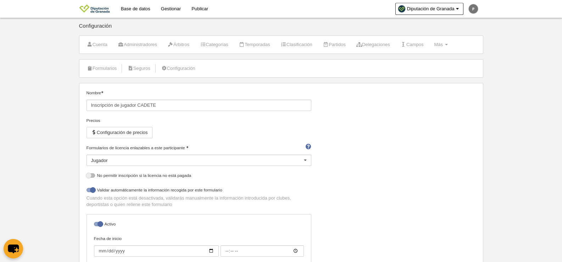
click at [170, 8] on link "Gestionar" at bounding box center [171, 9] width 30 height 18
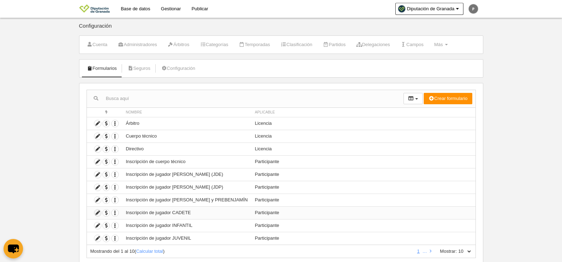
click at [95, 213] on icon at bounding box center [97, 212] width 7 height 7
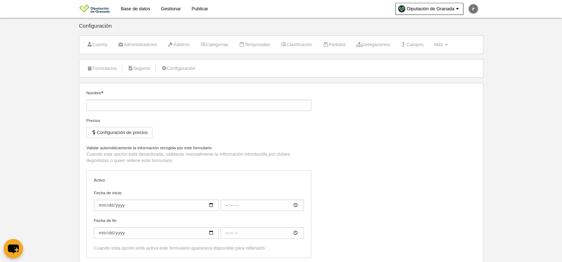
type input "Inscripción de jugador CADETE"
checkbox input "true"
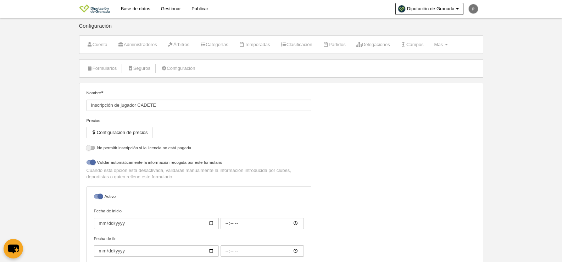
select select "selected"
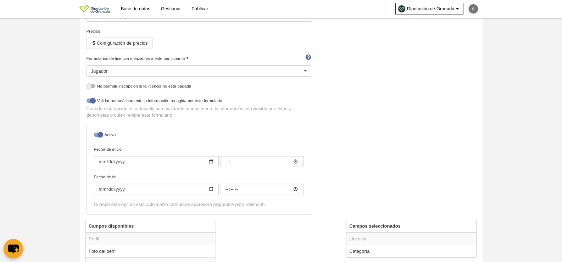
scroll to position [142, 0]
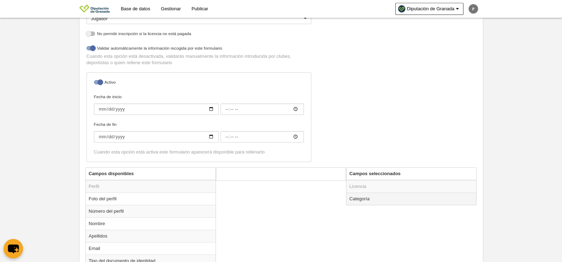
click at [364, 197] on td "Categoría" at bounding box center [411, 198] width 130 height 12
radio input "true"
select select "14800"
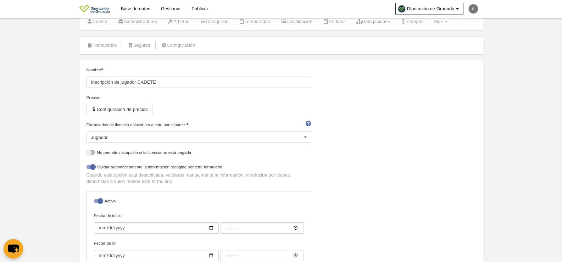
scroll to position [35, 0]
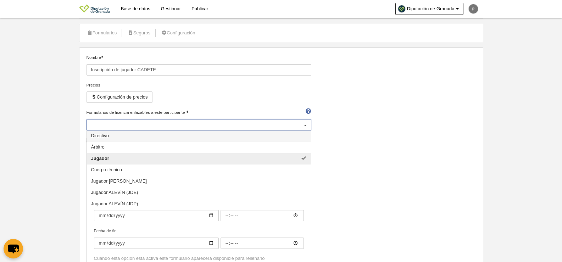
click at [288, 127] on div "Jugador" at bounding box center [198, 124] width 225 height 11
click at [288, 127] on input "Formularios de licencia enlazables a este participante" at bounding box center [195, 125] width 208 height 6
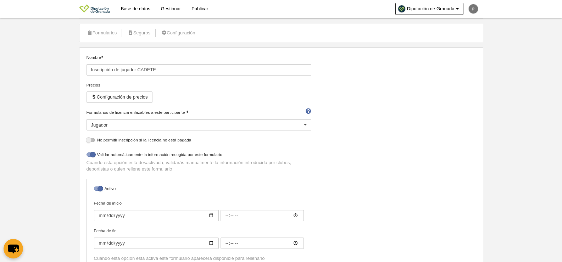
click at [306, 126] on div at bounding box center [304, 124] width 11 height 11
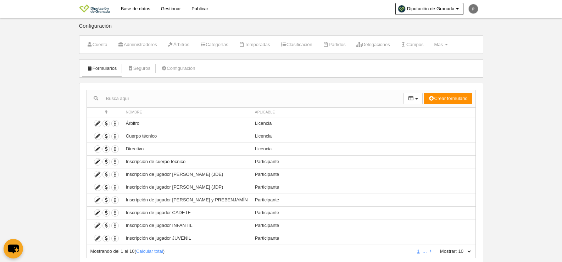
click at [129, 7] on link "Base de datos" at bounding box center [136, 9] width 40 height 18
